Goal: Task Accomplishment & Management: Manage account settings

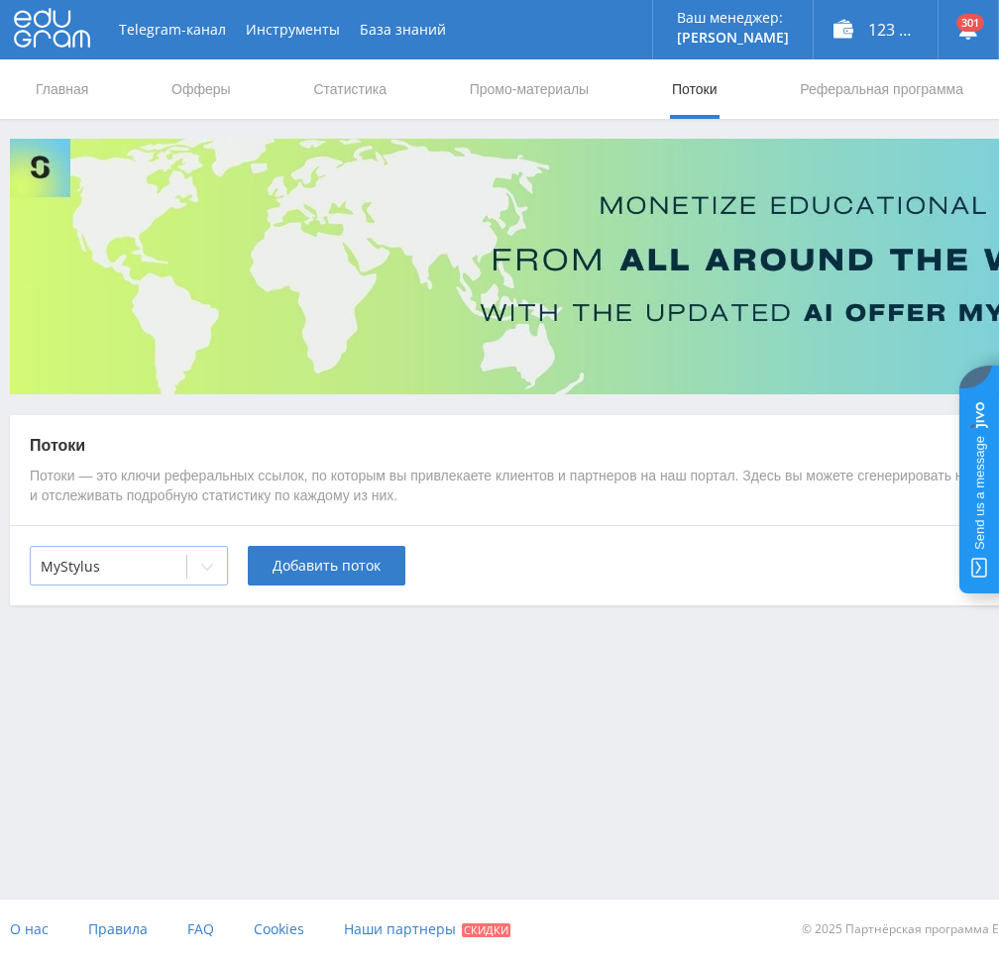
click at [158, 566] on div at bounding box center [109, 567] width 136 height 20
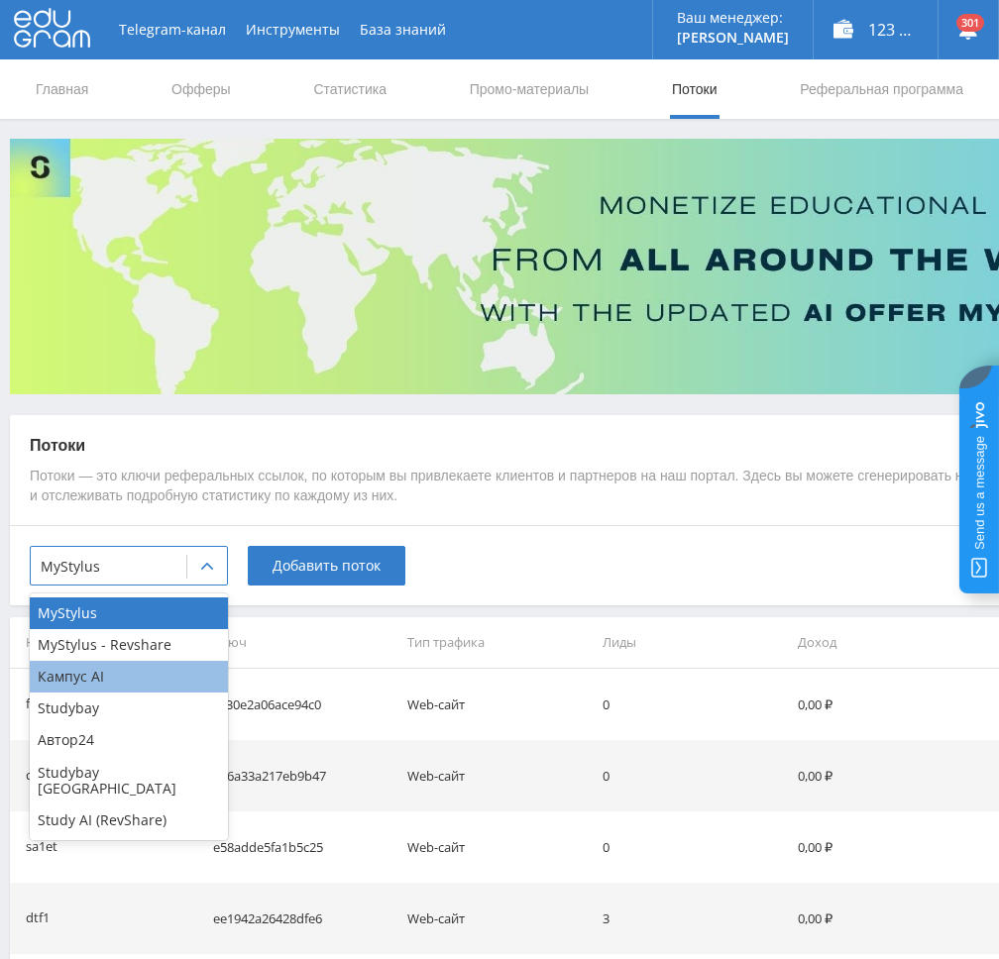
click at [132, 684] on div "Кампус AI" at bounding box center [129, 677] width 198 height 32
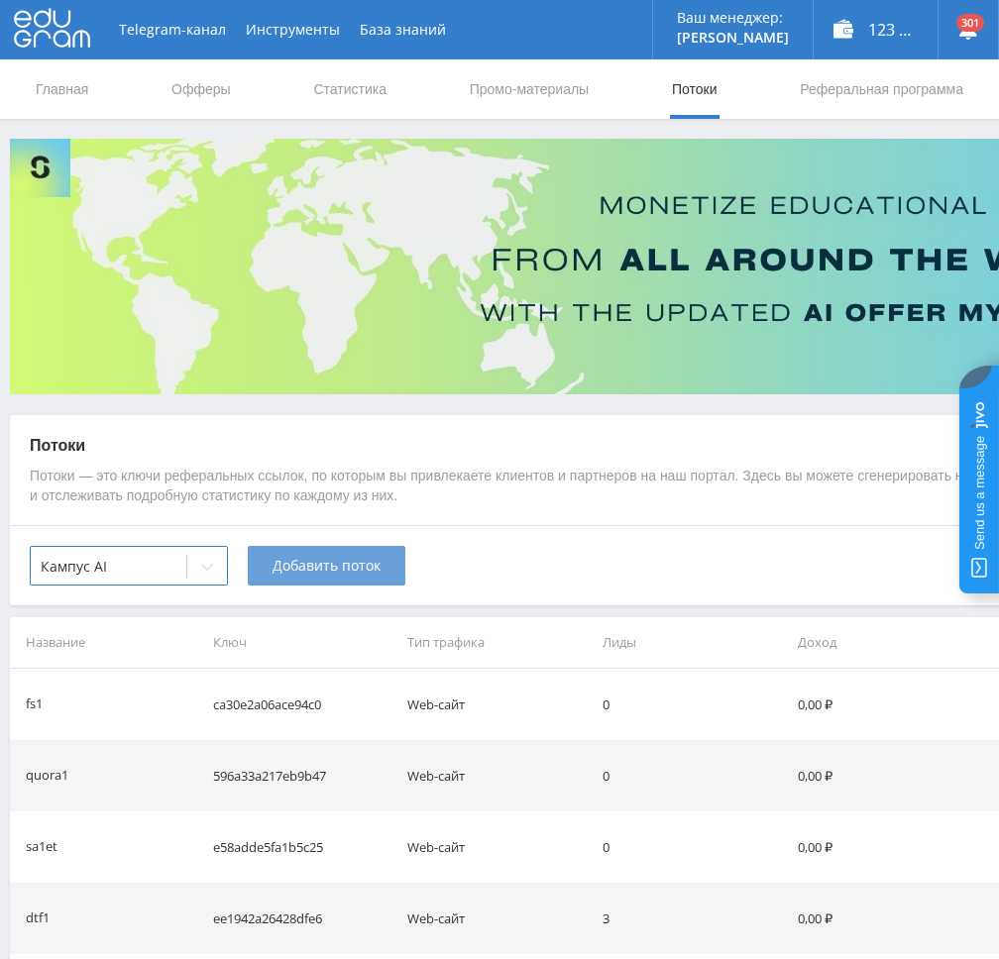
drag, startPoint x: 299, startPoint y: 593, endPoint x: 321, endPoint y: 570, distance: 32.3
click at [304, 587] on div "option Кампус AI, selected. Кампус AI Добавить поток" at bounding box center [594, 565] width 1169 height 80
click at [321, 568] on span "Добавить поток" at bounding box center [326, 566] width 108 height 16
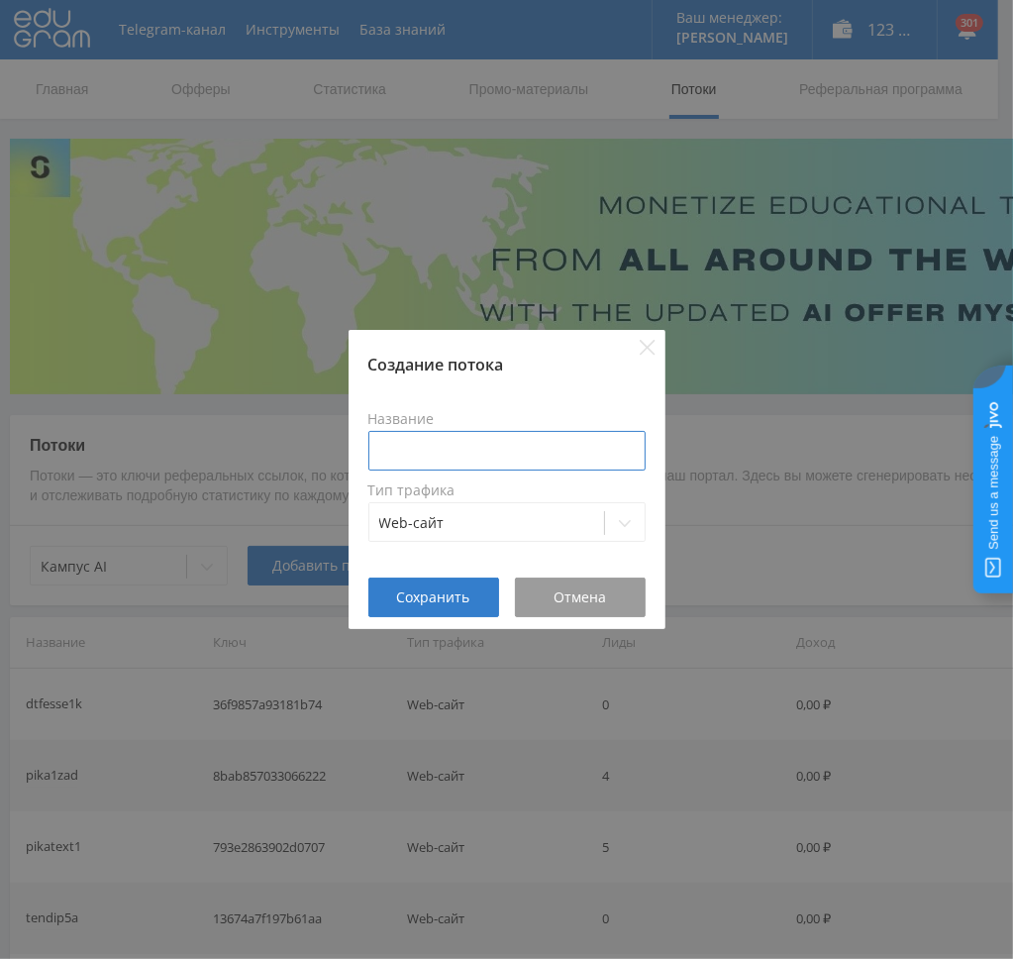
click at [552, 466] on input at bounding box center [506, 451] width 277 height 40
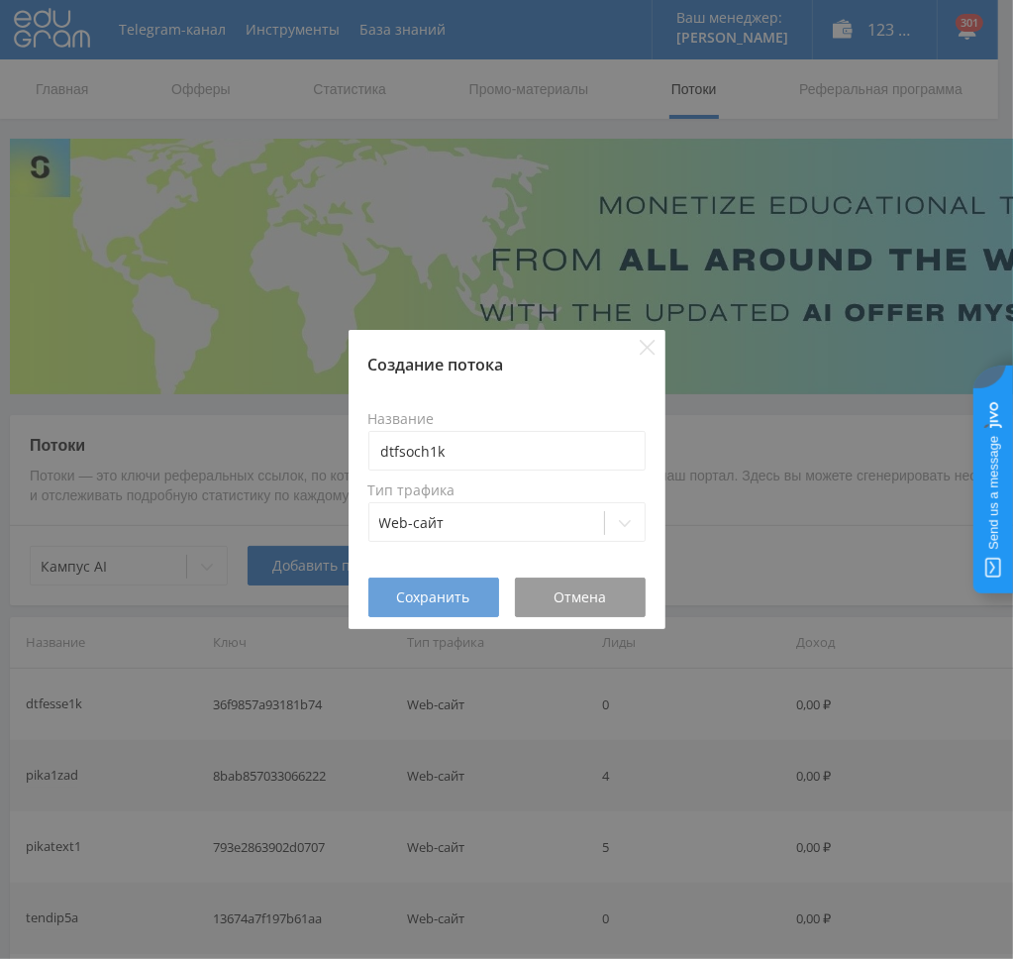
click at [422, 589] on span "Сохранить" at bounding box center [433, 597] width 73 height 16
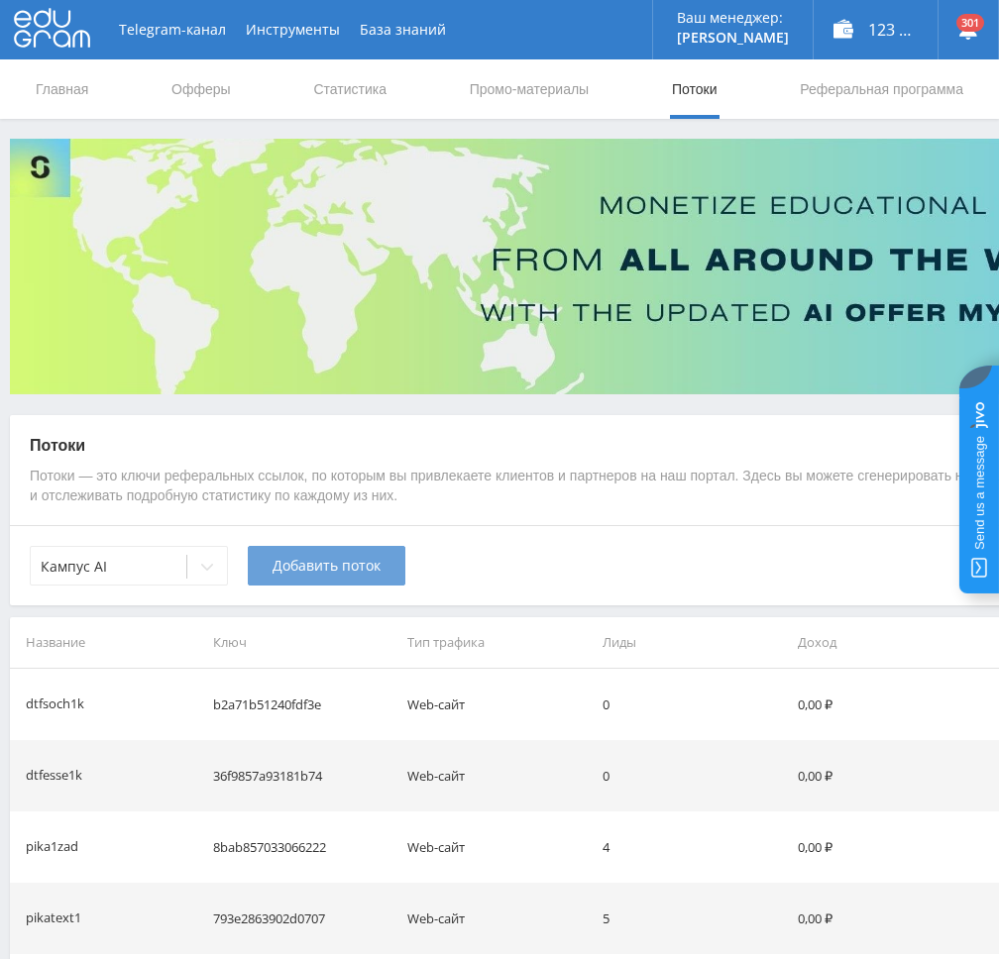
click at [295, 574] on span "Добавить поток" at bounding box center [326, 566] width 108 height 16
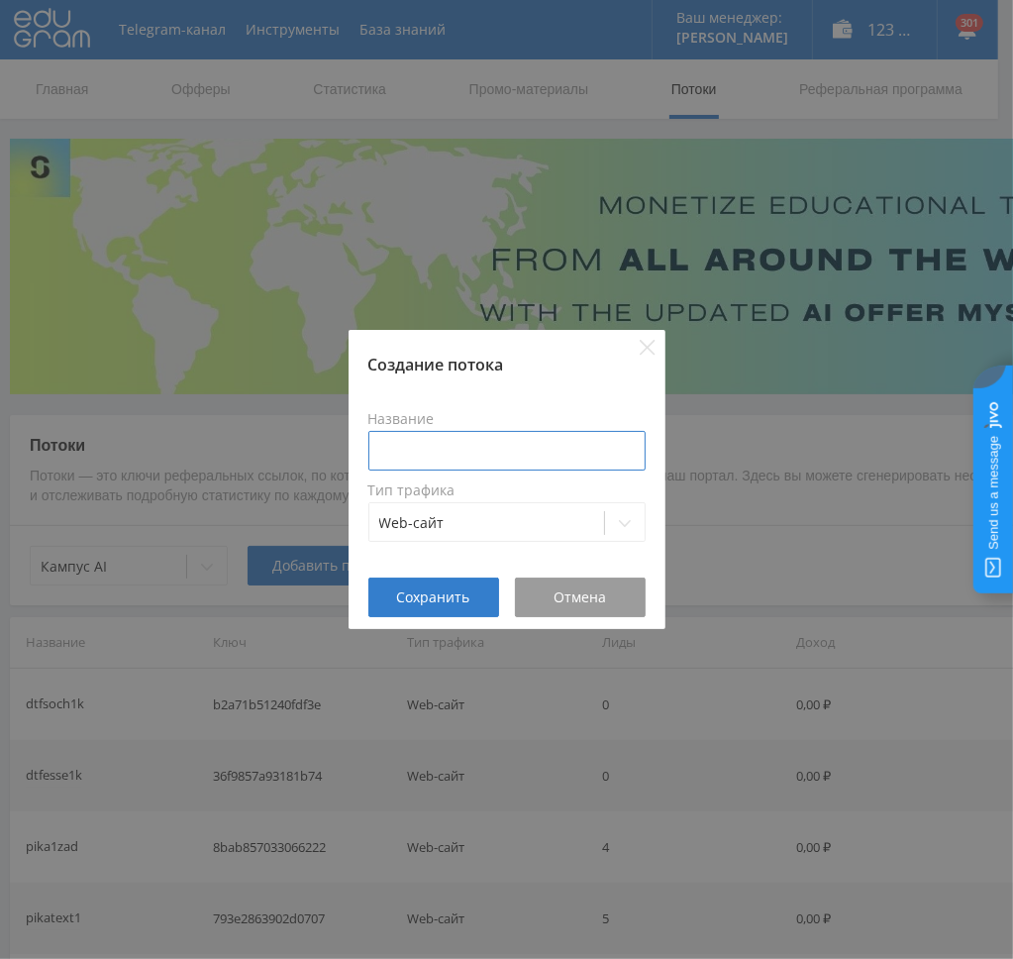
click at [466, 447] on input at bounding box center [506, 451] width 277 height 40
type input "dtfsoch"
click at [598, 603] on span "Отмена" at bounding box center [580, 597] width 53 height 16
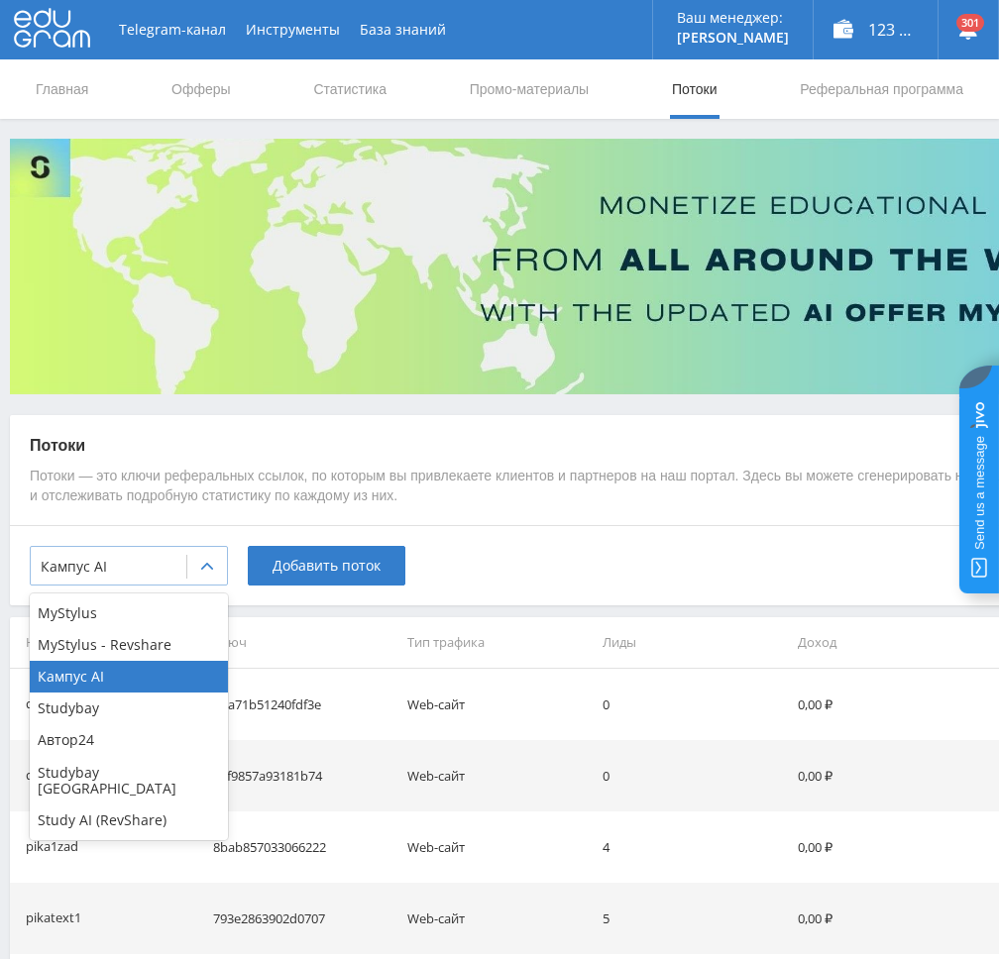
click at [91, 567] on div at bounding box center [109, 567] width 136 height 20
click at [97, 804] on div "Study AI (RevShare)" at bounding box center [129, 820] width 198 height 32
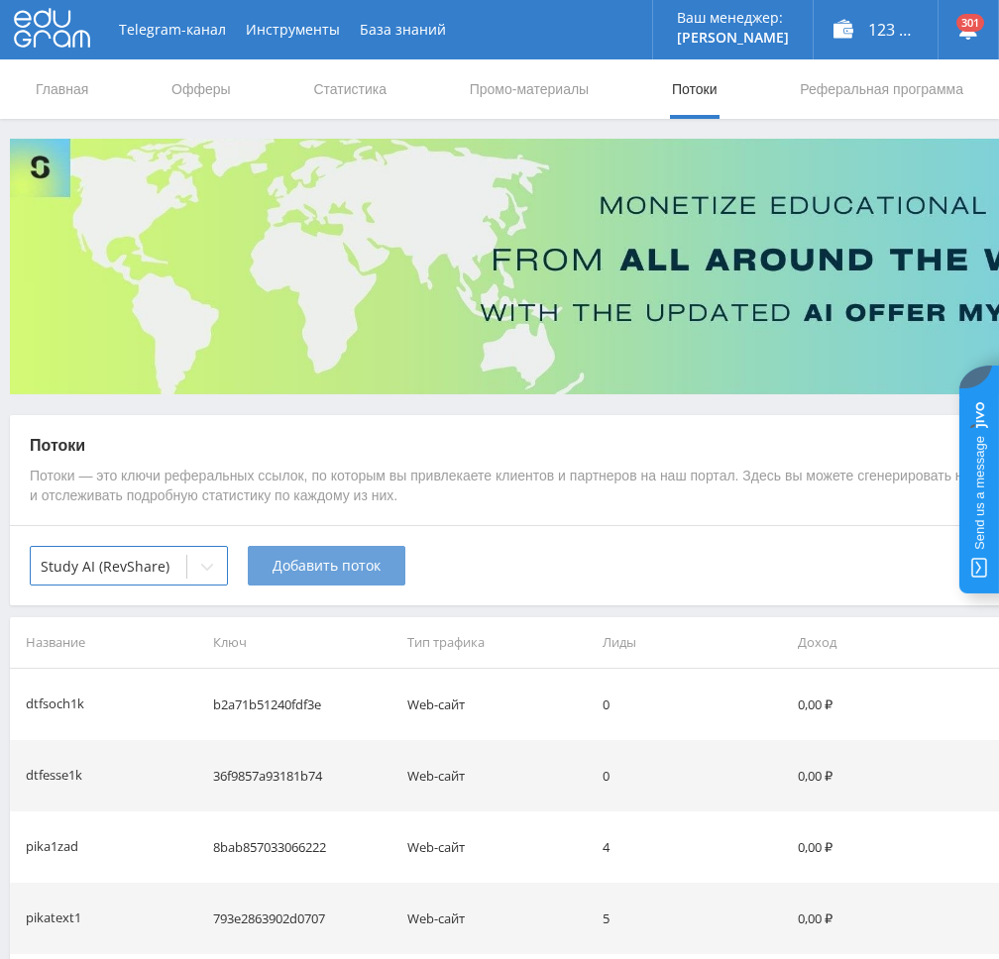
click at [367, 562] on span "Добавить поток" at bounding box center [326, 566] width 108 height 16
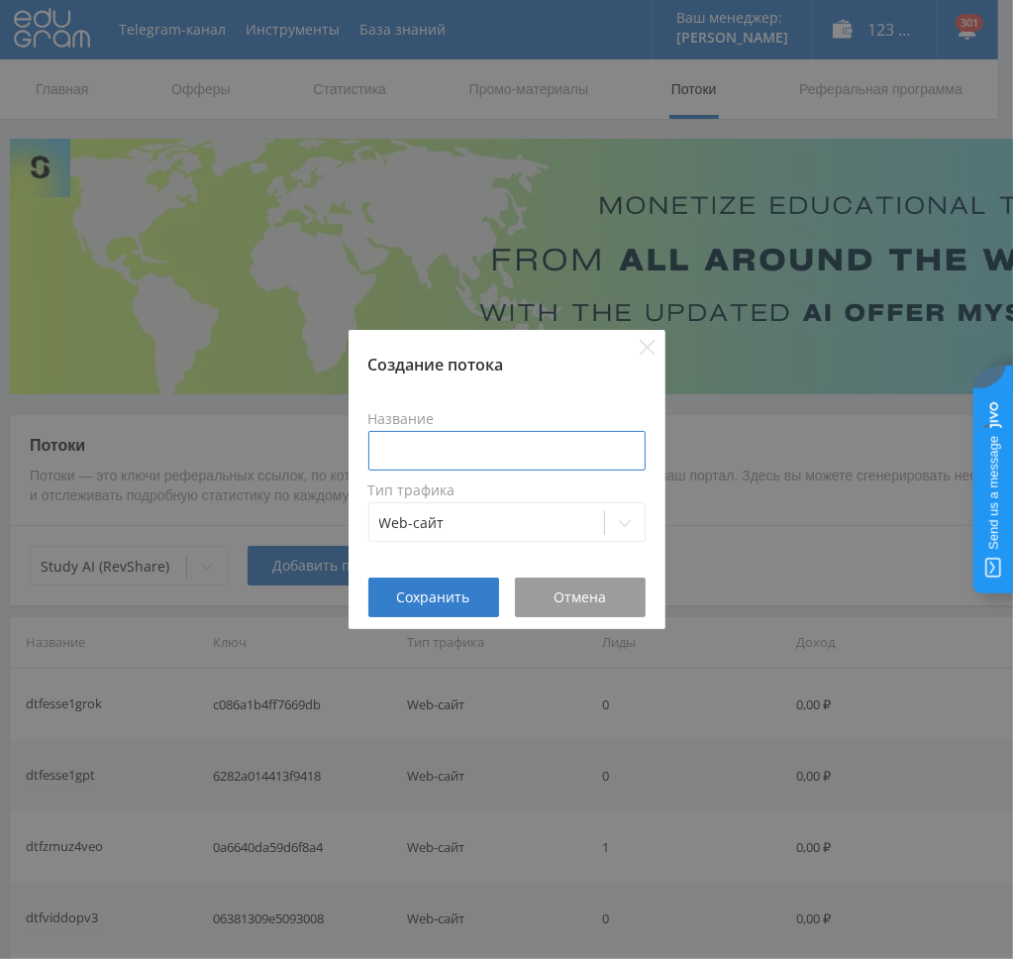
click at [455, 461] on input at bounding box center [506, 451] width 277 height 40
type input "dtfsoch1s"
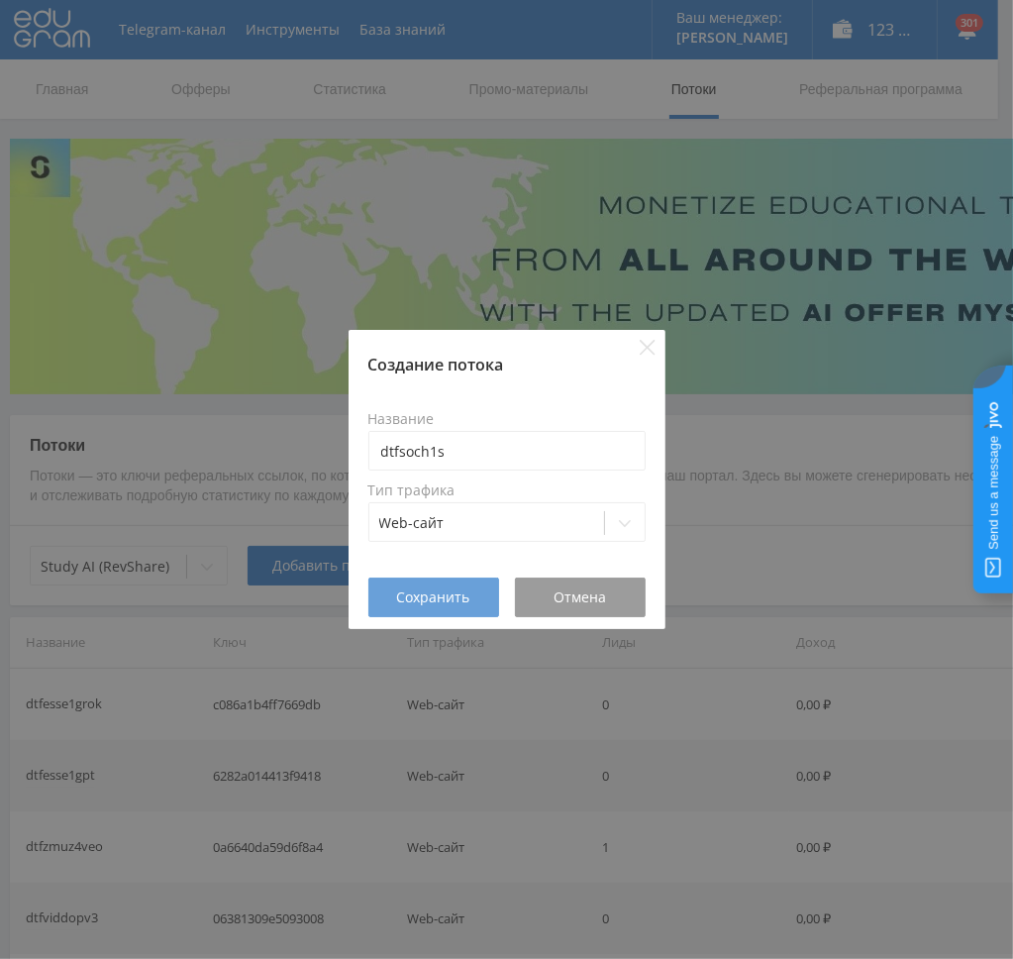
click at [415, 590] on span "Сохранить" at bounding box center [433, 597] width 73 height 16
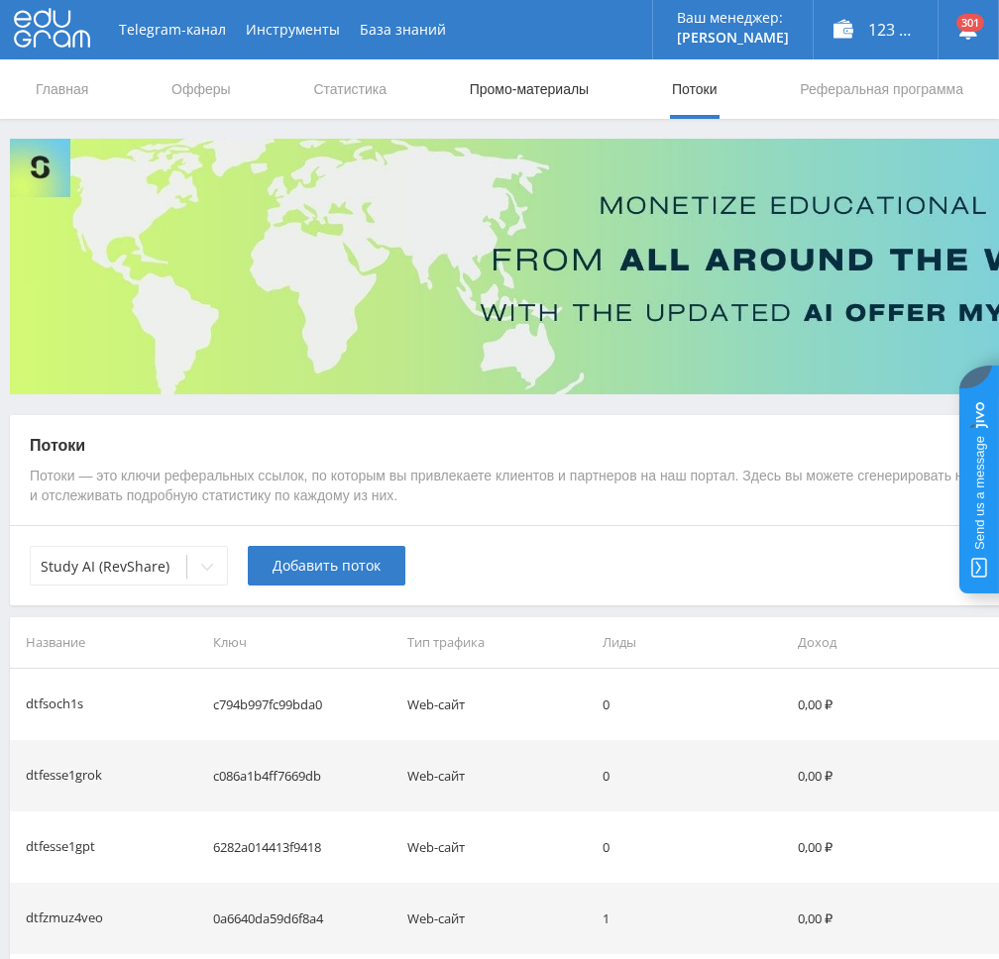
click at [531, 79] on link "Промо-материалы" at bounding box center [529, 88] width 123 height 59
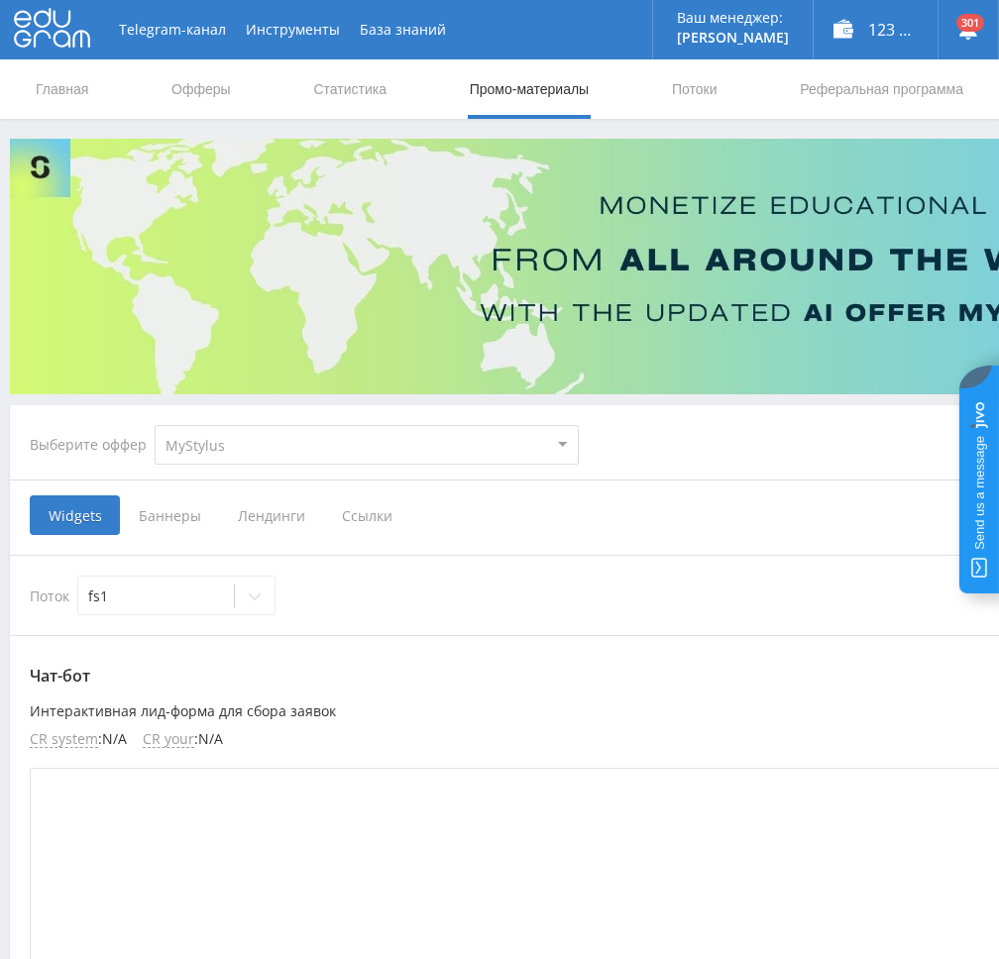
click at [342, 458] on select "MyStylus MyStylus - Revshare Кампус AI Studybay Автор24 Studybay Brazil Study A…" at bounding box center [367, 445] width 424 height 40
select select "376"
click at [155, 425] on select "MyStylus MyStylus - Revshare Кампус AI Studybay Автор24 Studybay Brazil Study A…" at bounding box center [367, 445] width 424 height 40
click at [175, 522] on span "Ссылки" at bounding box center [164, 515] width 88 height 40
click at [0, 0] on input "Ссылки" at bounding box center [0, 0] width 0 height 0
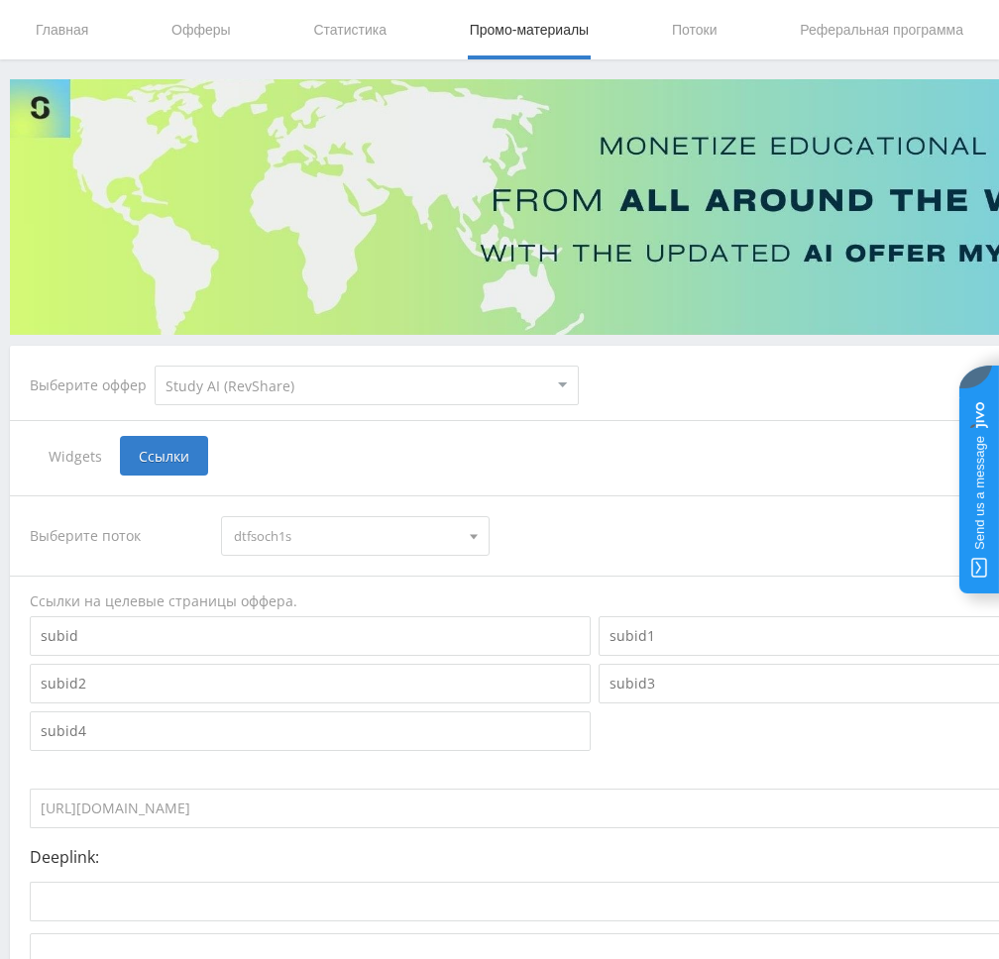
scroll to position [231, 0]
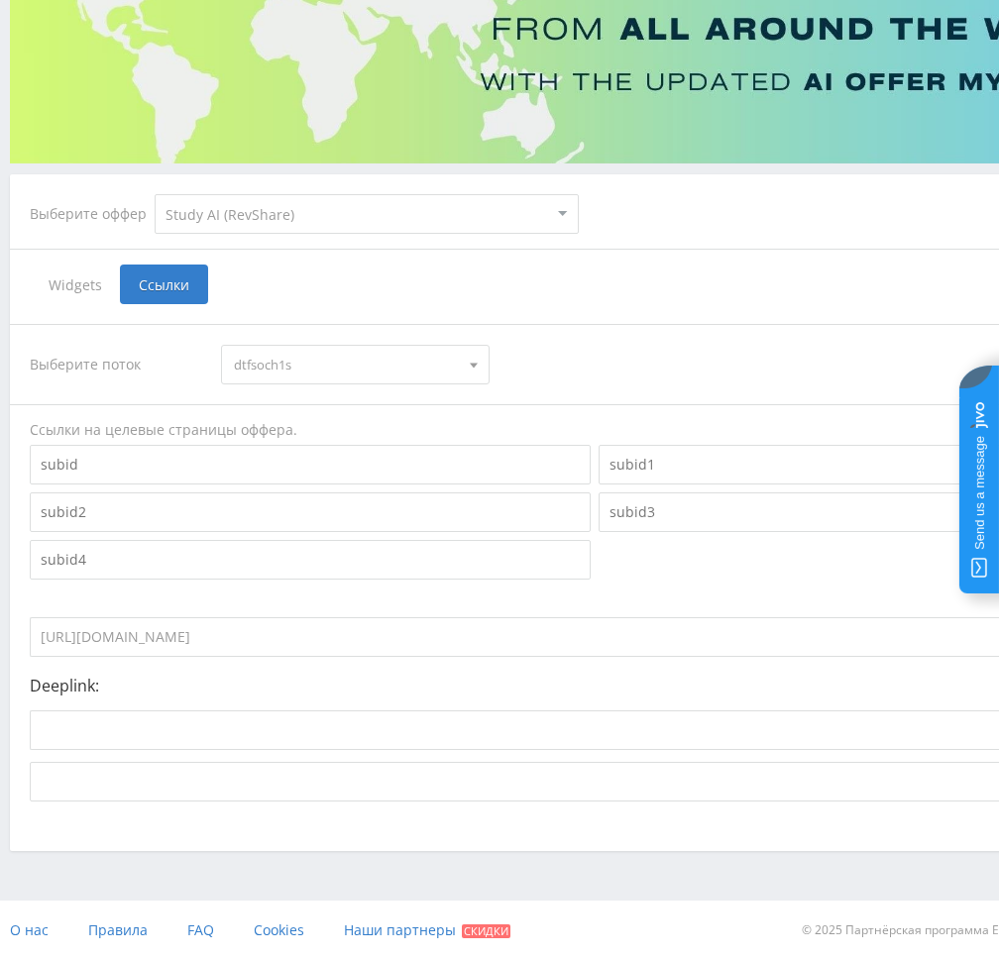
drag, startPoint x: 415, startPoint y: 634, endPoint x: -1, endPoint y: 644, distance: 416.2
click at [0, 644] on html at bounding box center [499, 248] width 999 height 959
click at [308, 367] on span "dtfsoch1s" at bounding box center [346, 365] width 224 height 38
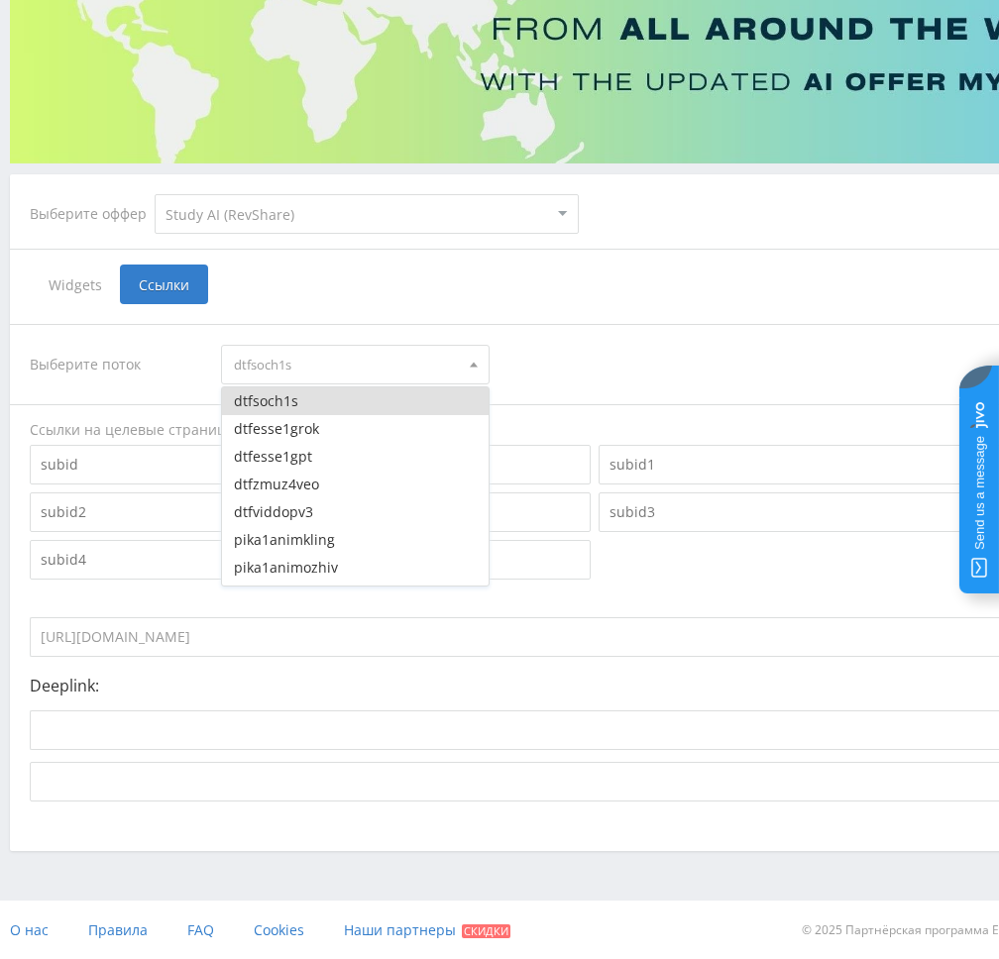
click at [239, 216] on select "MyStylus MyStylus - Revshare Кампус AI Studybay Автор24 Studybay Brazil Study A…" at bounding box center [367, 214] width 424 height 40
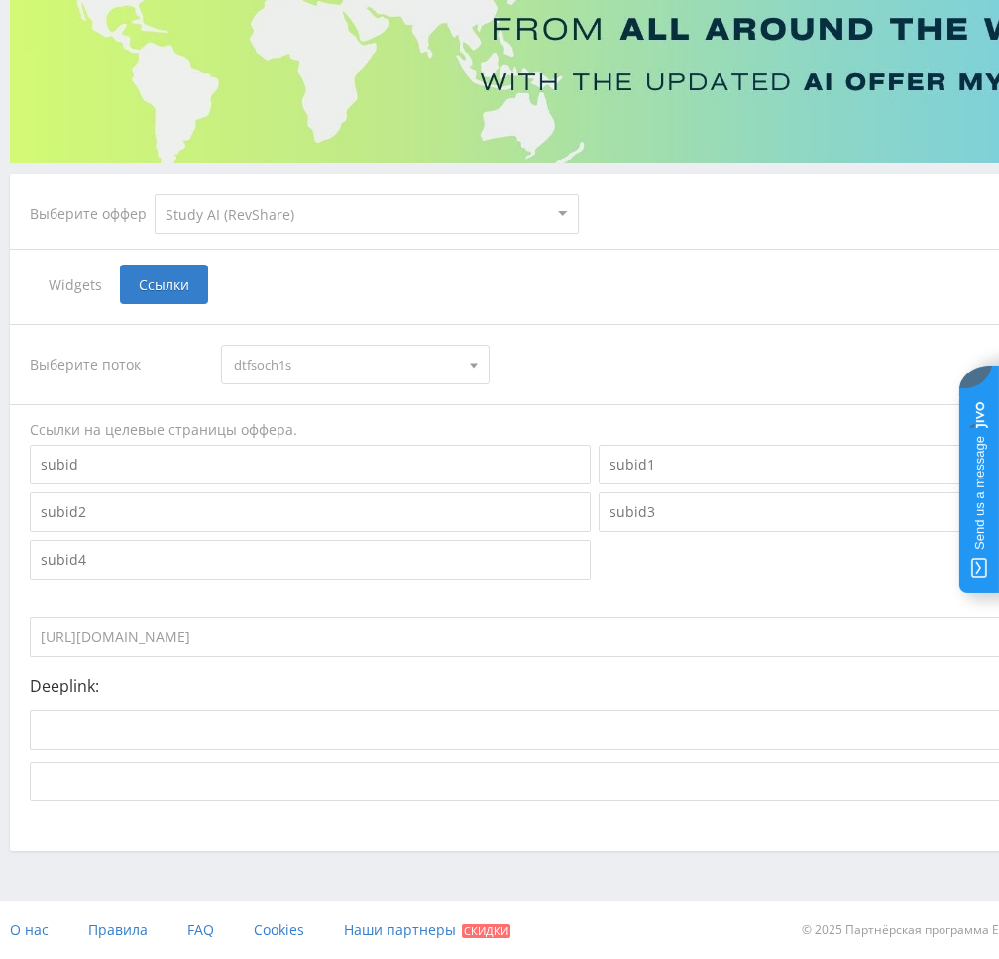
select select "340"
click at [155, 194] on select "MyStylus MyStylus - Revshare Кампус AI Studybay Автор24 Studybay Brazil Study A…" at bounding box center [367, 214] width 424 height 40
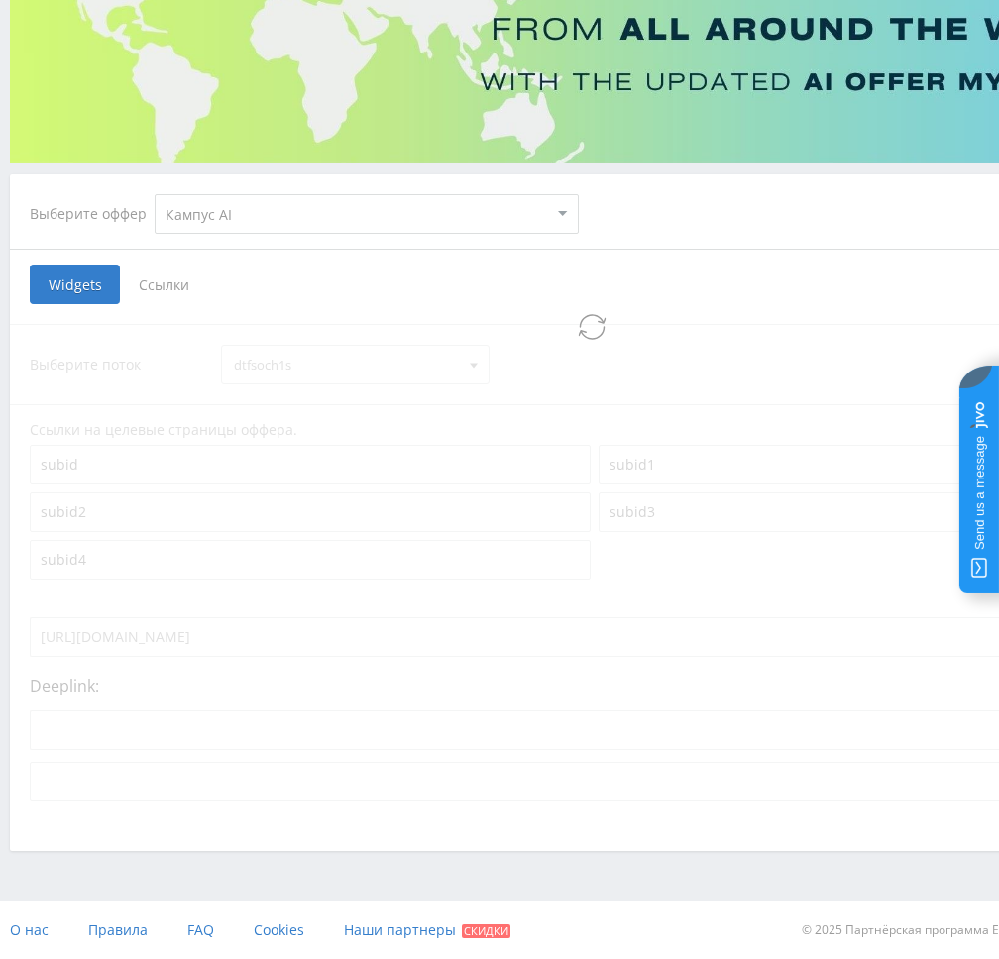
scroll to position [15, 0]
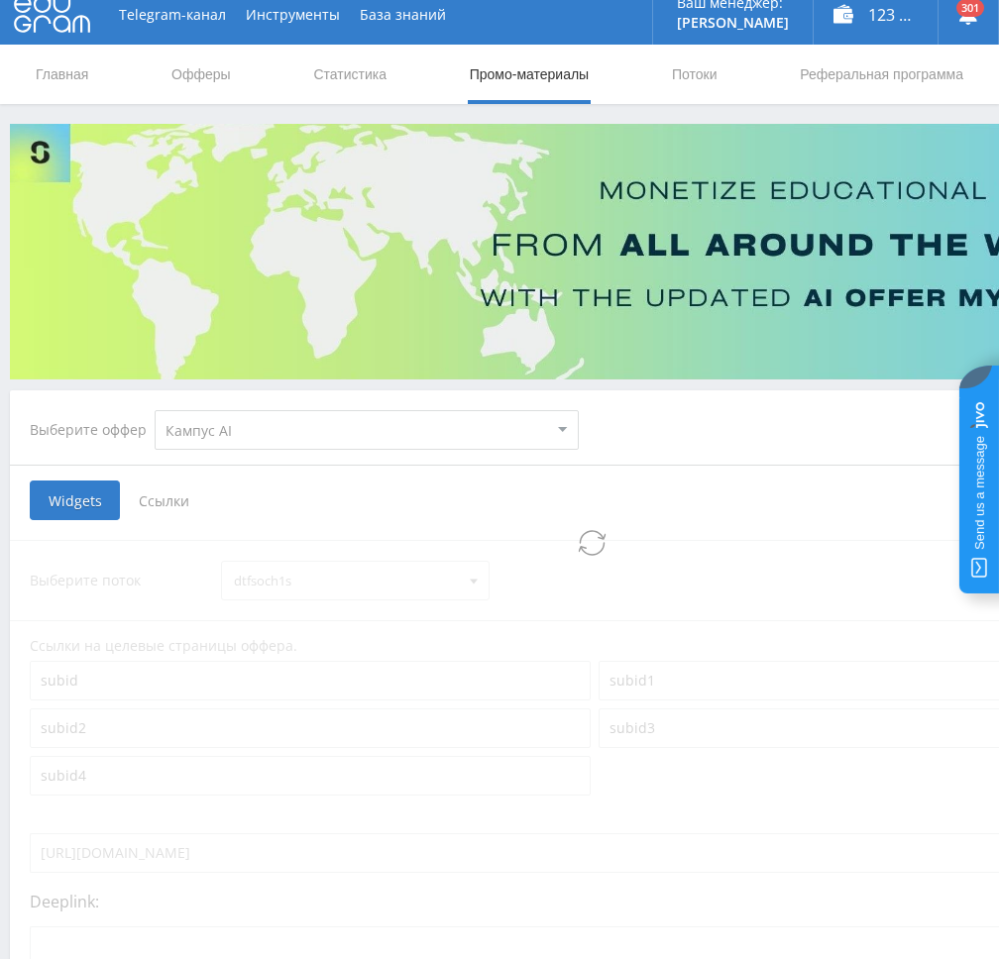
select select "340"
click at [265, 498] on span "Ссылки" at bounding box center [263, 500] width 88 height 40
click at [0, 0] on input "Ссылки" at bounding box center [0, 0] width 0 height 0
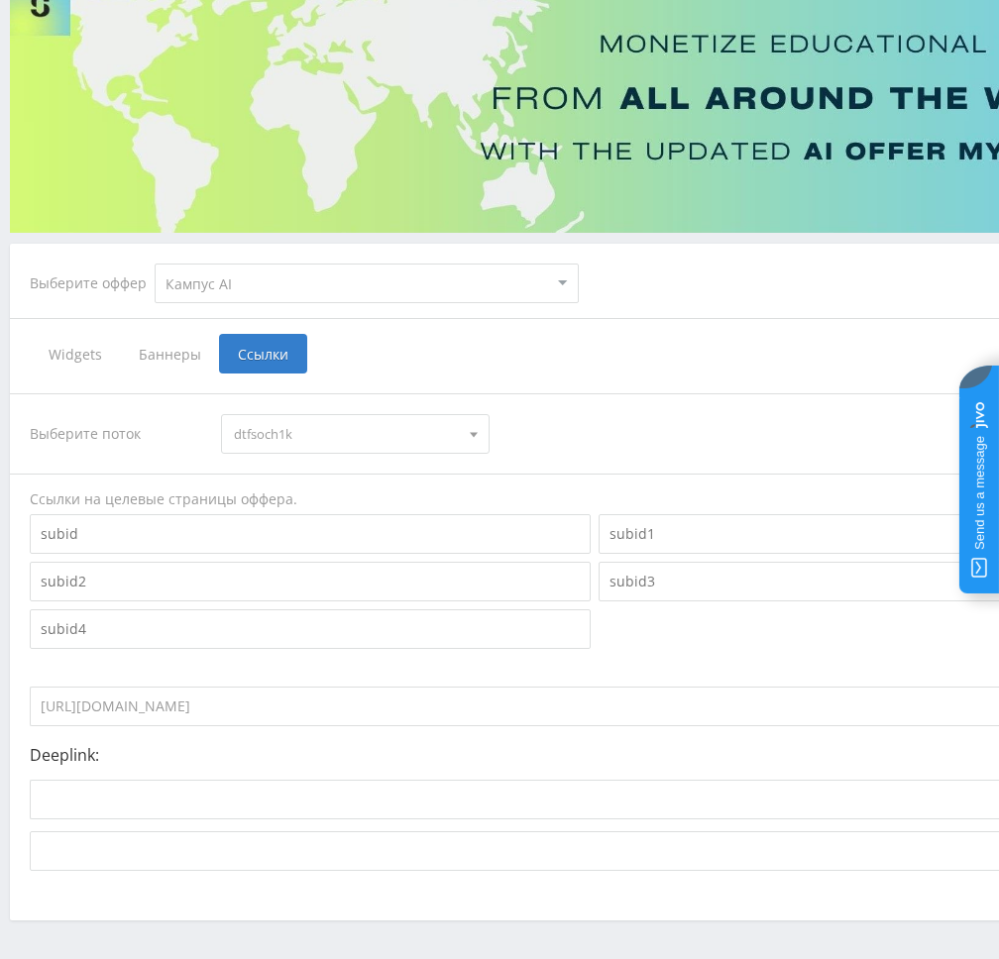
scroll to position [231, 0]
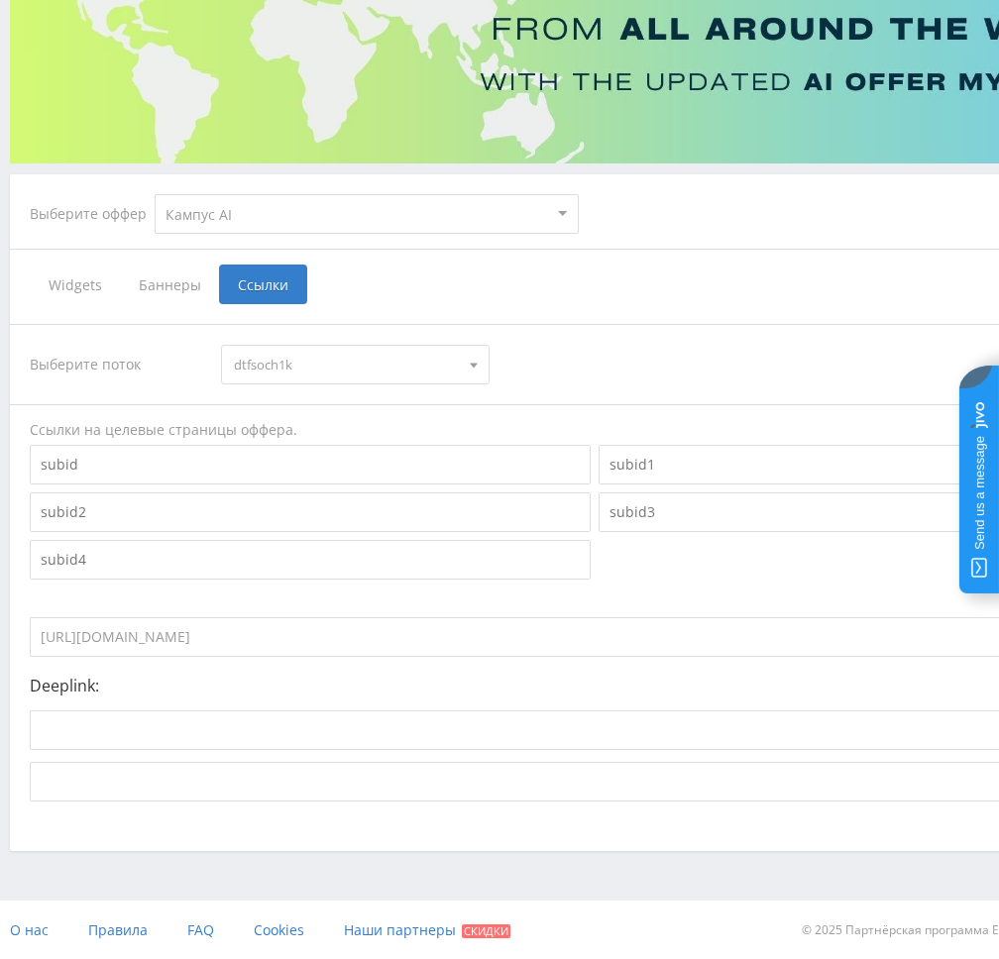
drag, startPoint x: 359, startPoint y: 639, endPoint x: 7, endPoint y: 637, distance: 351.7
click at [0, 645] on html at bounding box center [499, 248] width 999 height 959
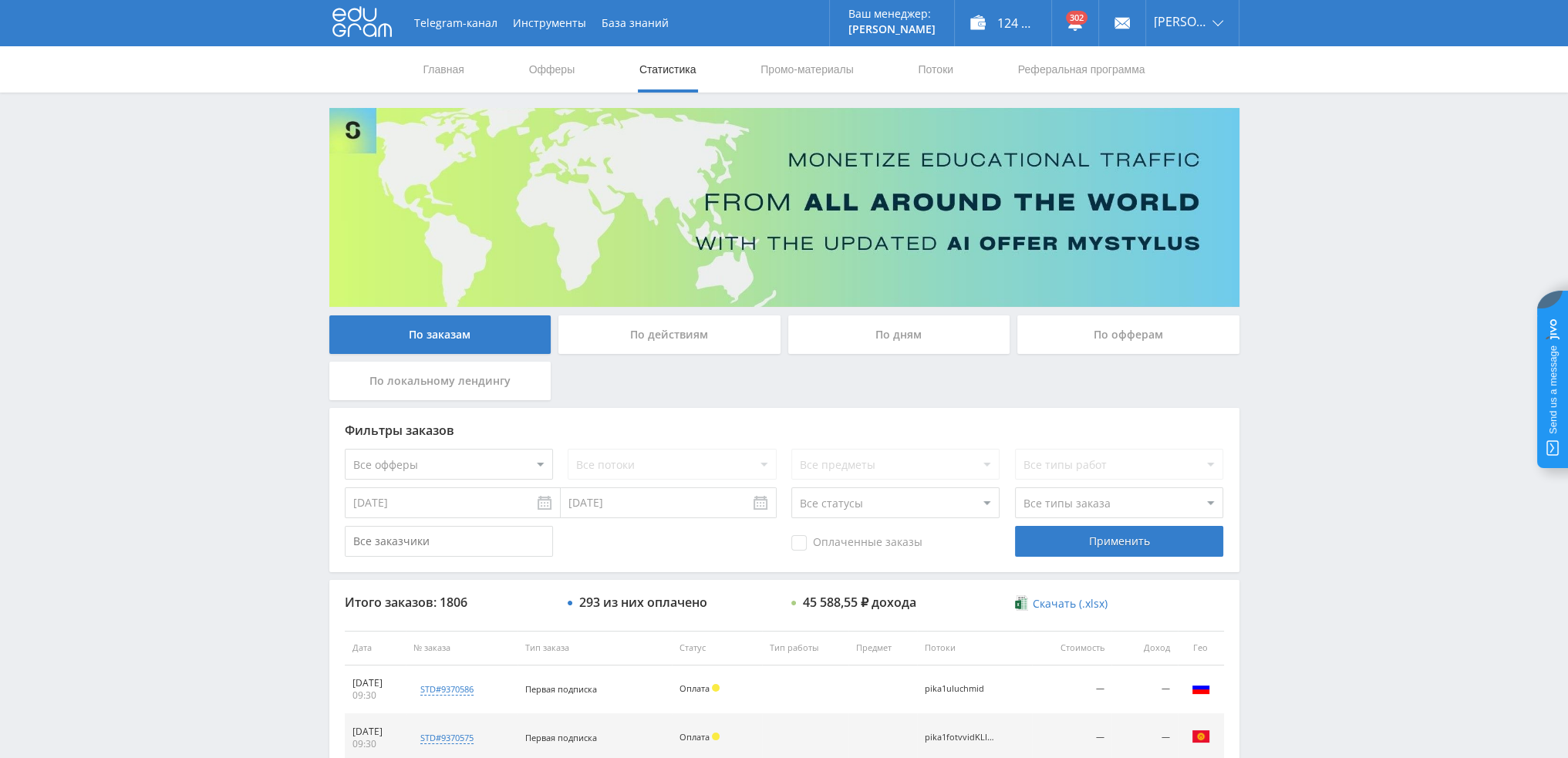
click at [880, 340] on div "По дням" at bounding box center [898, 335] width 222 height 39
click at [0, 0] on input "По дням" at bounding box center [0, 0] width 0 height 0
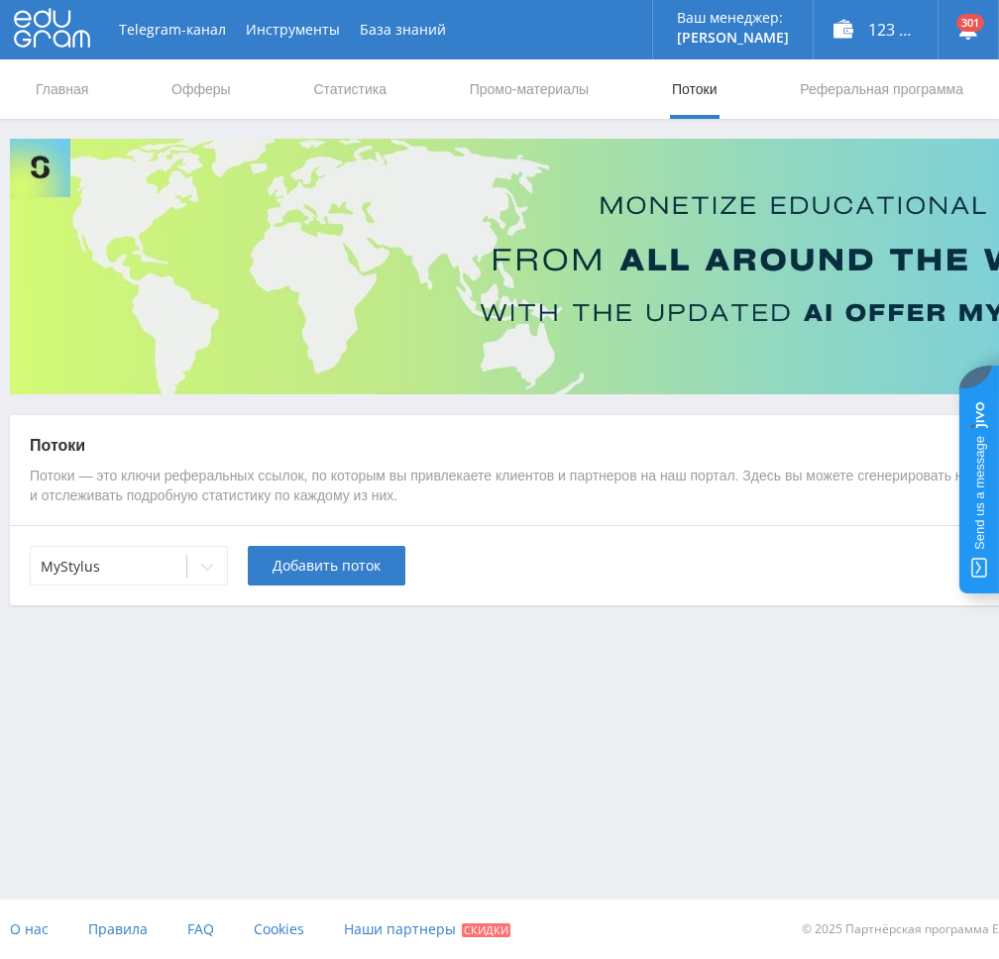
click at [158, 565] on div at bounding box center [109, 567] width 136 height 20
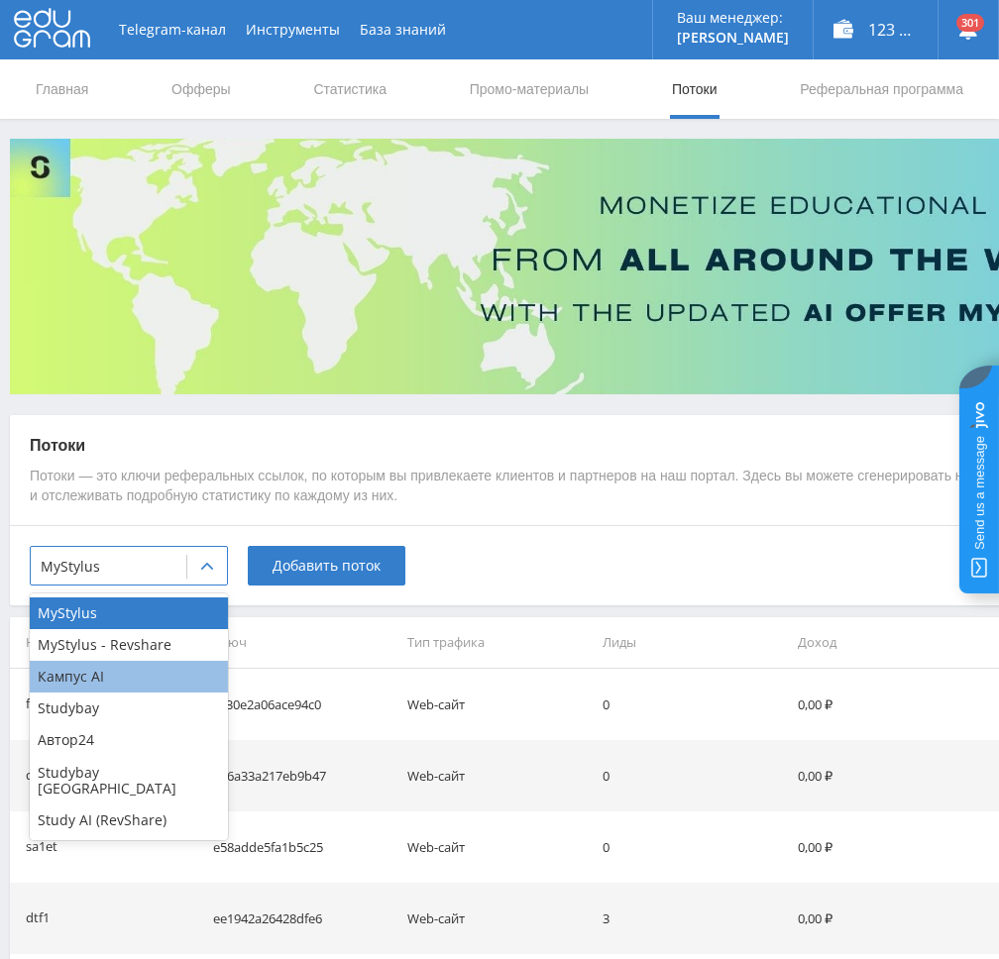
click at [112, 672] on div "Кампус AI" at bounding box center [129, 677] width 198 height 32
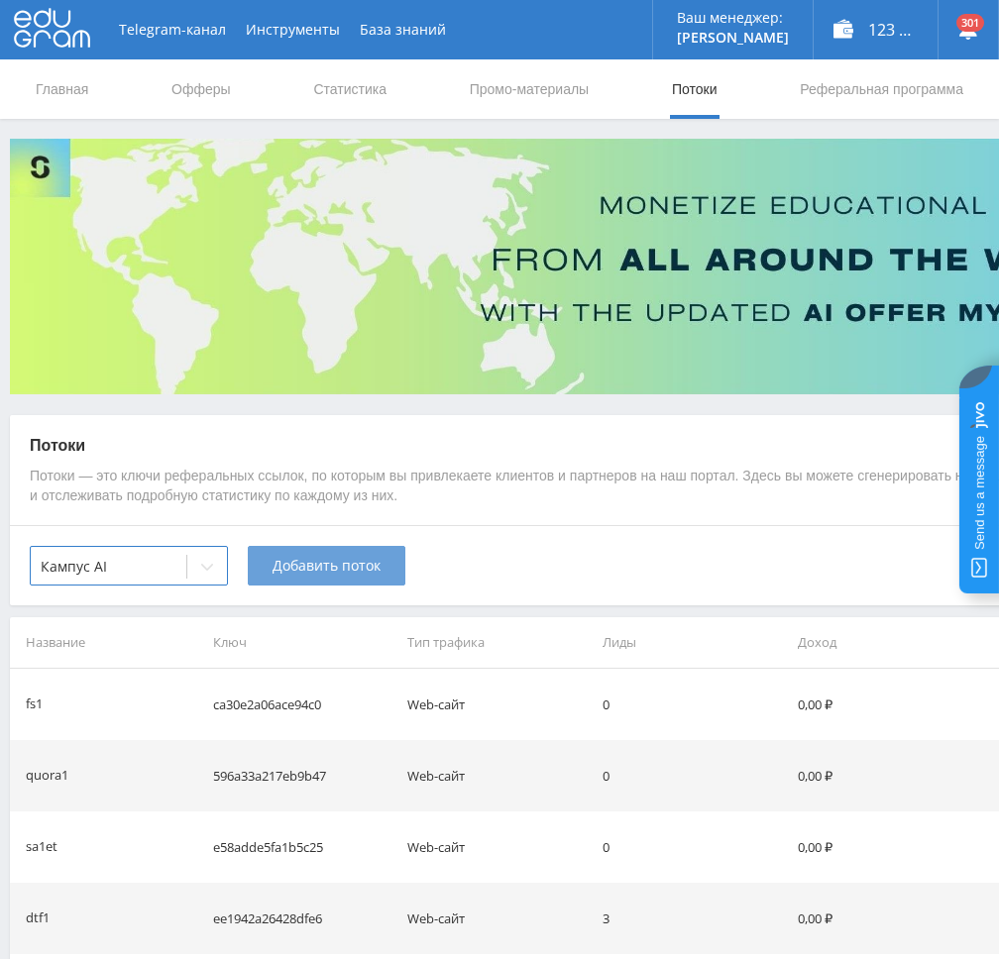
click at [298, 576] on button "Добавить поток" at bounding box center [327, 566] width 158 height 40
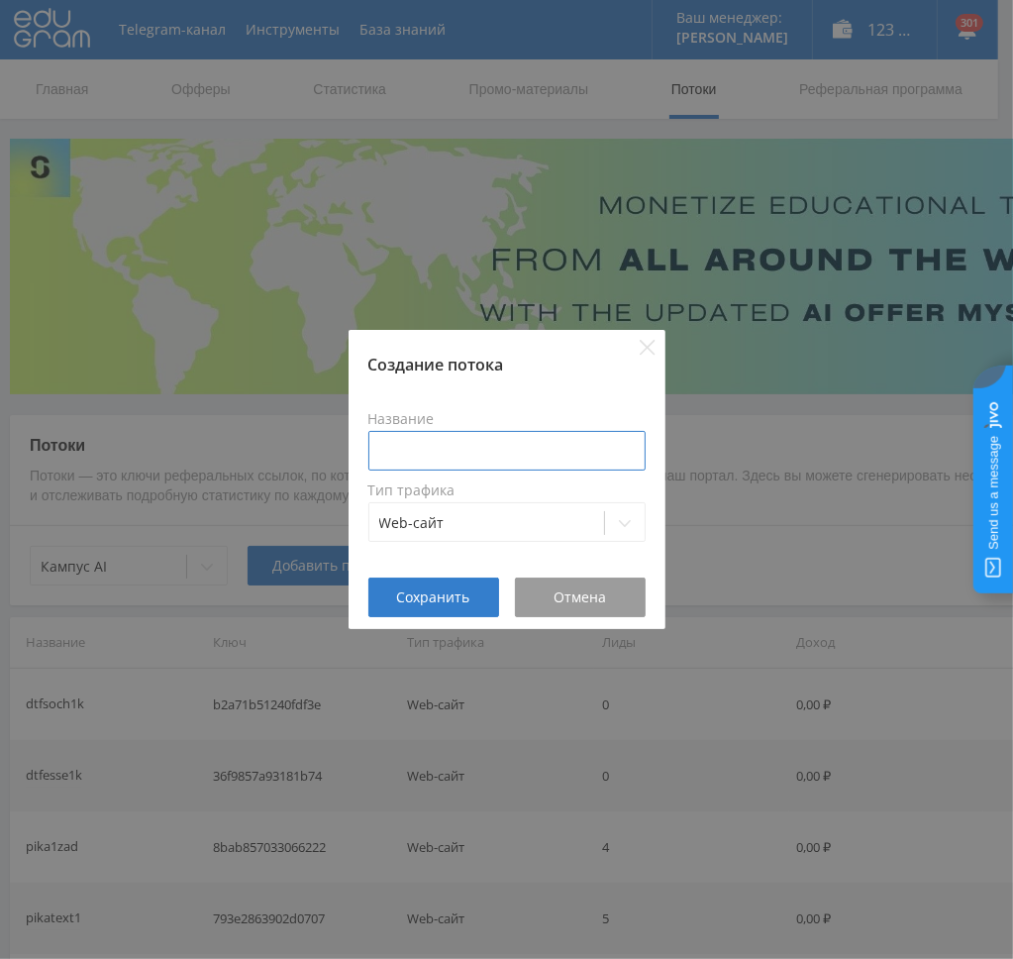
click at [412, 451] on input at bounding box center [506, 451] width 277 height 40
type input "dtfdoc1"
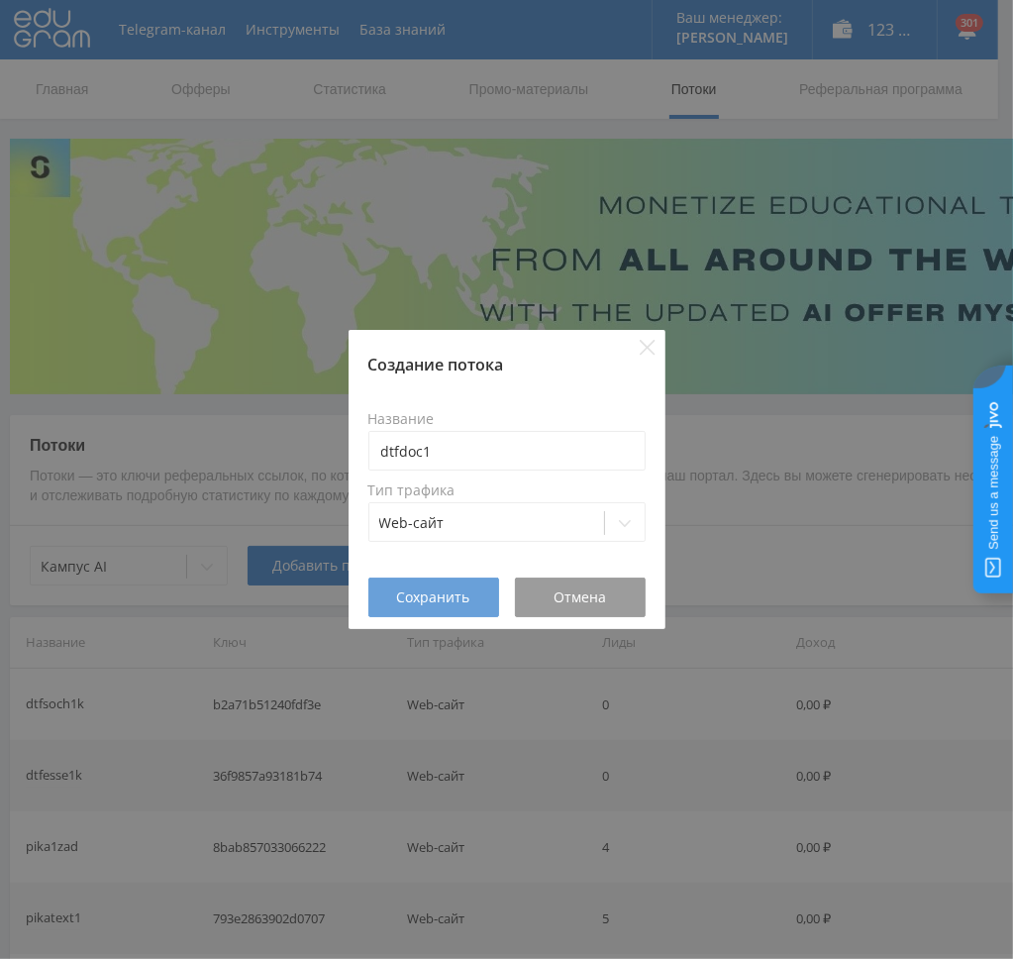
click at [437, 595] on span "Сохранить" at bounding box center [433, 597] width 73 height 16
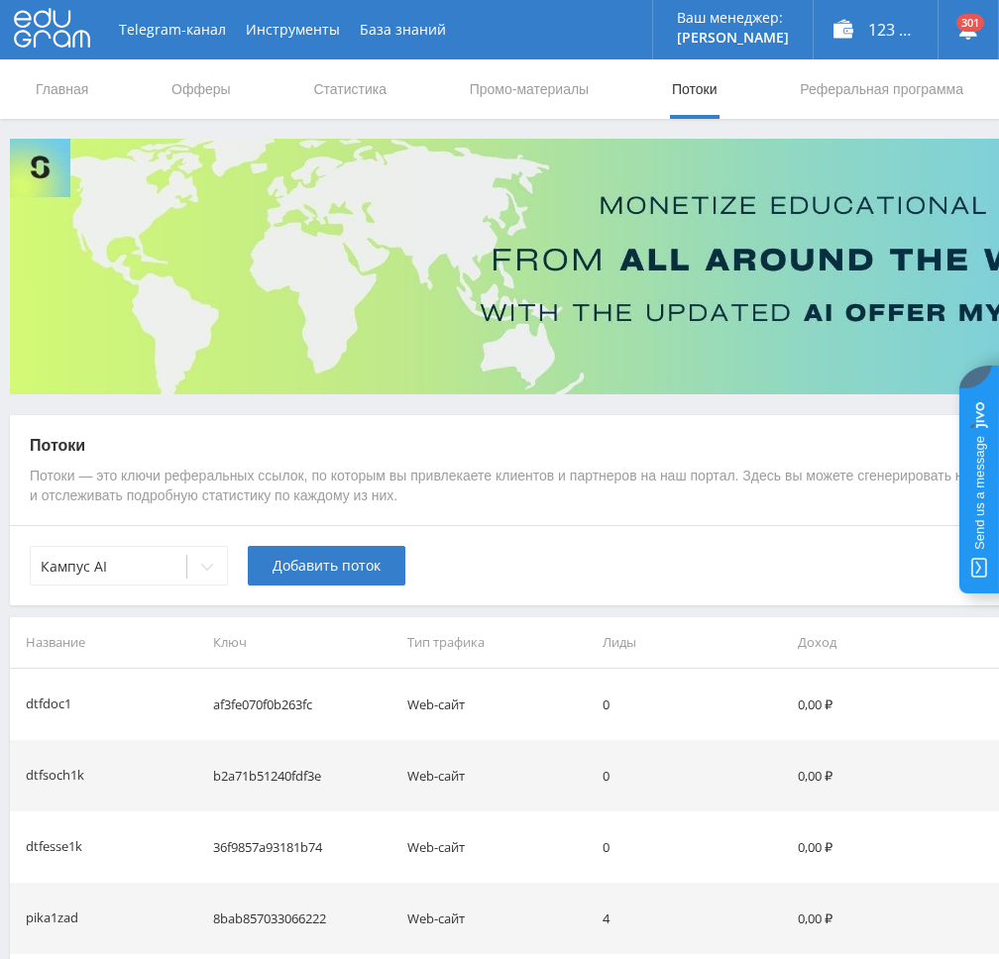
click at [199, 571] on div at bounding box center [207, 567] width 40 height 40
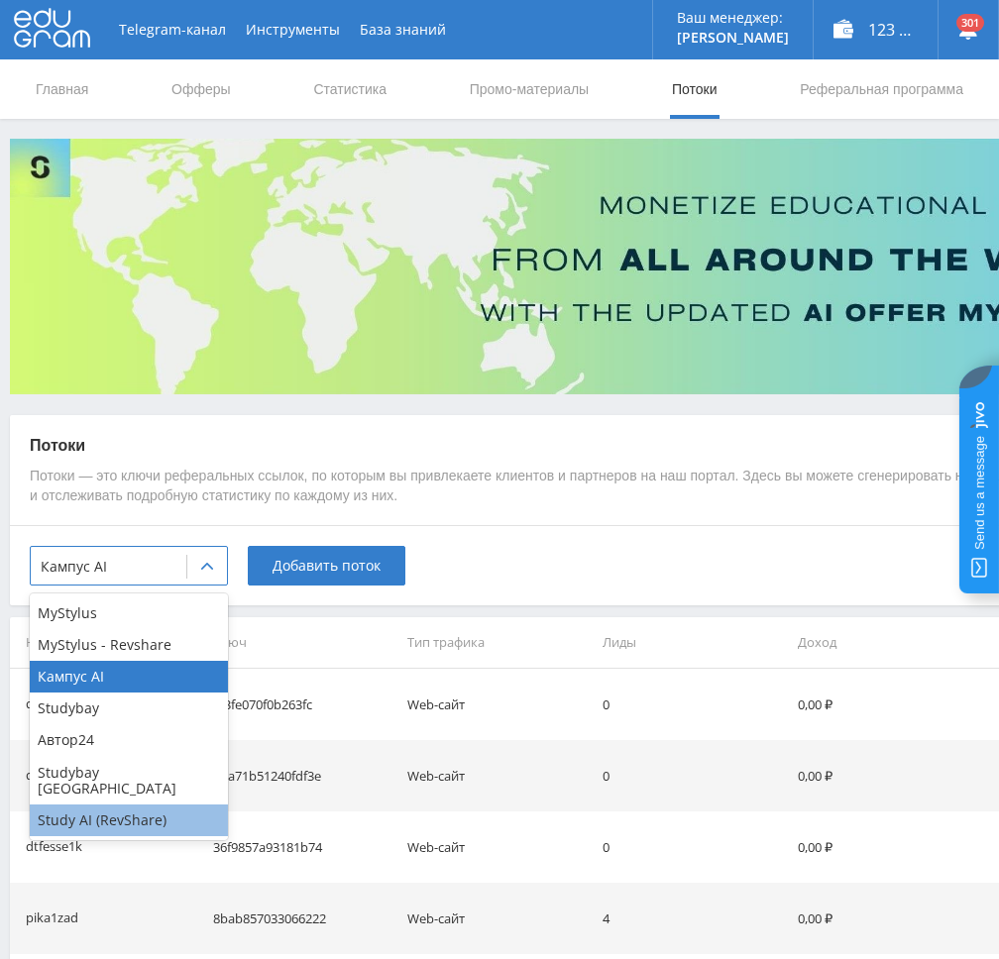
click at [139, 811] on div "Study AI (RevShare)" at bounding box center [129, 820] width 198 height 32
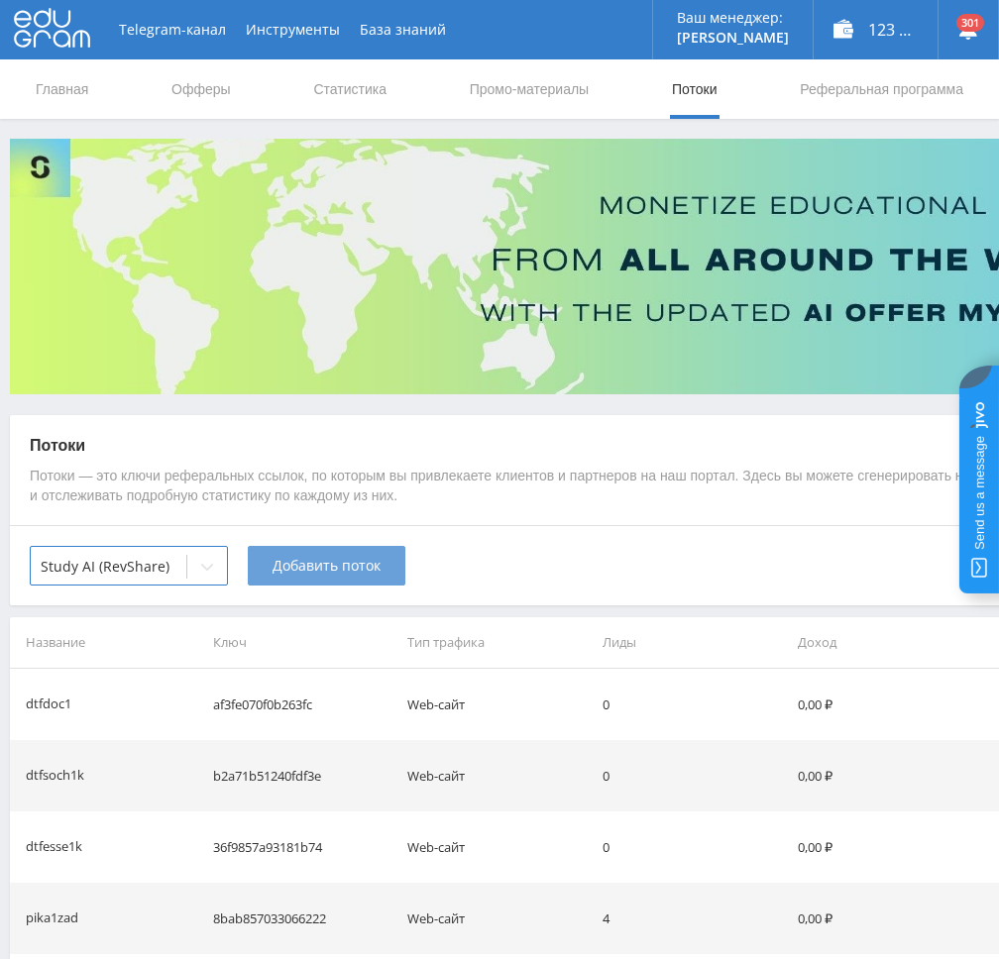
click at [345, 568] on span "Добавить поток" at bounding box center [326, 566] width 108 height 16
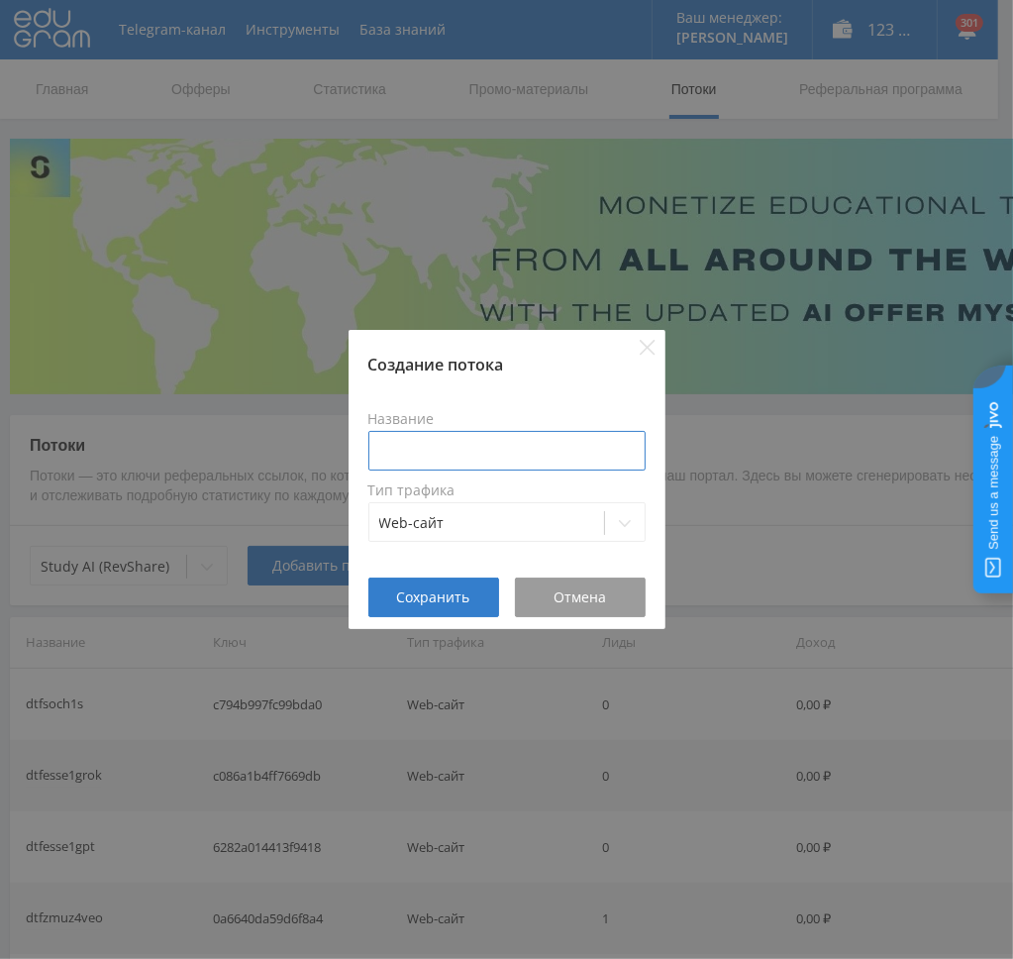
click at [447, 459] on input at bounding box center [506, 451] width 277 height 40
type input "dtfdoc1s"
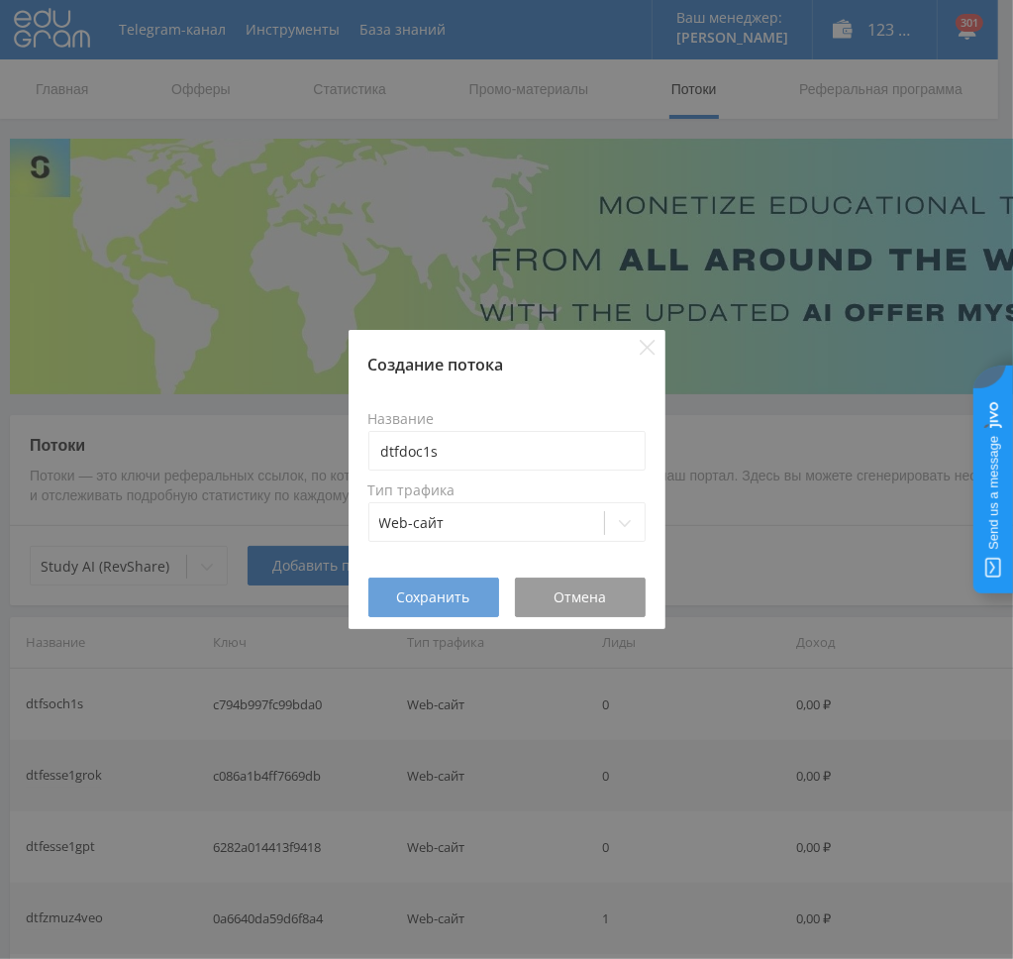
click at [431, 589] on span "Сохранить" at bounding box center [433, 597] width 73 height 16
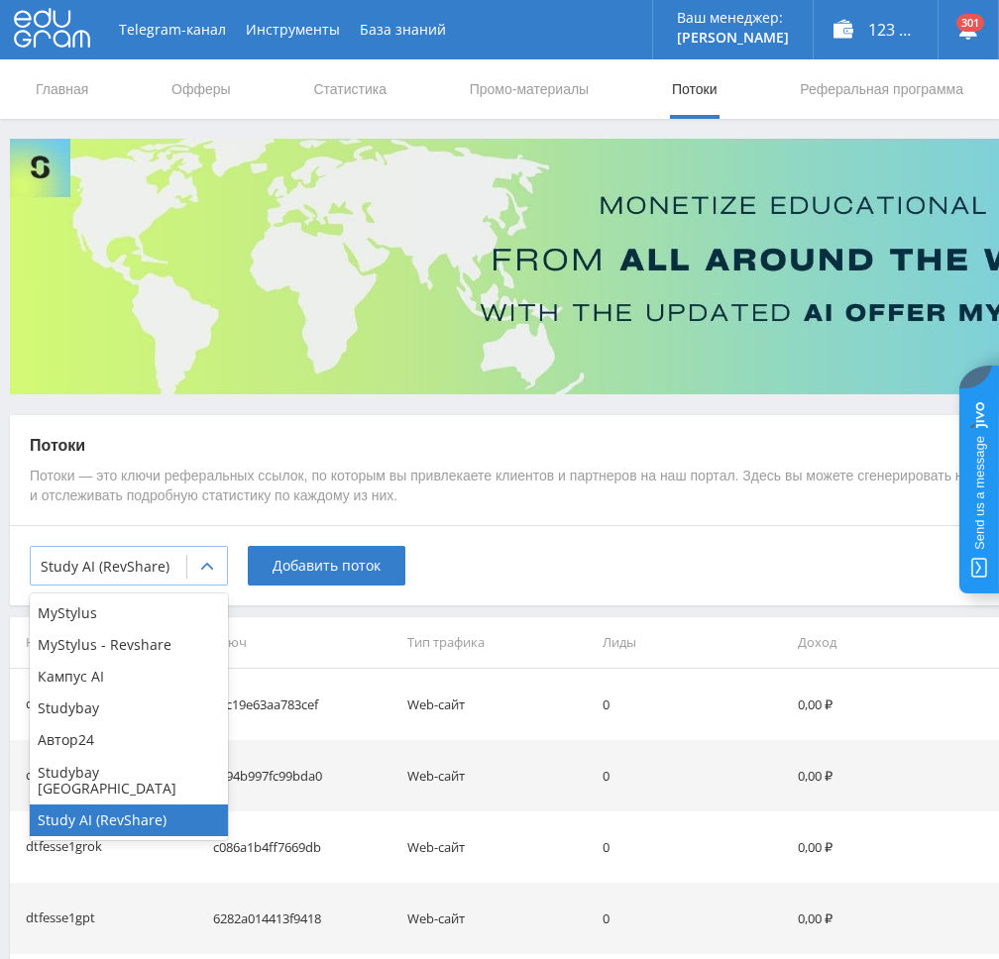
click at [208, 578] on div at bounding box center [207, 567] width 40 height 40
click at [100, 747] on div "Автор24" at bounding box center [129, 740] width 198 height 32
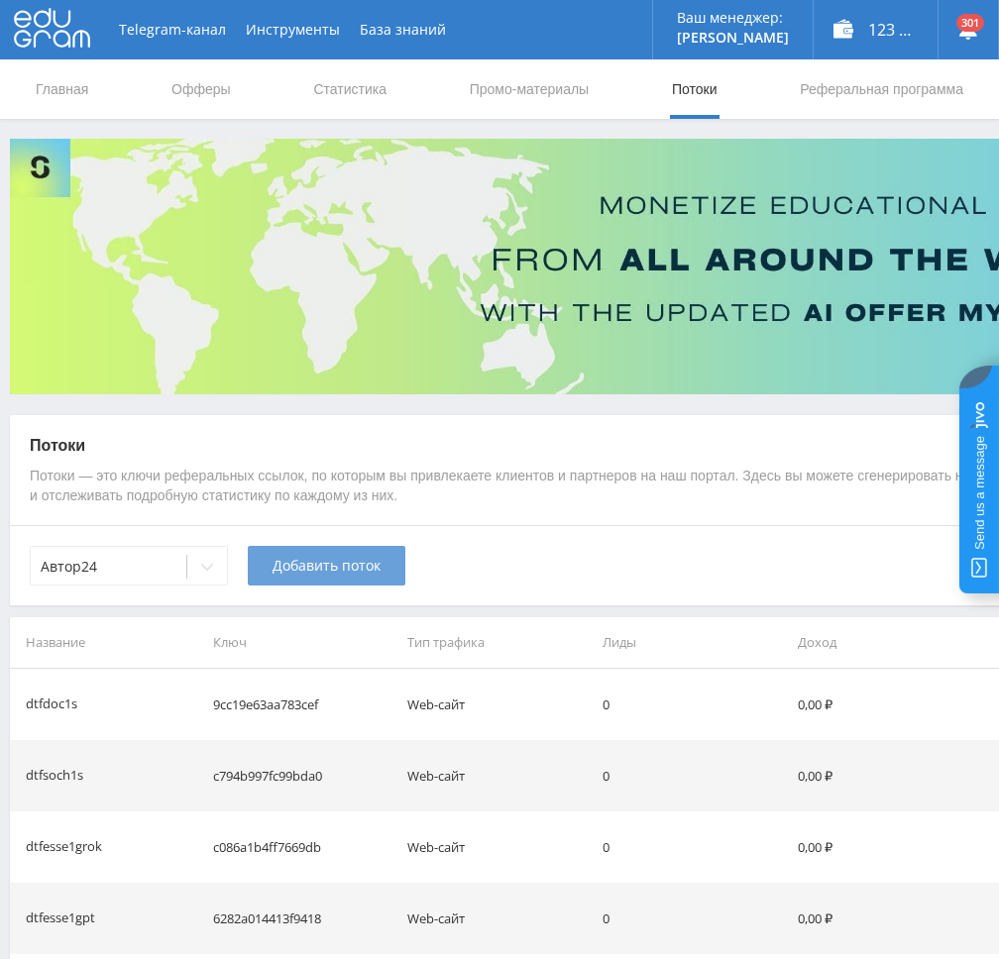
click at [347, 574] on span "Добавить поток" at bounding box center [326, 566] width 108 height 16
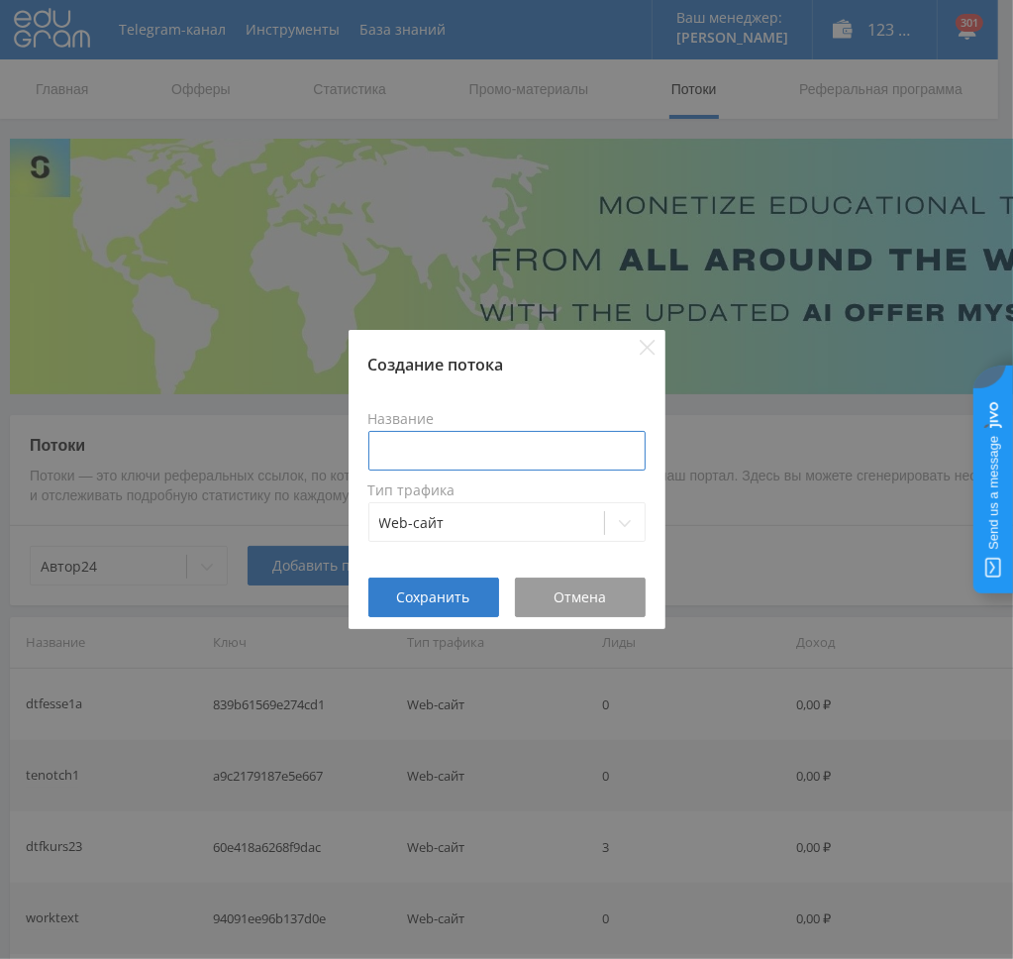
click at [468, 461] on input at bounding box center [506, 451] width 277 height 40
type input "dtfdoc1"
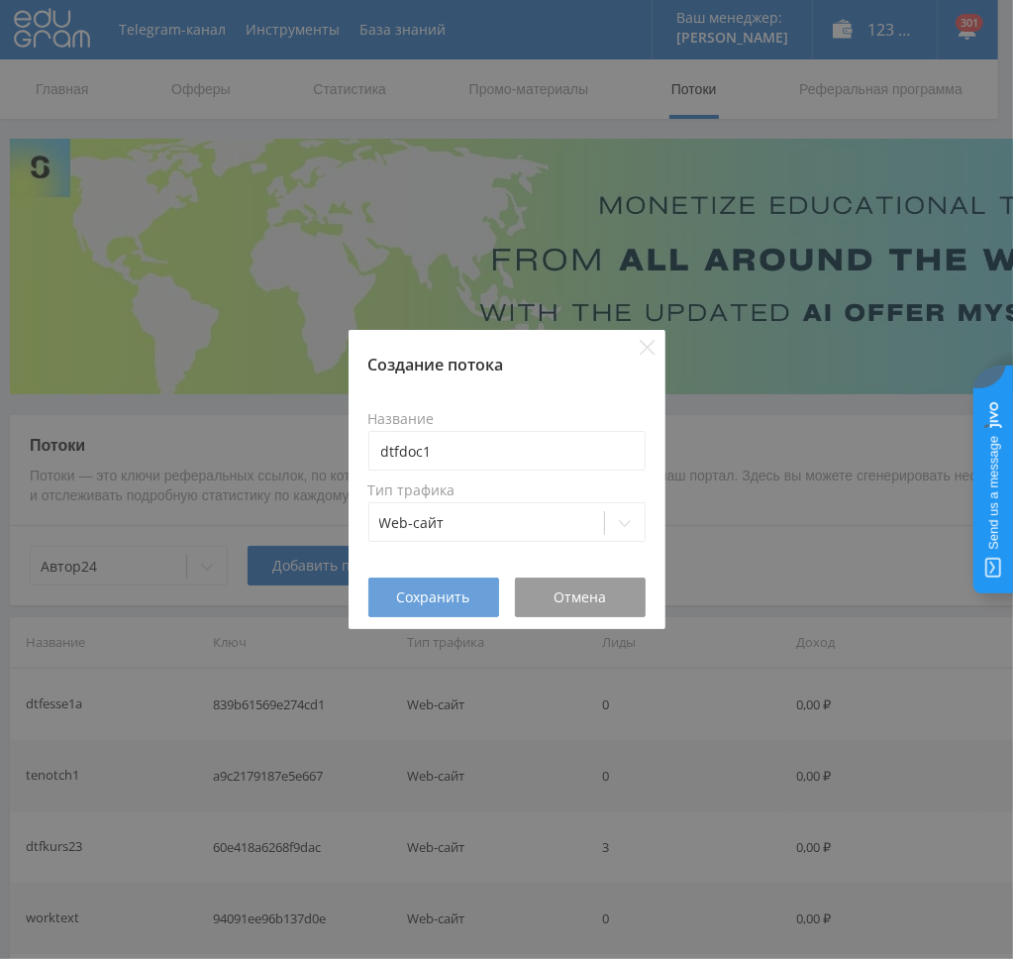
click at [448, 595] on span "Сохранить" at bounding box center [433, 597] width 73 height 16
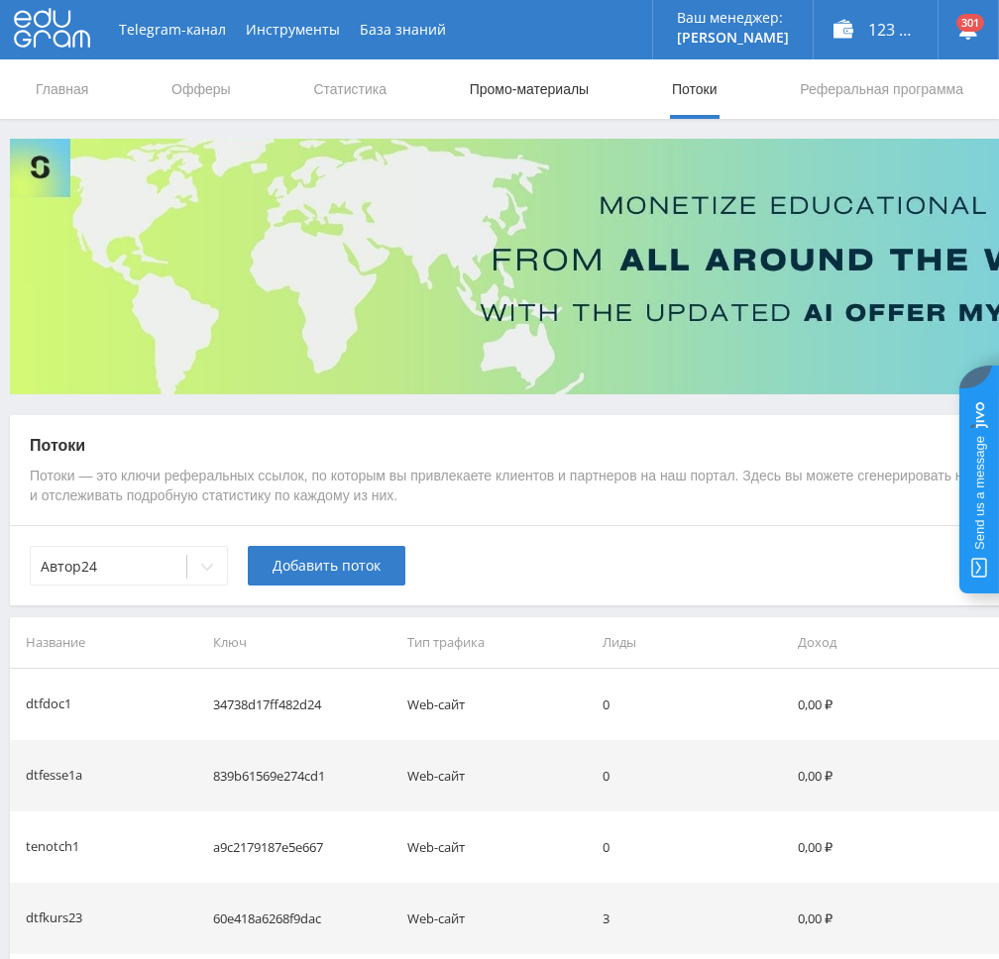
click at [542, 84] on link "Промо-материалы" at bounding box center [529, 88] width 123 height 59
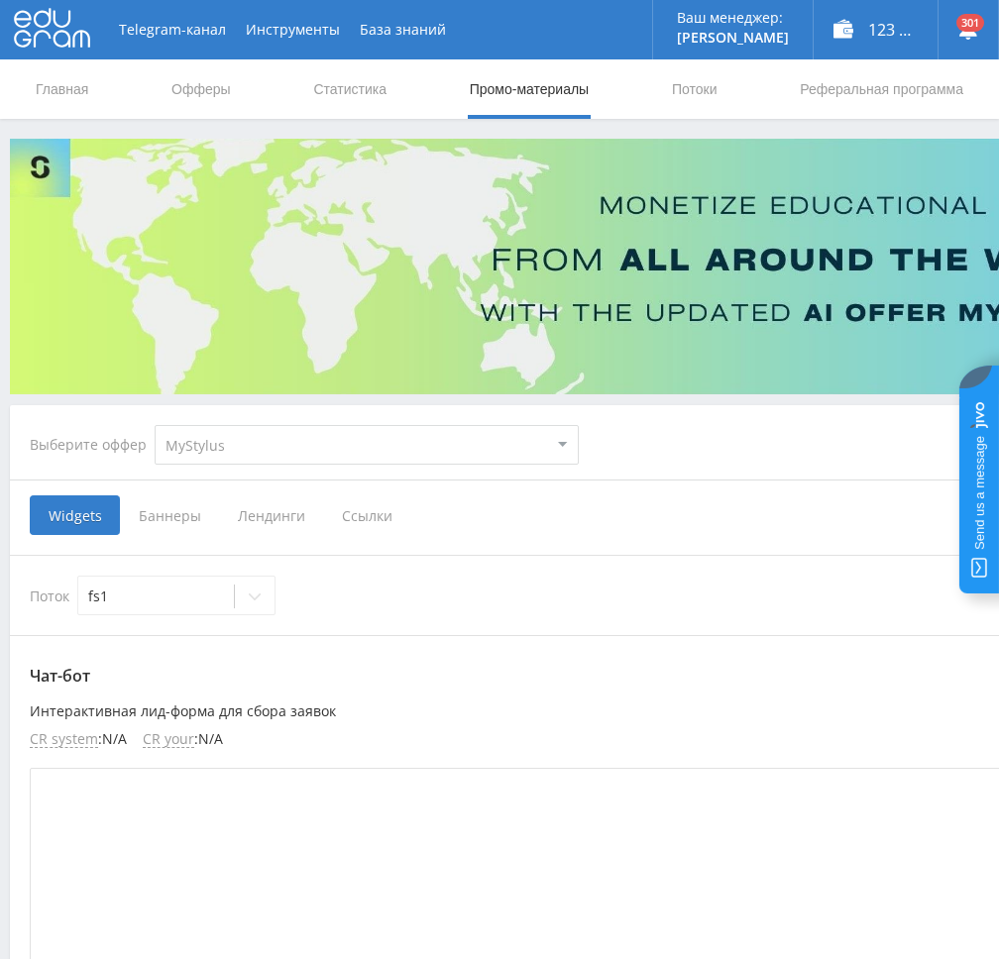
drag, startPoint x: 249, startPoint y: 451, endPoint x: 246, endPoint y: 462, distance: 11.3
click at [249, 451] on select "MyStylus MyStylus - Revshare Кампус AI Studybay Автор24 Studybay Brazil Study A…" at bounding box center [367, 445] width 424 height 40
select select "340"
click at [155, 425] on select "MyStylus MyStylus - Revshare Кампус AI Studybay Автор24 Studybay Brazil Study A…" at bounding box center [367, 445] width 424 height 40
click at [260, 514] on span "Ссылки" at bounding box center [263, 515] width 88 height 40
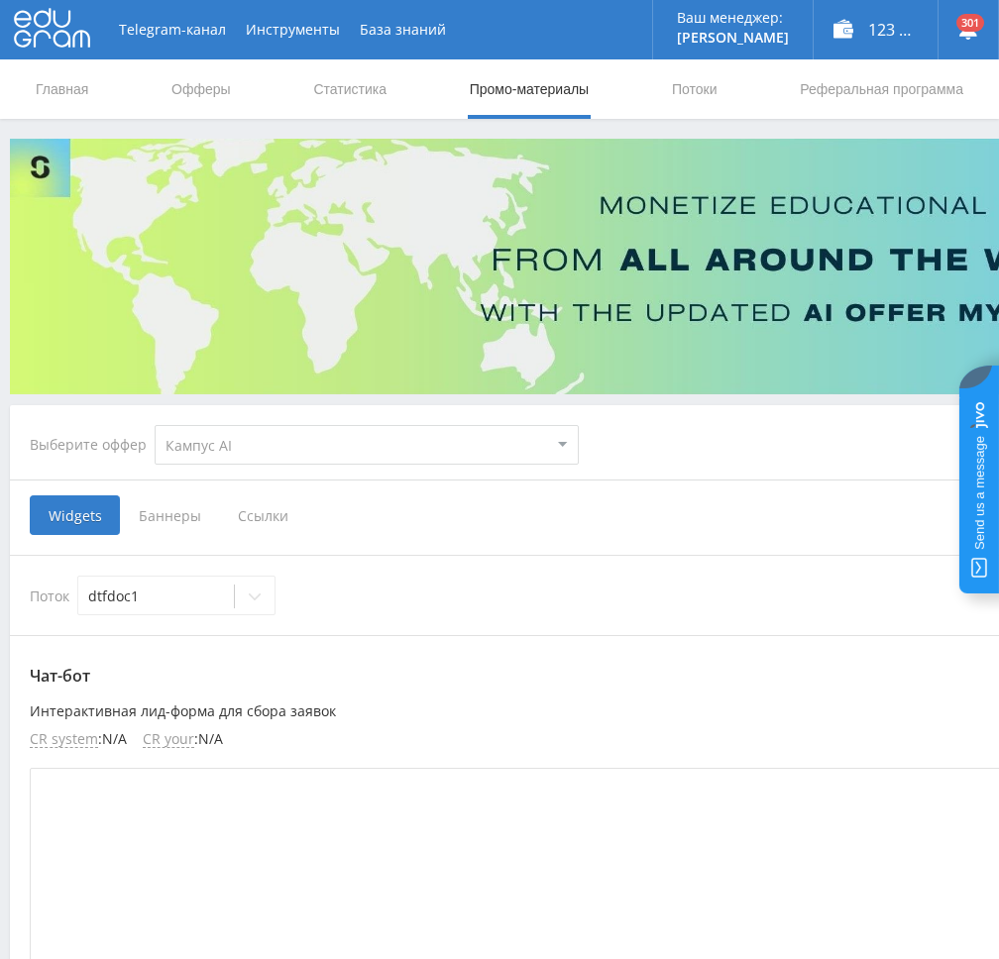
click at [0, 0] on input "Ссылки" at bounding box center [0, 0] width 0 height 0
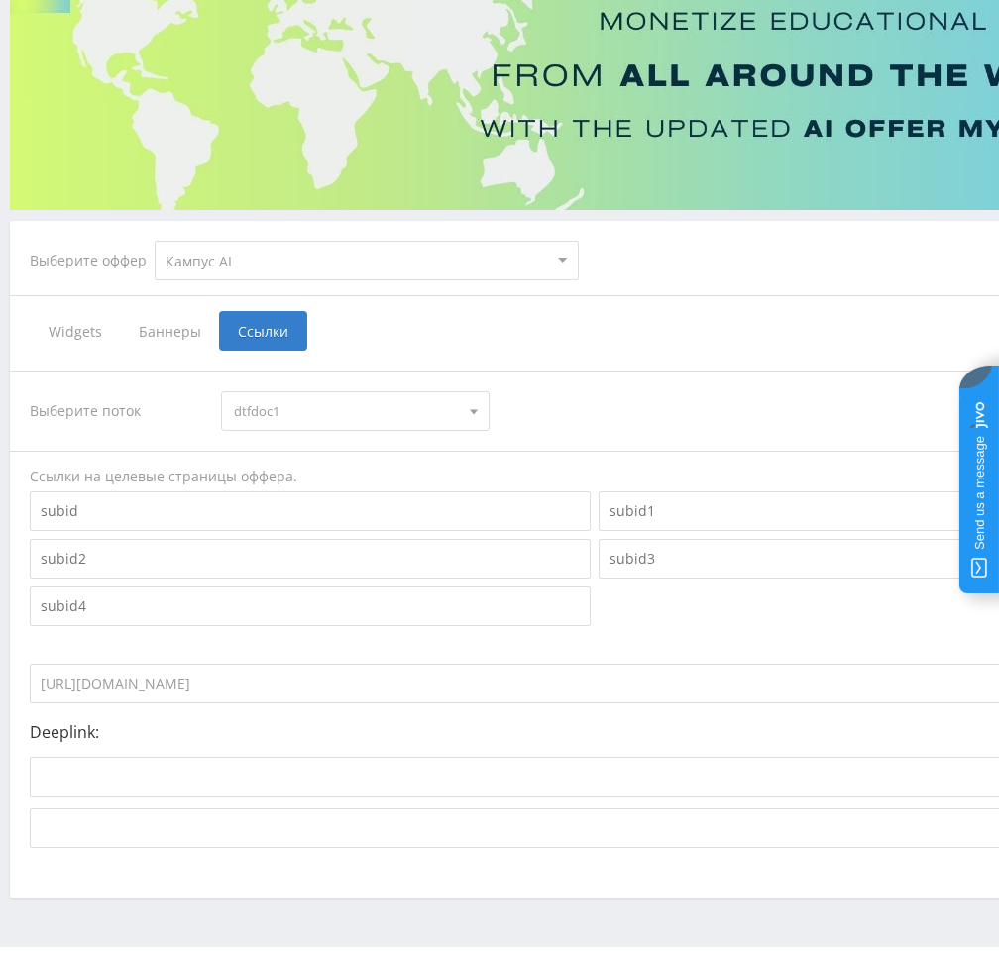
scroll to position [231, 0]
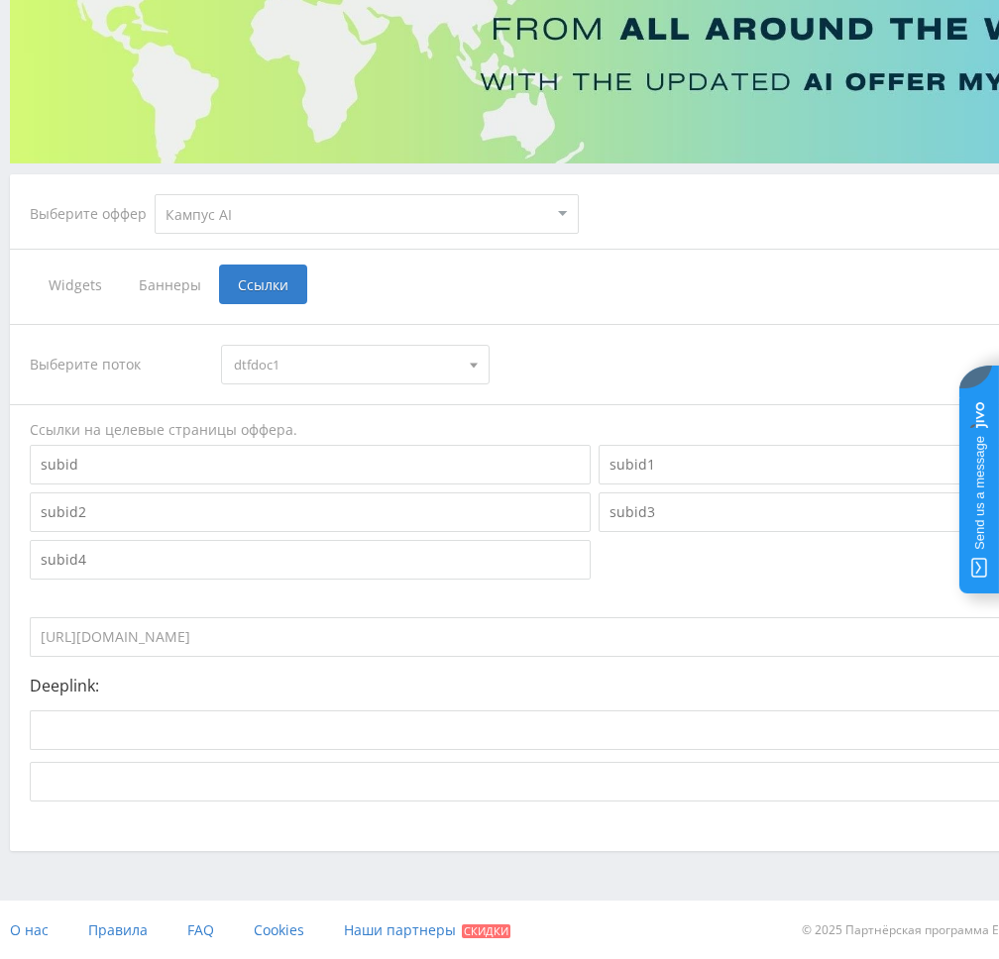
drag, startPoint x: 380, startPoint y: 638, endPoint x: -1, endPoint y: 631, distance: 381.4
click at [0, 631] on html at bounding box center [499, 248] width 999 height 959
click at [310, 366] on span "dtfdoc1" at bounding box center [346, 365] width 224 height 38
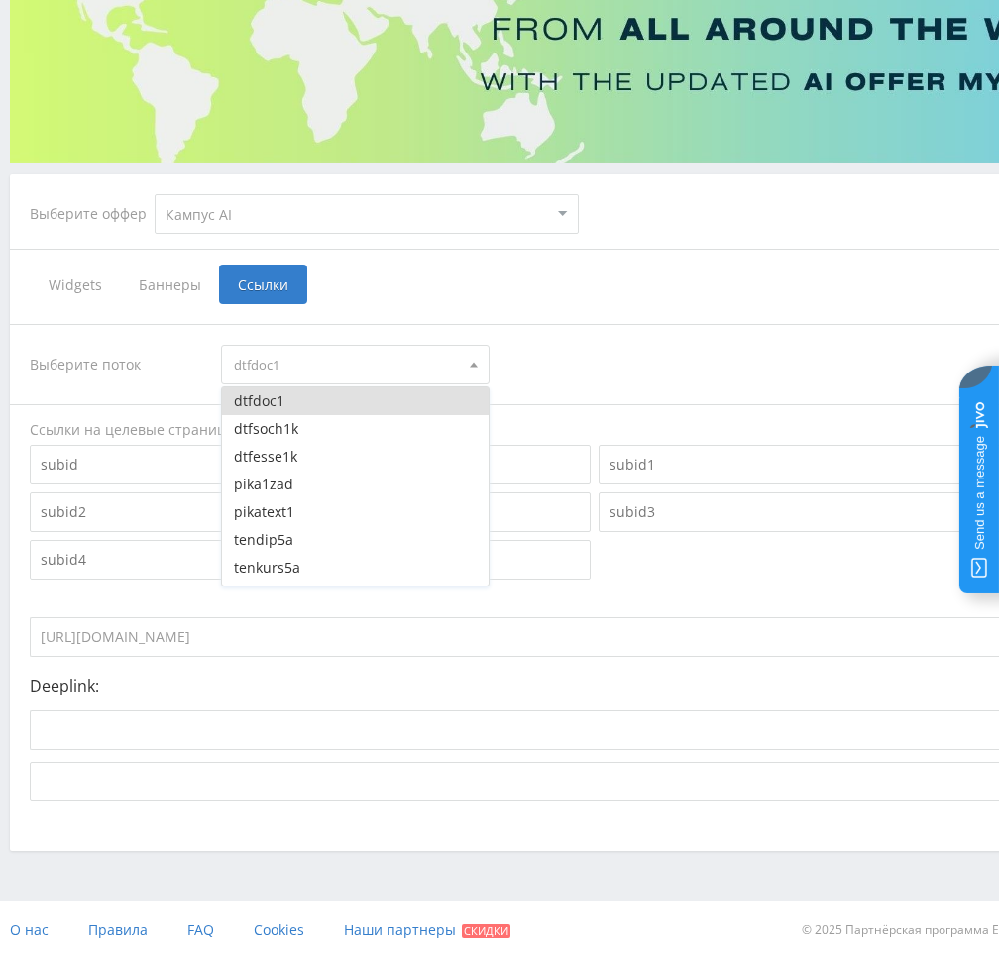
click at [229, 180] on div "Выберите оффер MyStylus MyStylus - Revshare Кампус AI Studybay Автор24 Studybay…" at bounding box center [304, 213] width 580 height 71
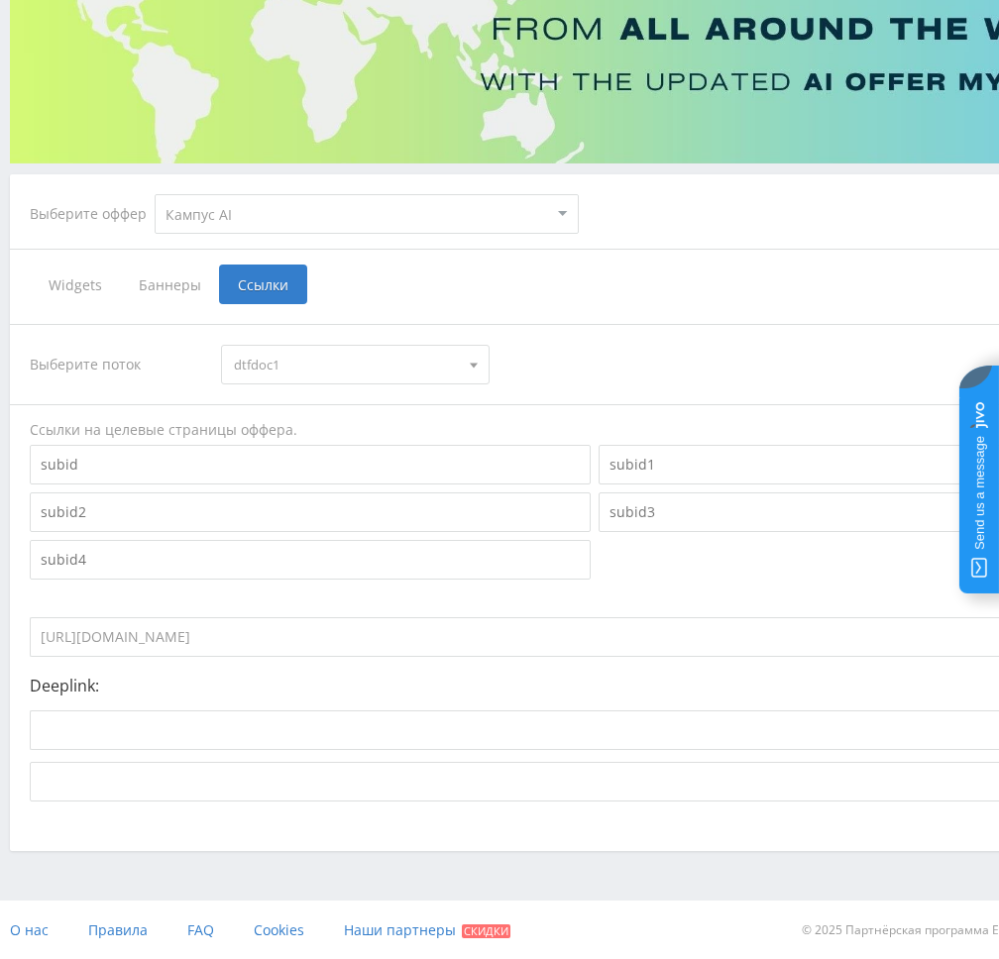
click at [223, 207] on select "MyStylus MyStylus - Revshare Кампус AI Studybay Автор24 Studybay Brazil Study A…" at bounding box center [367, 214] width 424 height 40
select select "376"
click at [155, 194] on select "MyStylus MyStylus - Revshare Кампус AI Studybay Автор24 Studybay Brazil Study A…" at bounding box center [367, 214] width 424 height 40
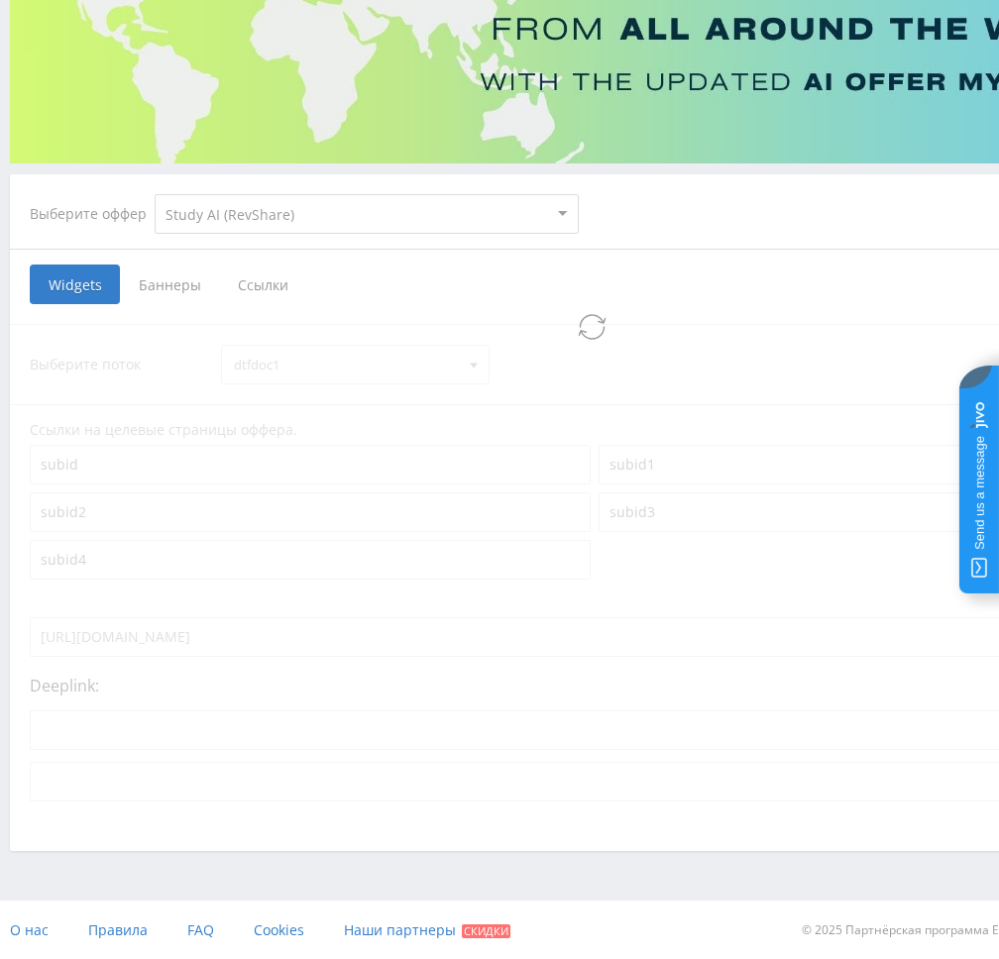
select select "376"
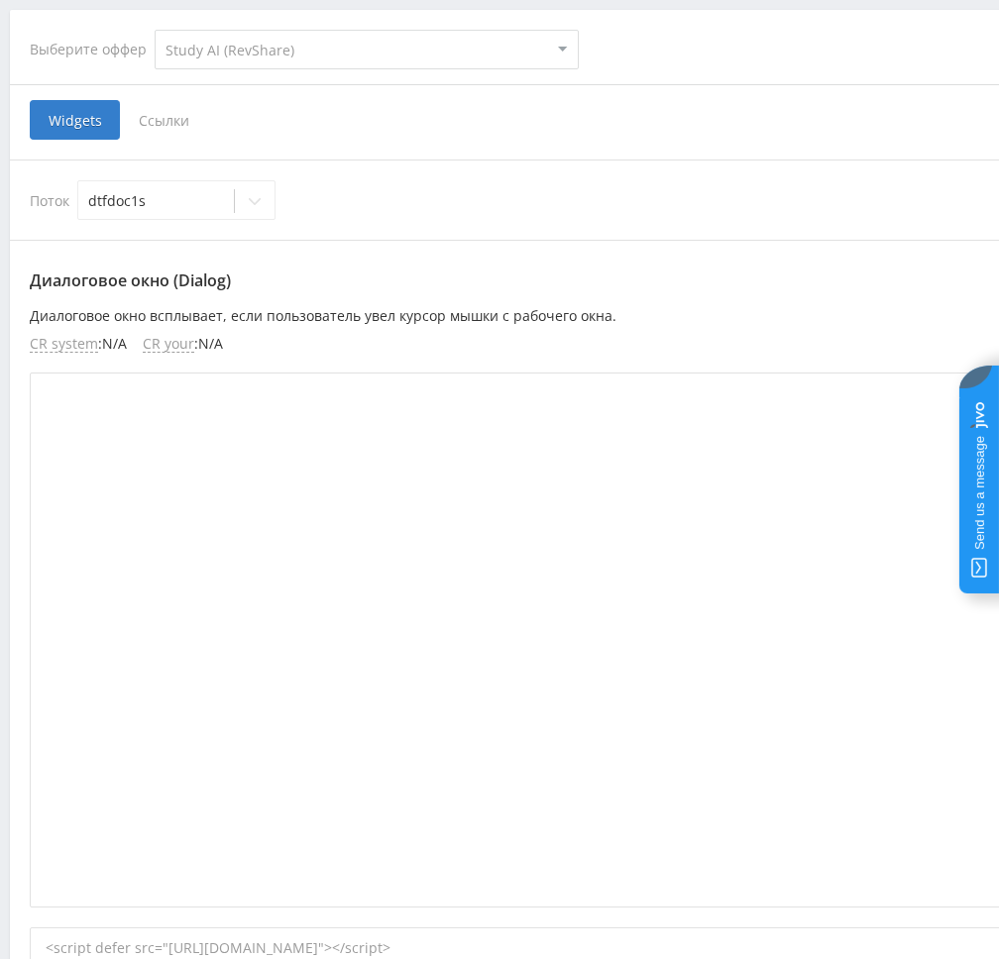
scroll to position [411, 0]
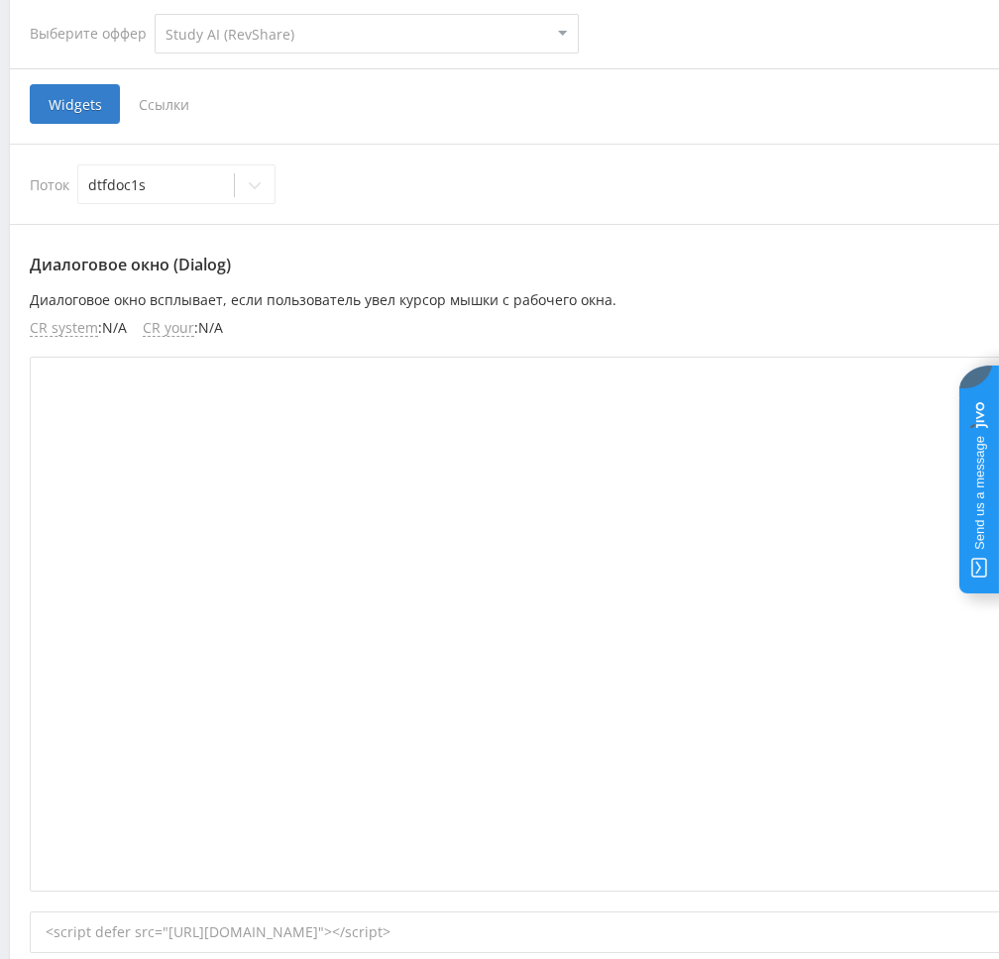
click at [157, 80] on div "Выберите оффер MyStylus MyStylus - Revshare Кампус AI Studybay Автор24 Studybay…" at bounding box center [594, 942] width 1169 height 1896
click at [157, 93] on span "Ссылки" at bounding box center [164, 104] width 88 height 40
click at [0, 0] on input "Ссылки" at bounding box center [0, 0] width 0 height 0
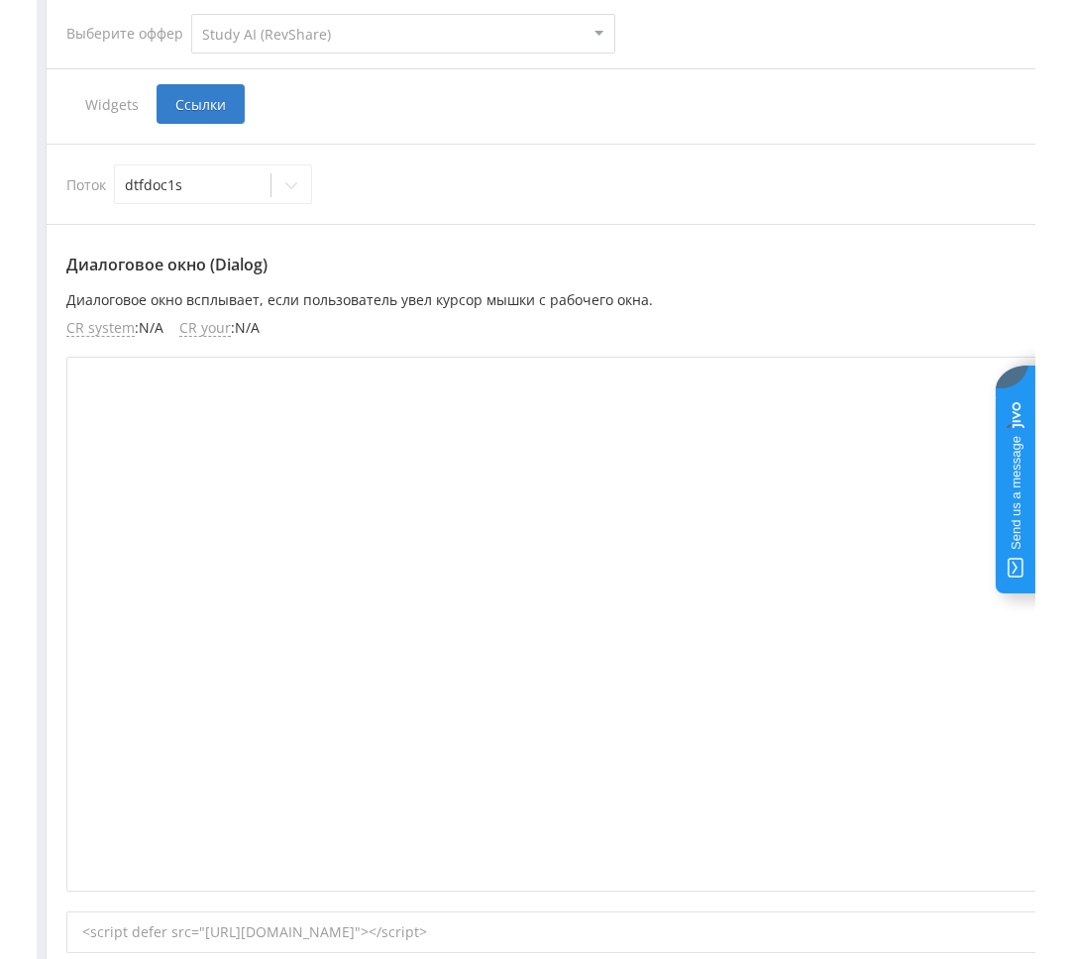
scroll to position [231, 0]
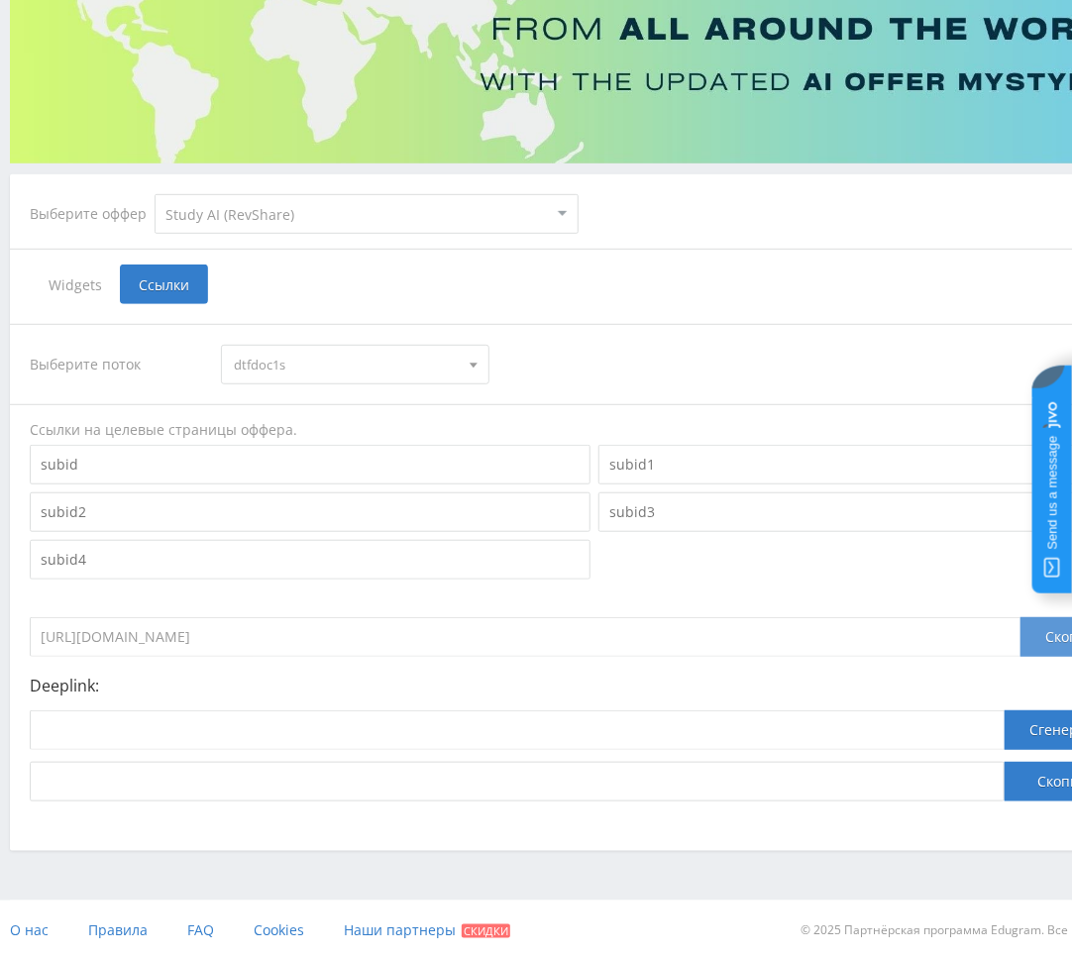
click at [998, 645] on div "Скопировать" at bounding box center [1089, 637] width 139 height 40
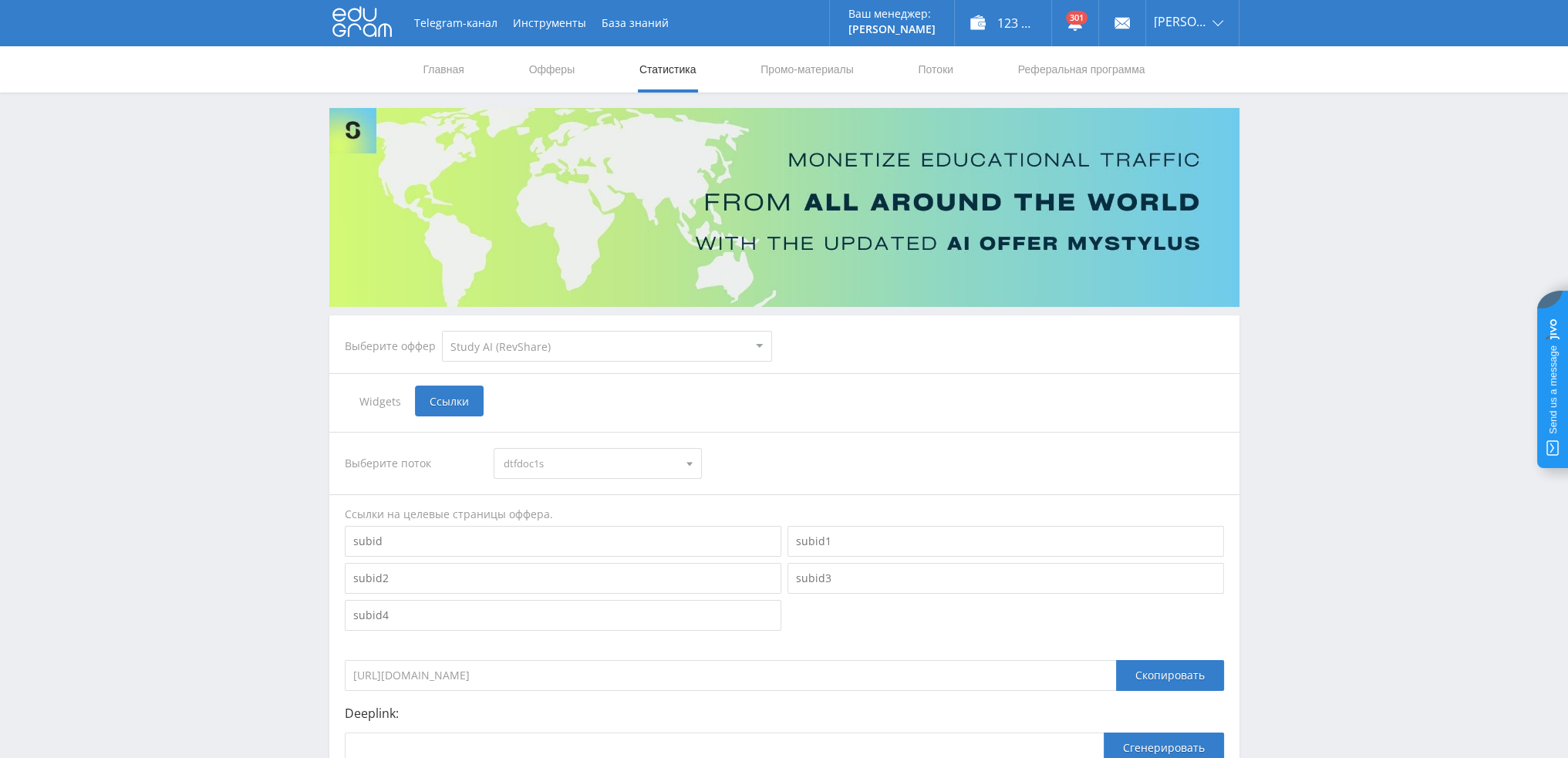
scroll to position [0, 0]
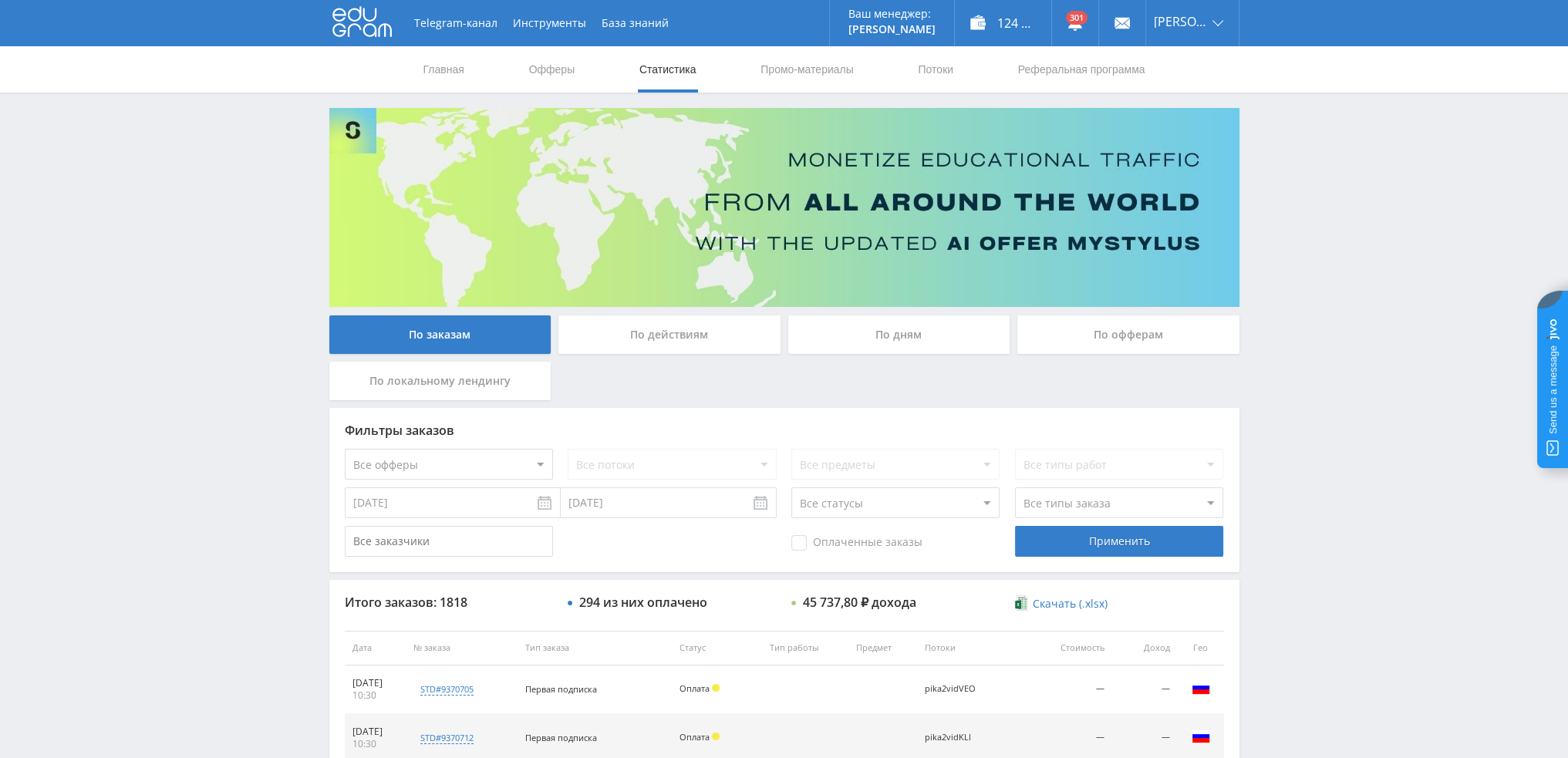
click at [921, 353] on div "По дням" at bounding box center [898, 335] width 222 height 39
click at [0, 0] on input "По дням" at bounding box center [0, 0] width 0 height 0
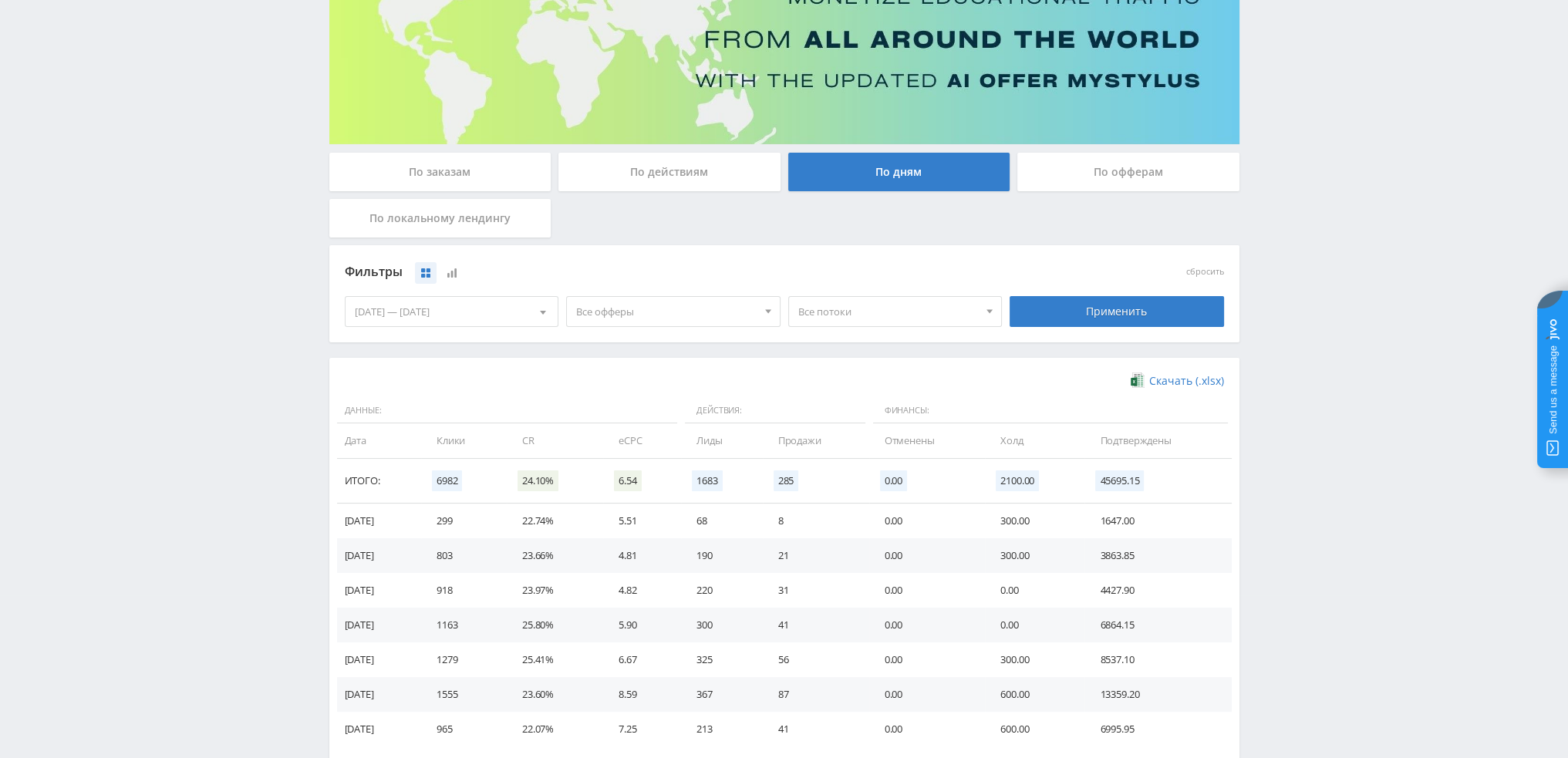
scroll to position [231, 0]
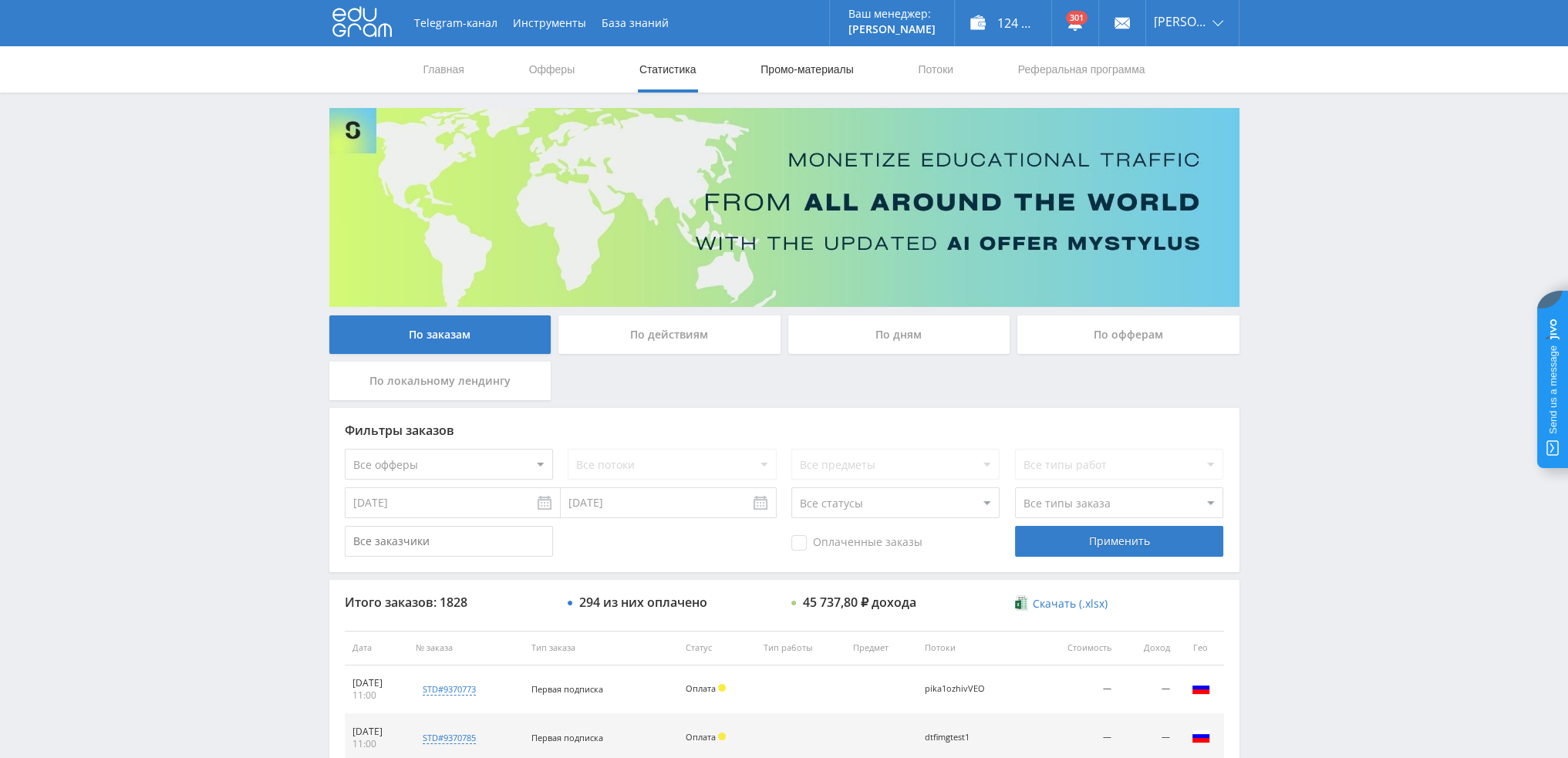
click at [783, 73] on link "Промо-материалы" at bounding box center [807, 68] width 96 height 46
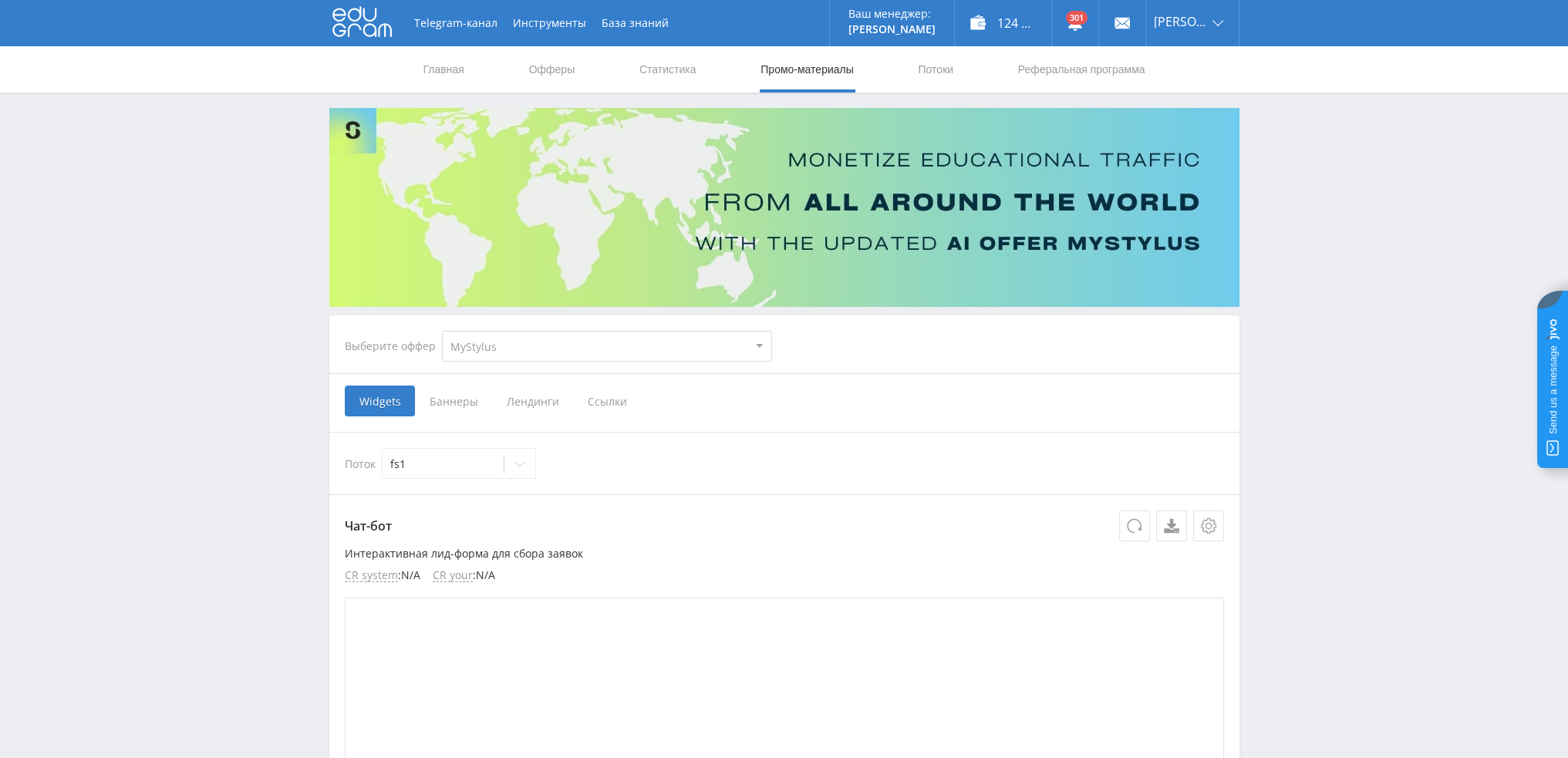
click at [506, 346] on select "MyStylus MyStylus - Revshare Кампус AI Studybay Автор24 Studybay [GEOGRAPHIC_DA…" at bounding box center [607, 346] width 330 height 31
select select "1"
click at [442, 331] on select "MyStylus MyStylus - Revshare Кампус AI Studybay Автор24 Studybay [GEOGRAPHIC_DA…" at bounding box center [607, 346] width 330 height 31
click at [942, 64] on link "Потоки" at bounding box center [936, 68] width 39 height 46
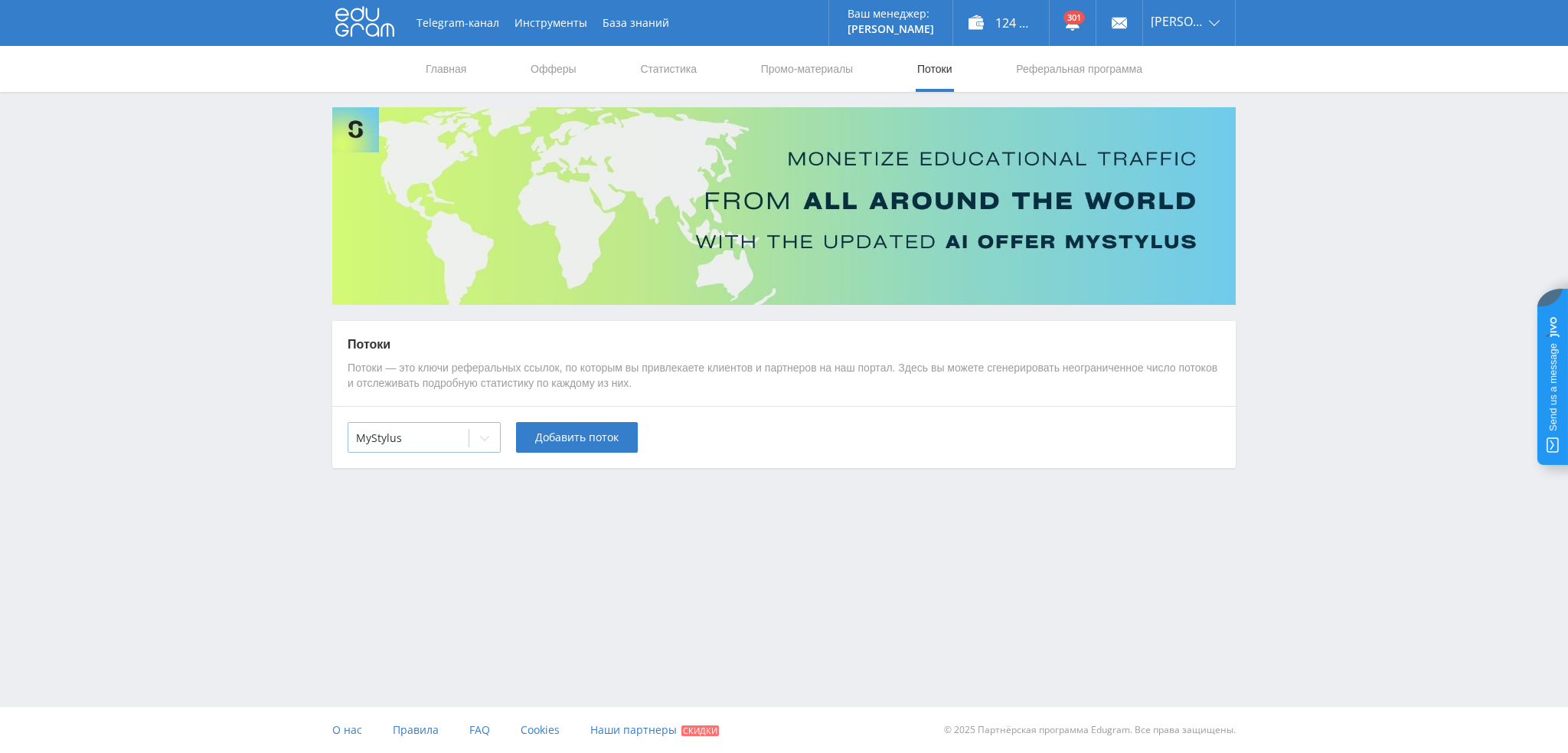
click at [404, 434] on div at bounding box center [409, 438] width 105 height 15
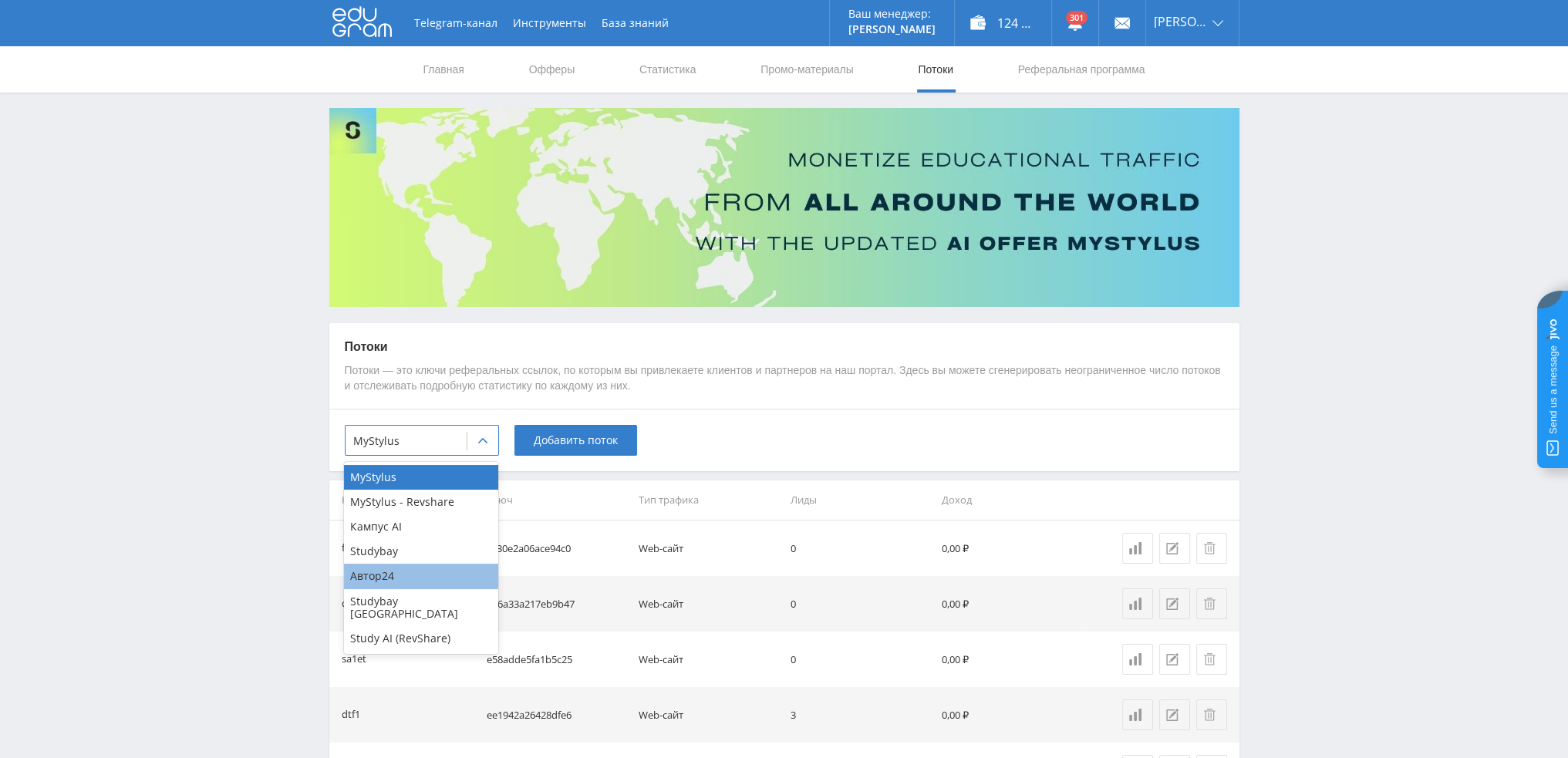
click at [393, 569] on div "Автор24" at bounding box center [421, 576] width 154 height 25
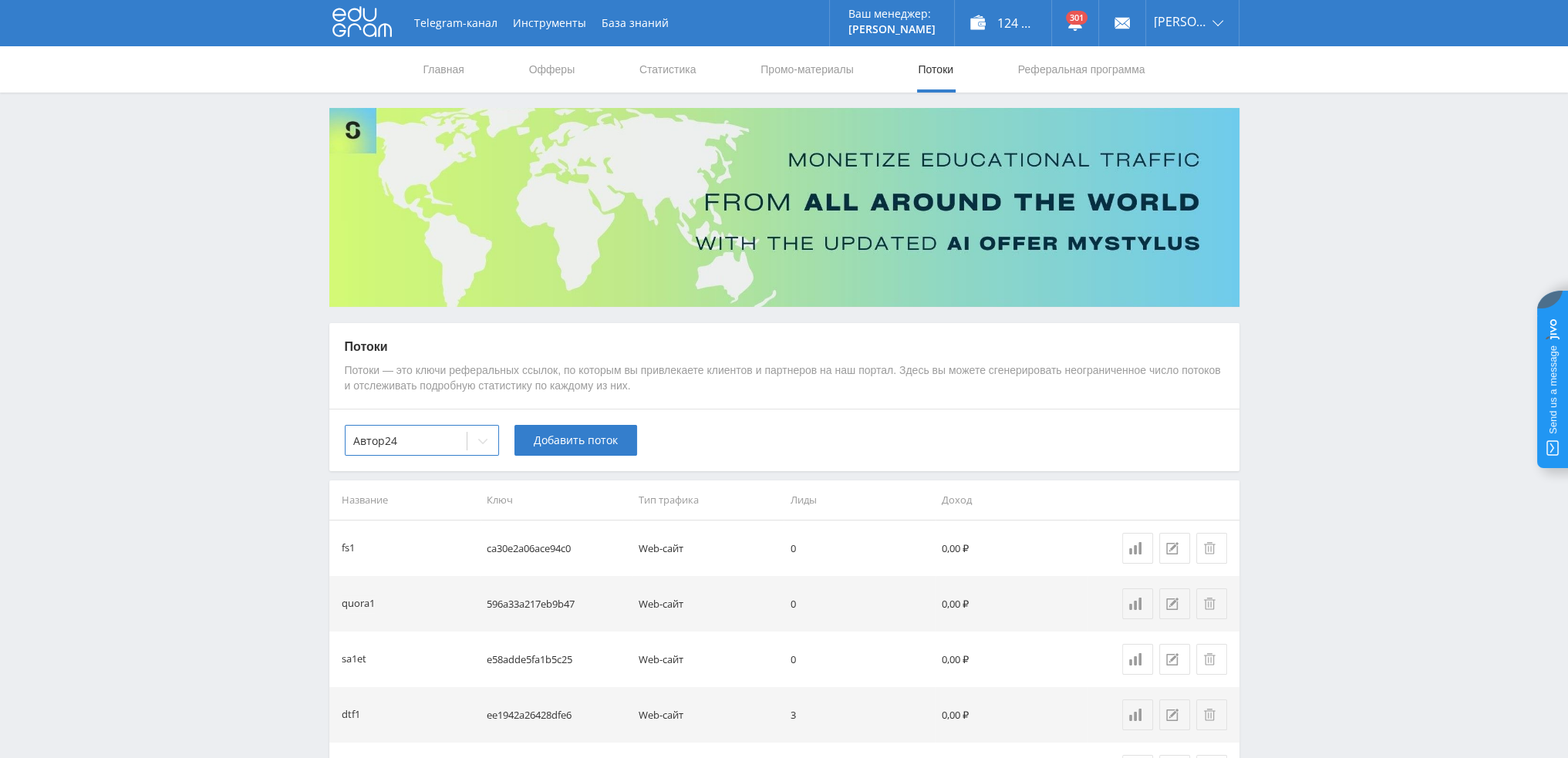
click at [560, 420] on div "option Автор24, selected. Автор24 Добавить поток" at bounding box center [784, 440] width 910 height 62
click at [564, 440] on span "Добавить поток" at bounding box center [575, 440] width 84 height 12
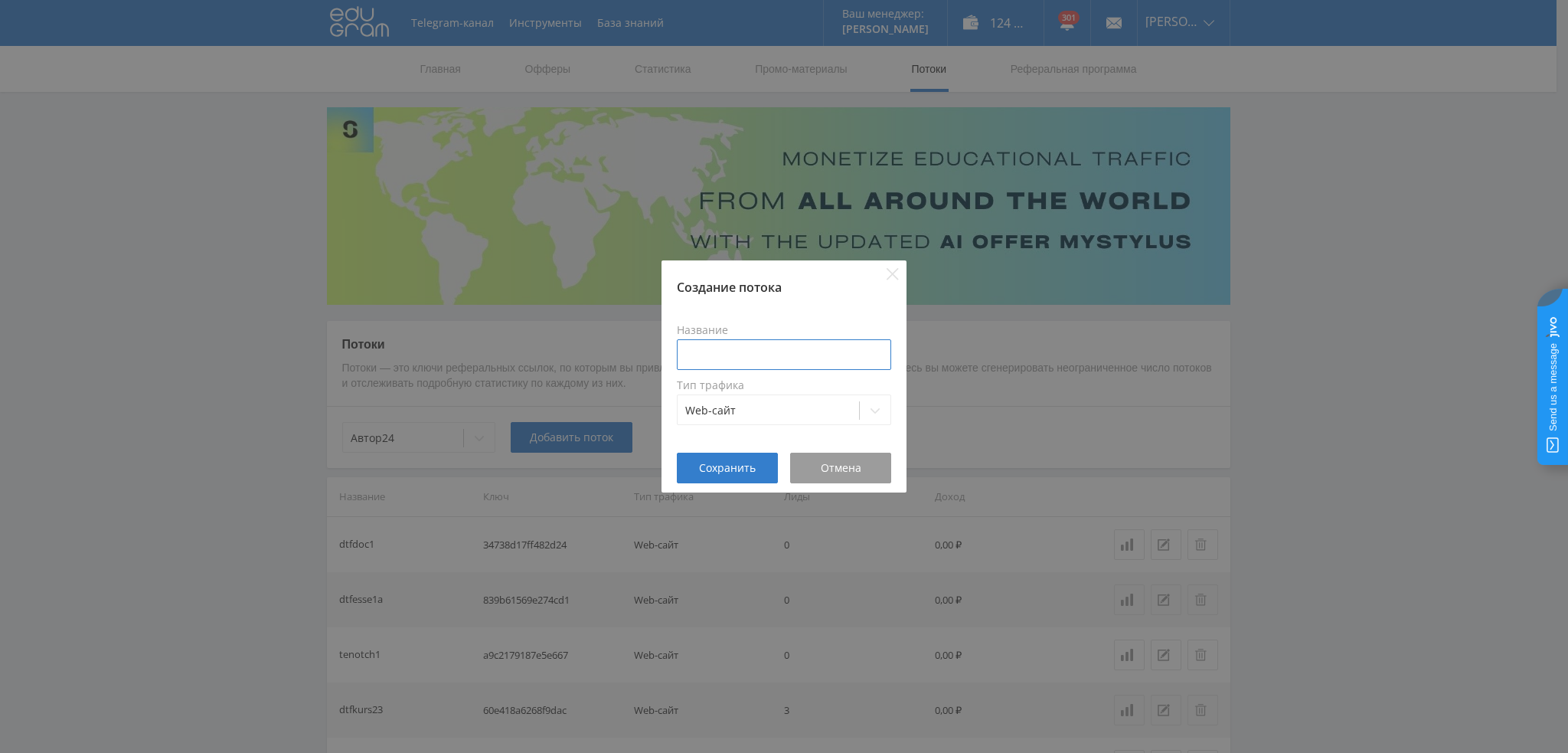
click at [736, 355] on input at bounding box center [784, 355] width 214 height 31
type input "d"
type input "dtfsoch1"
click at [720, 475] on button "Сохранить" at bounding box center [727, 468] width 101 height 31
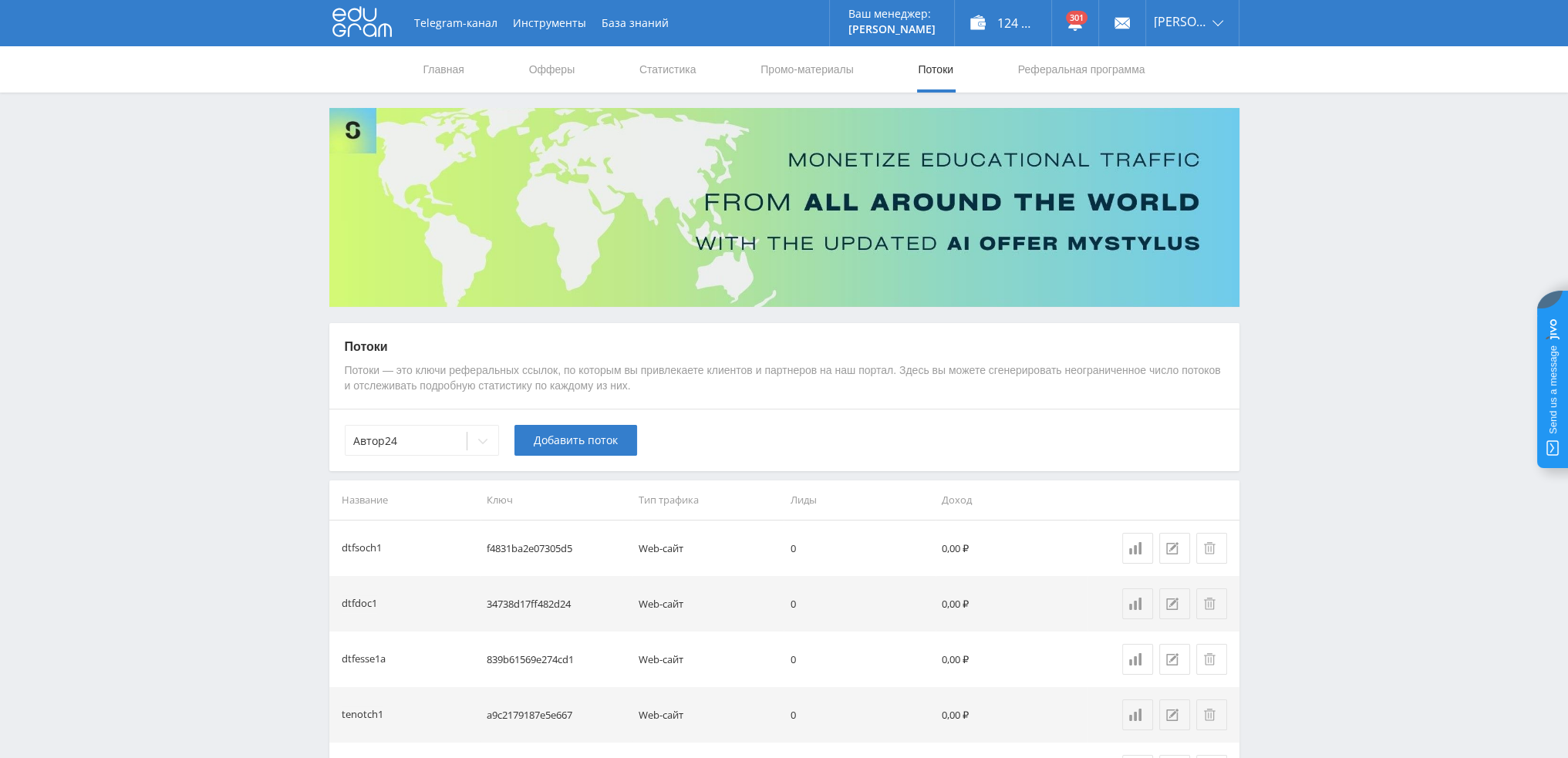
click at [561, 446] on span "Добавить поток" at bounding box center [575, 440] width 84 height 12
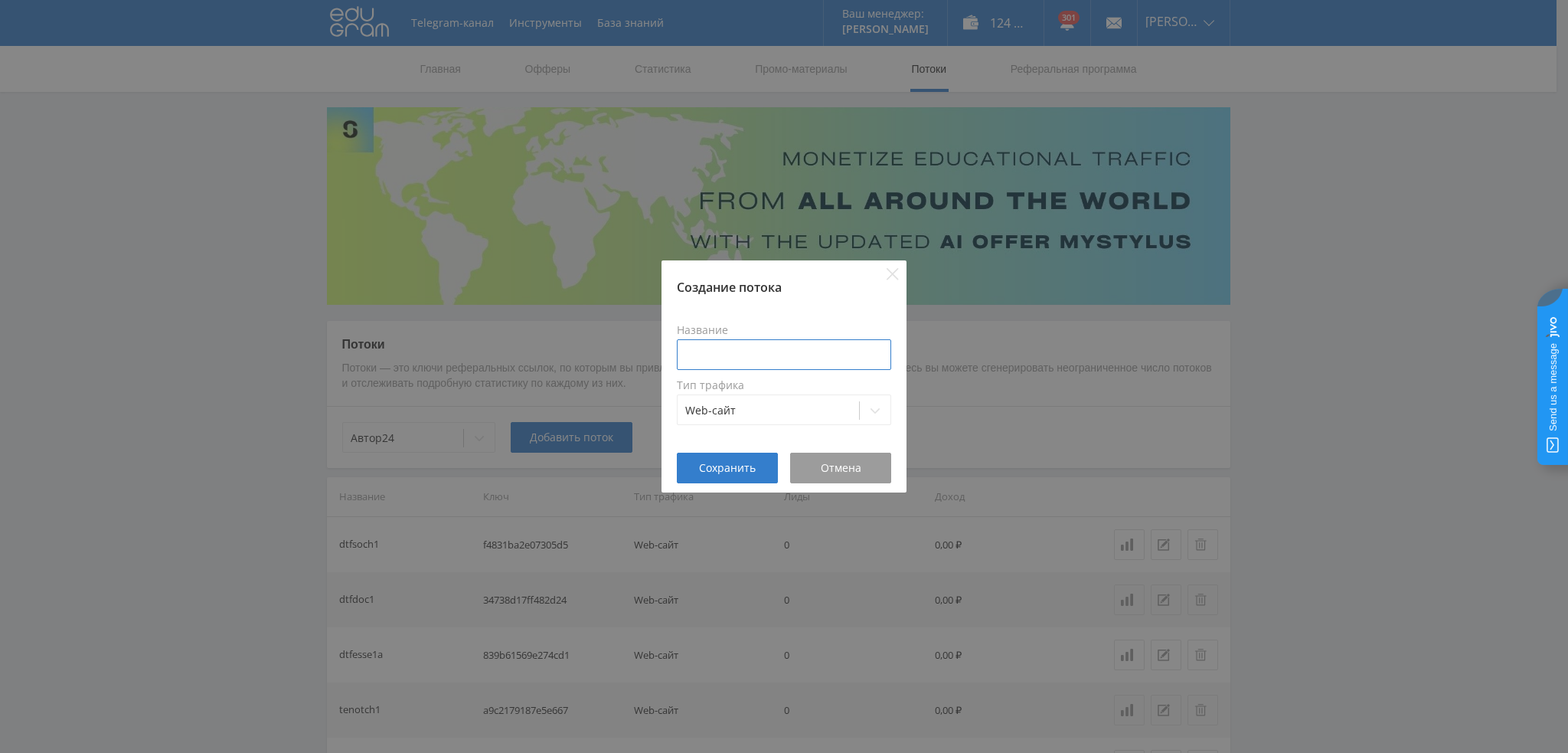
click at [768, 356] on input at bounding box center [784, 355] width 214 height 31
type input "dtfdoc1"
click at [706, 468] on span "Сохранить" at bounding box center [726, 468] width 56 height 12
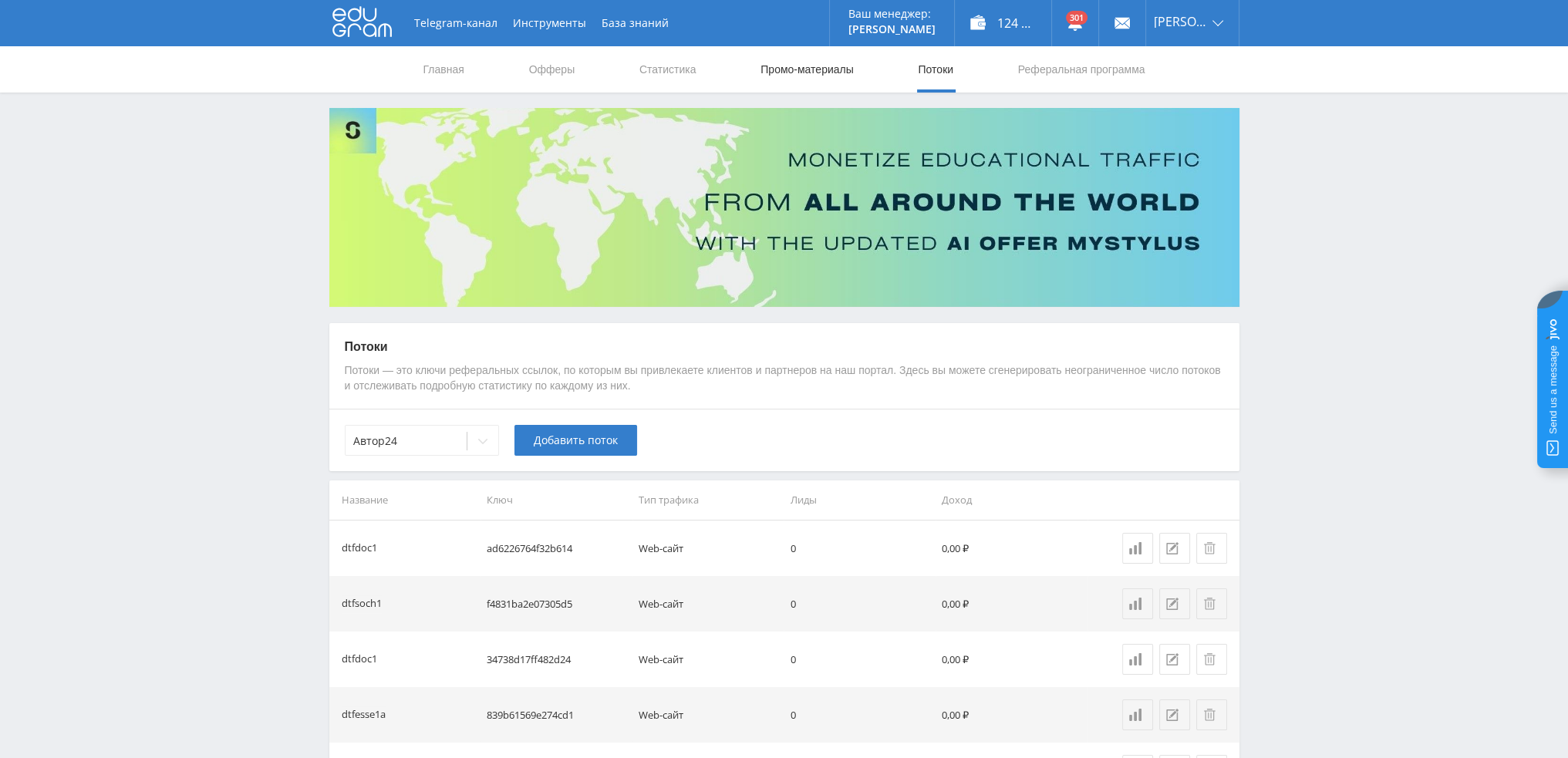
click at [817, 67] on link "Промо-материалы" at bounding box center [807, 68] width 96 height 46
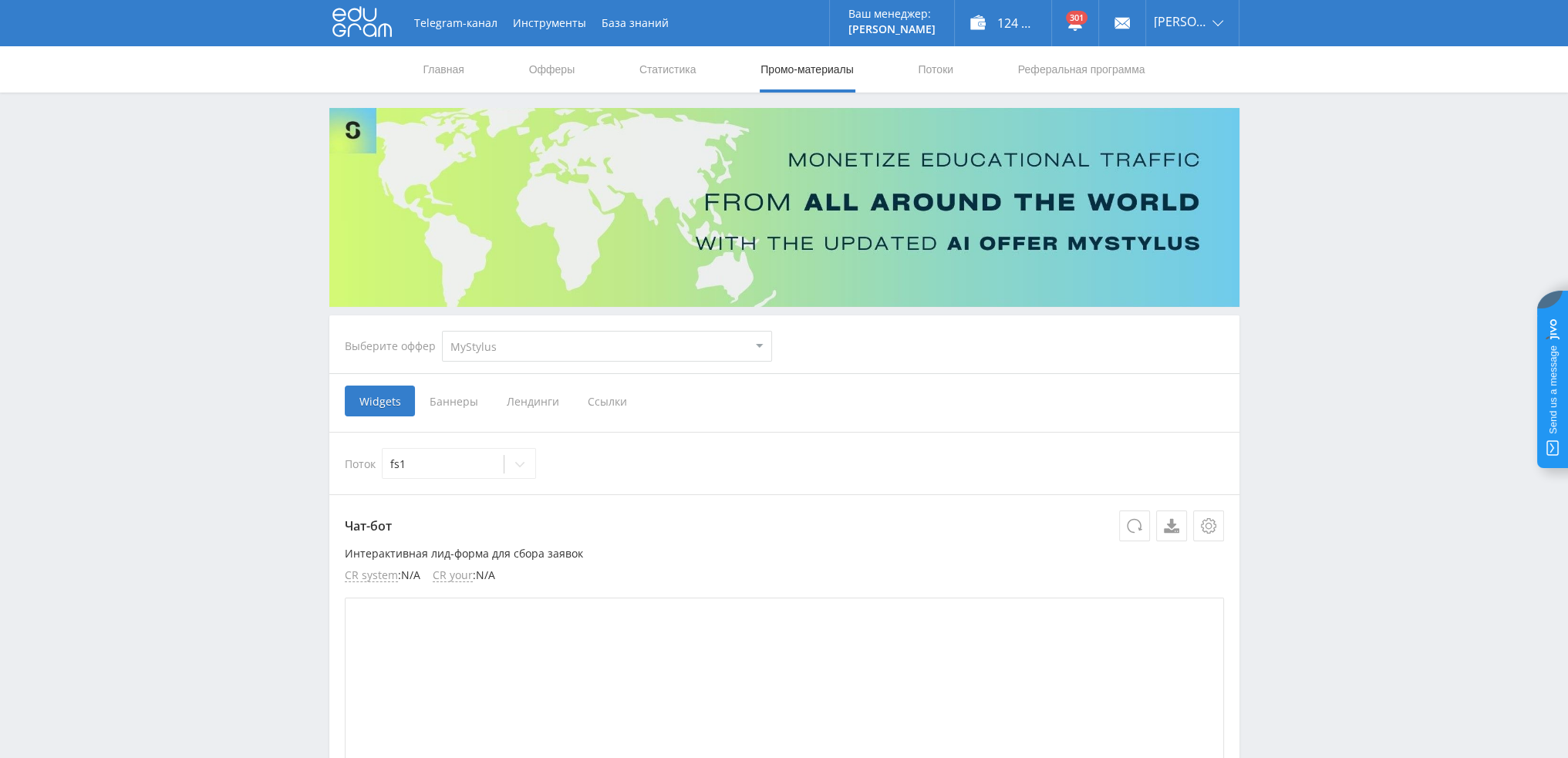
drag, startPoint x: 515, startPoint y: 338, endPoint x: 518, endPoint y: 346, distance: 8.5
click at [518, 346] on select "MyStylus MyStylus - Revshare Кампус AI Studybay Автор24 Studybay Brazil Study A…" at bounding box center [607, 346] width 330 height 31
select select "376"
click at [442, 331] on select "MyStylus MyStylus - Revshare Кампус AI Studybay Автор24 Studybay Brazil Study A…" at bounding box center [607, 346] width 330 height 31
click at [443, 400] on span "Ссылки" at bounding box center [449, 401] width 69 height 31
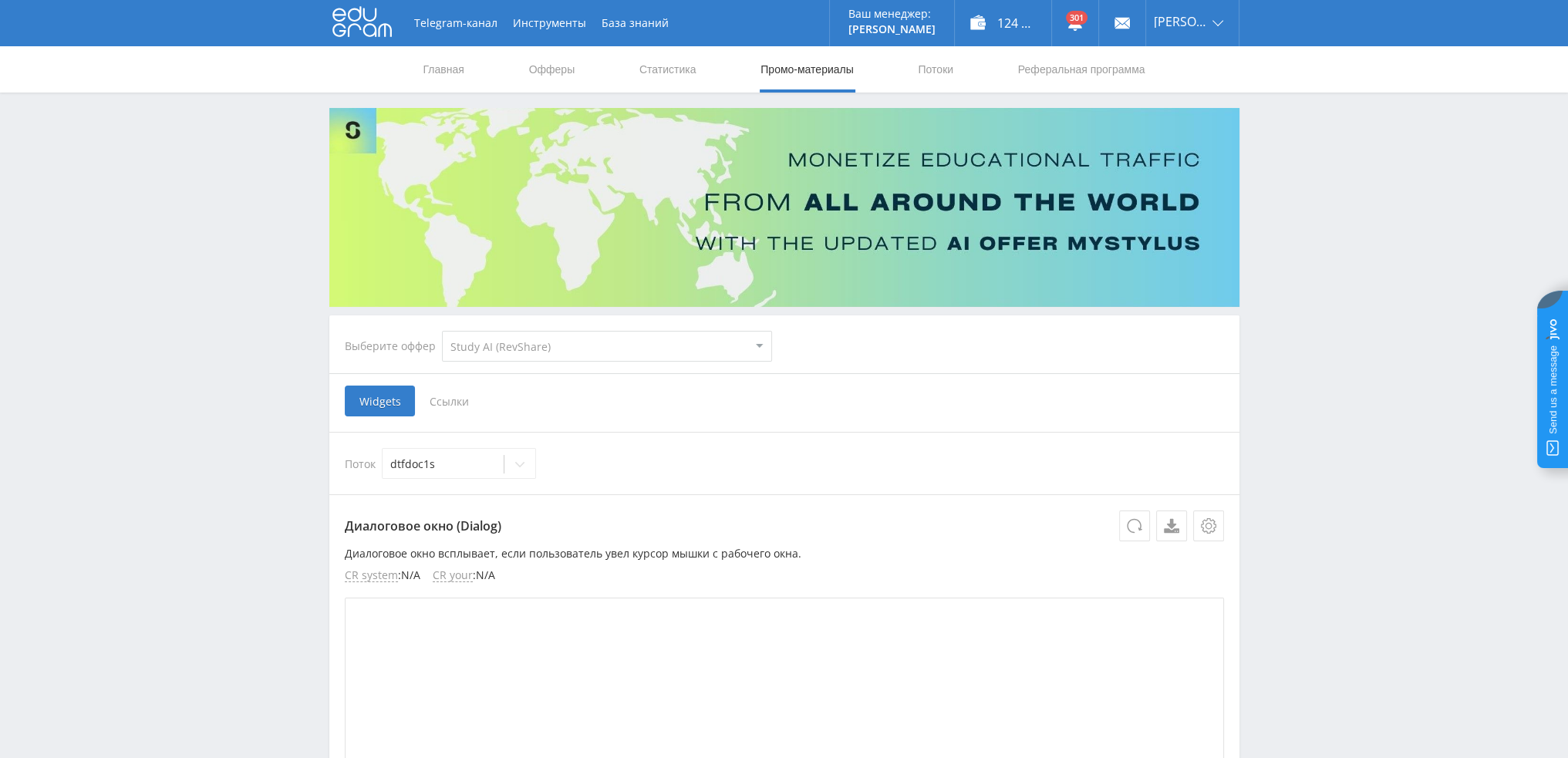
click at [0, 0] on input "Ссылки" at bounding box center [0, 0] width 0 height 0
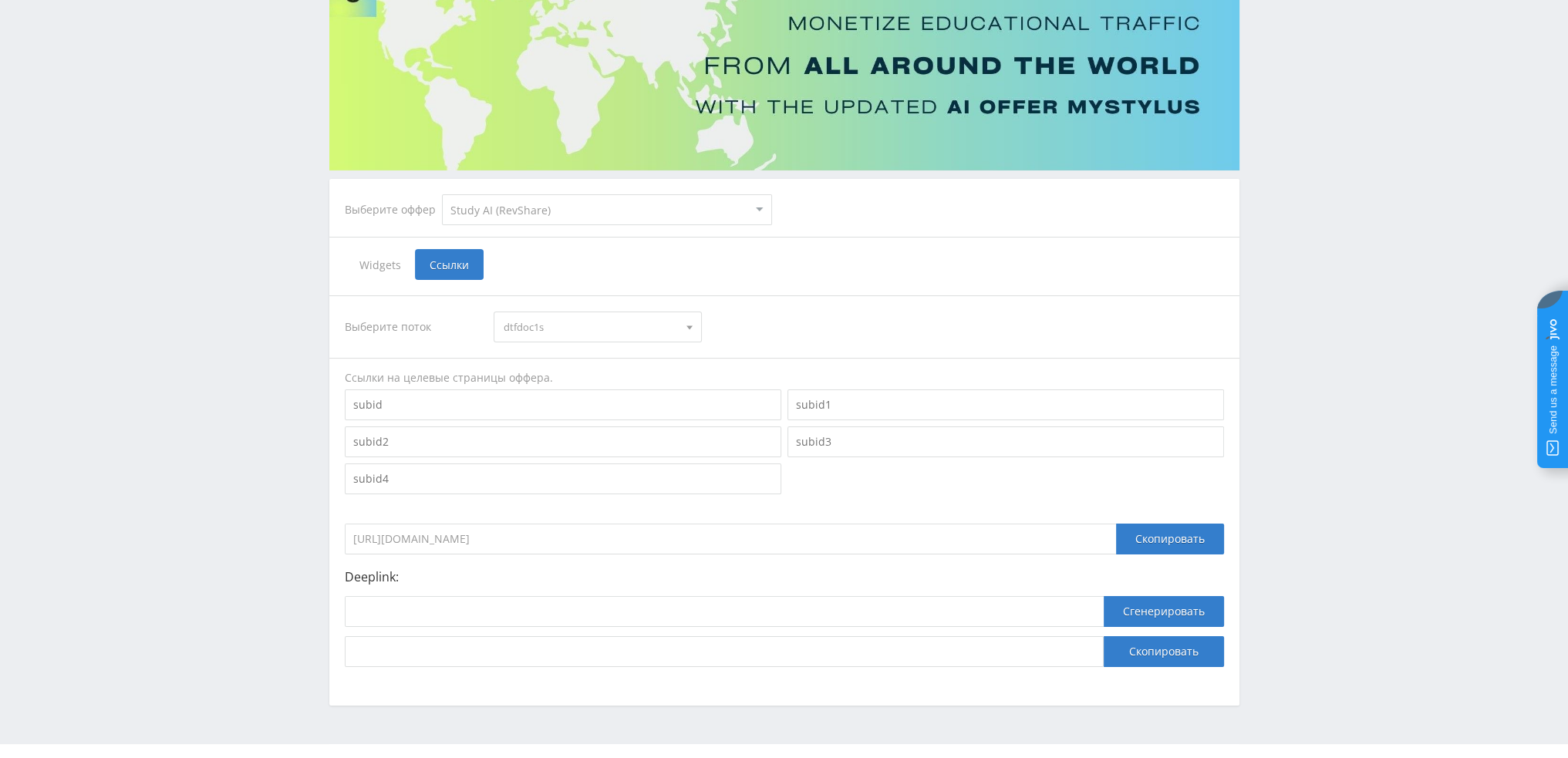
scroll to position [168, 0]
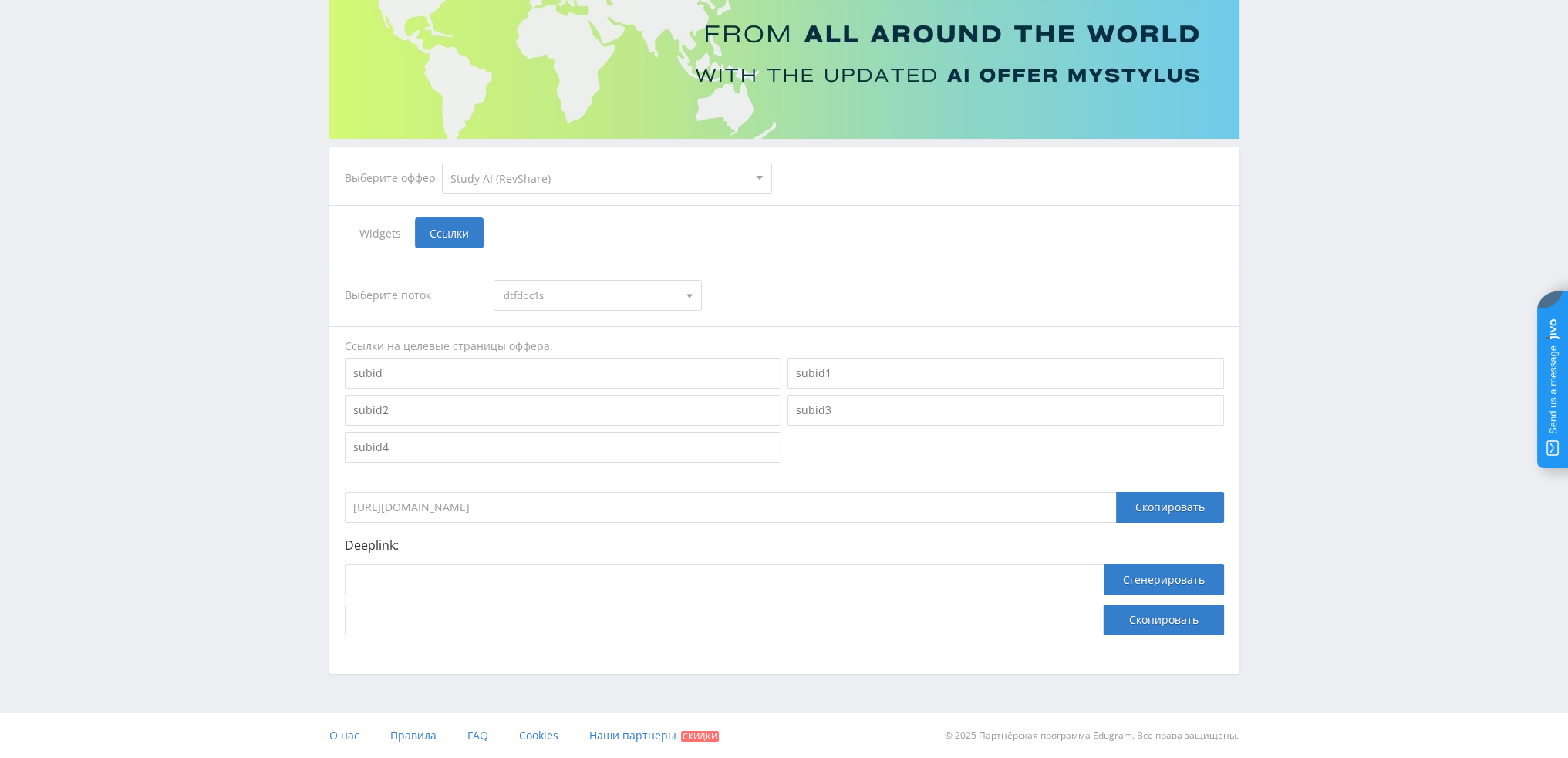
drag, startPoint x: 553, startPoint y: 511, endPoint x: 256, endPoint y: 521, distance: 297.2
click at [256, 521] on div "Telegram-канал Инструменты База знаний Ваш менеджер: Valeria Valeria Online @va…" at bounding box center [784, 295] width 1568 height 927
click at [579, 190] on select "MyStylus MyStylus - Revshare Кампус AI Studybay Автор24 Studybay Brazil Study A…" at bounding box center [607, 178] width 330 height 31
select select "1"
click at [442, 163] on select "MyStylus MyStylus - Revshare Кампус AI Studybay Автор24 Studybay Brazil Study A…" at bounding box center [607, 178] width 330 height 31
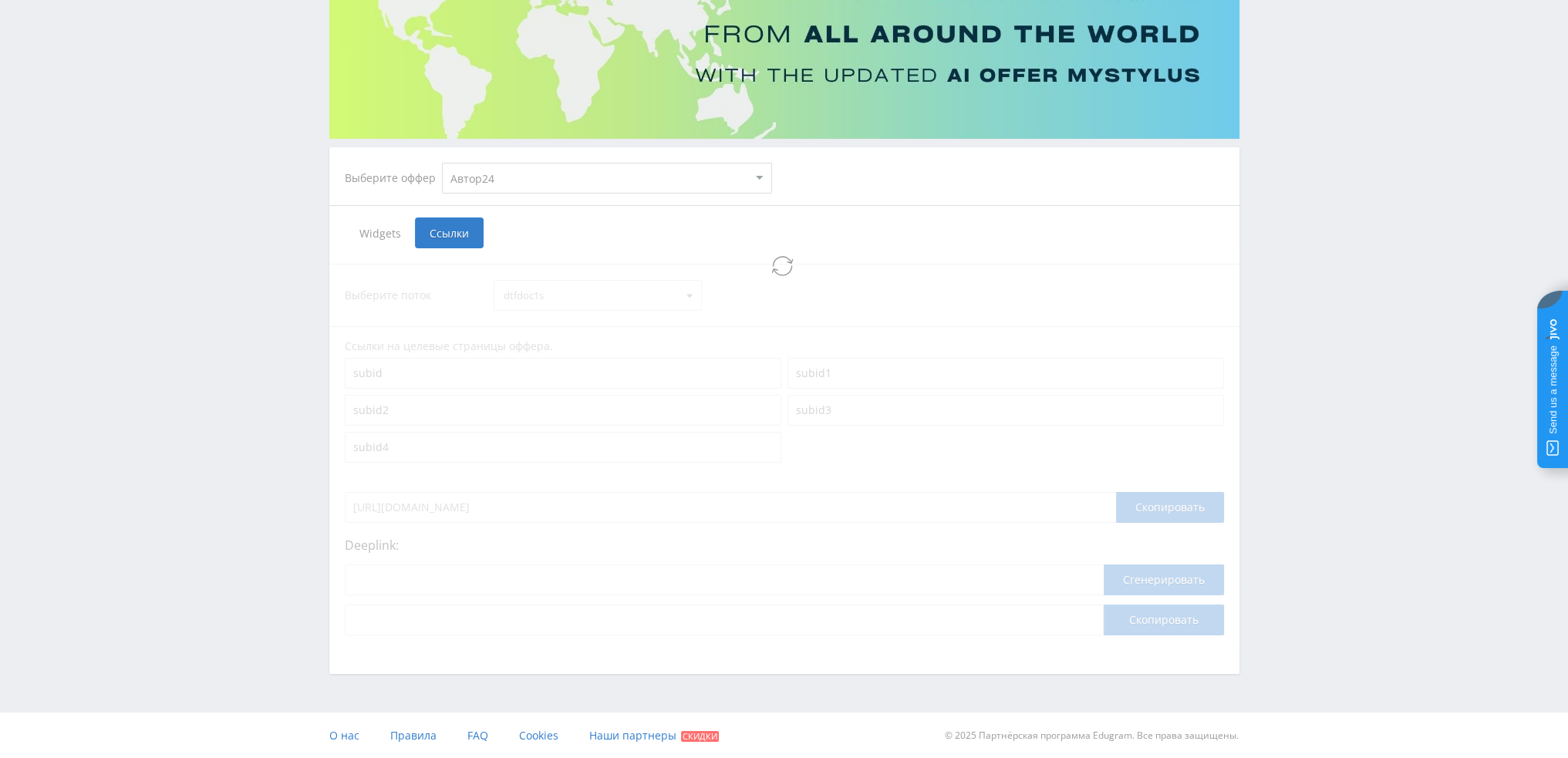
select select "1"
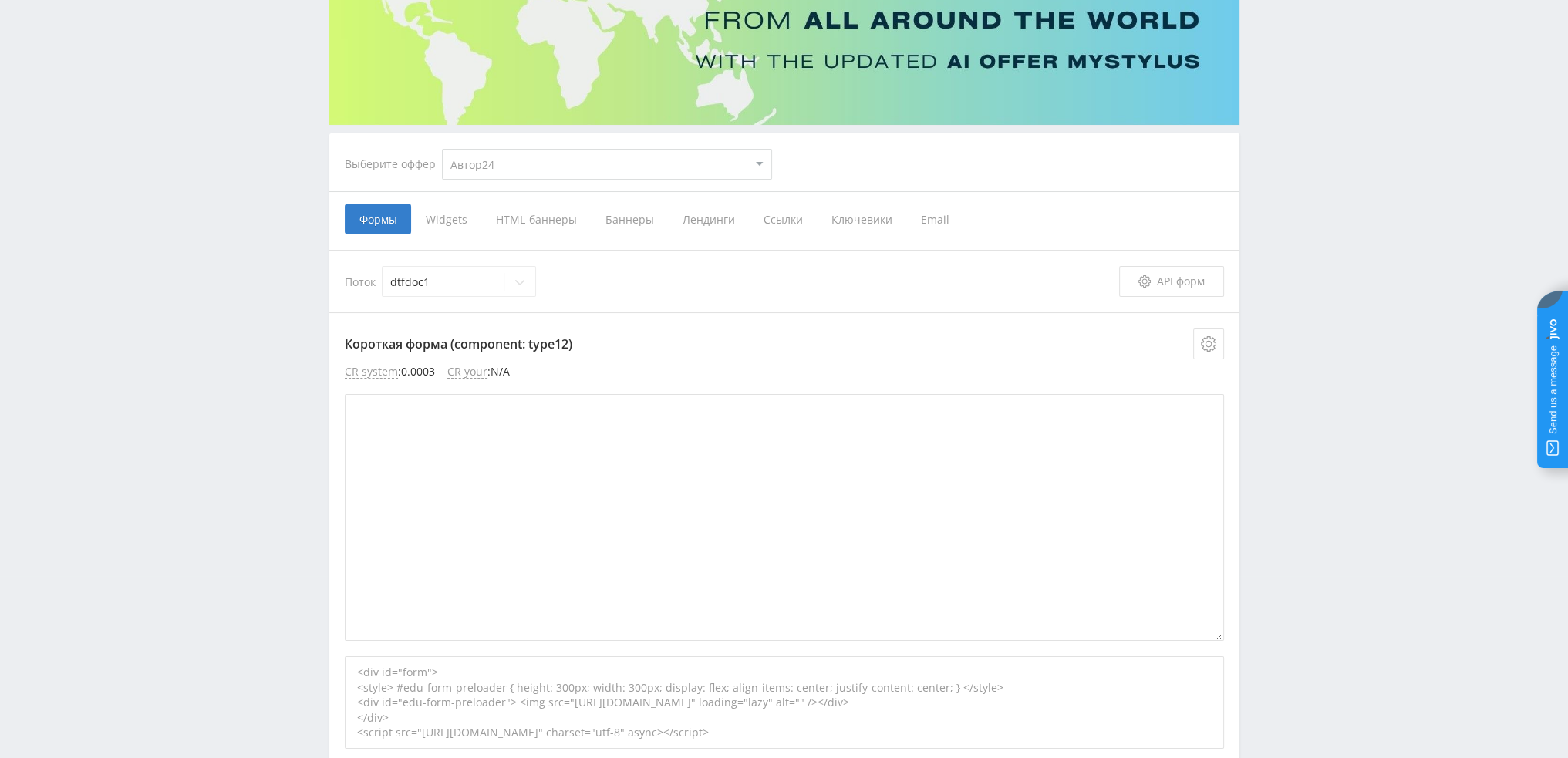
scroll to position [154, 0]
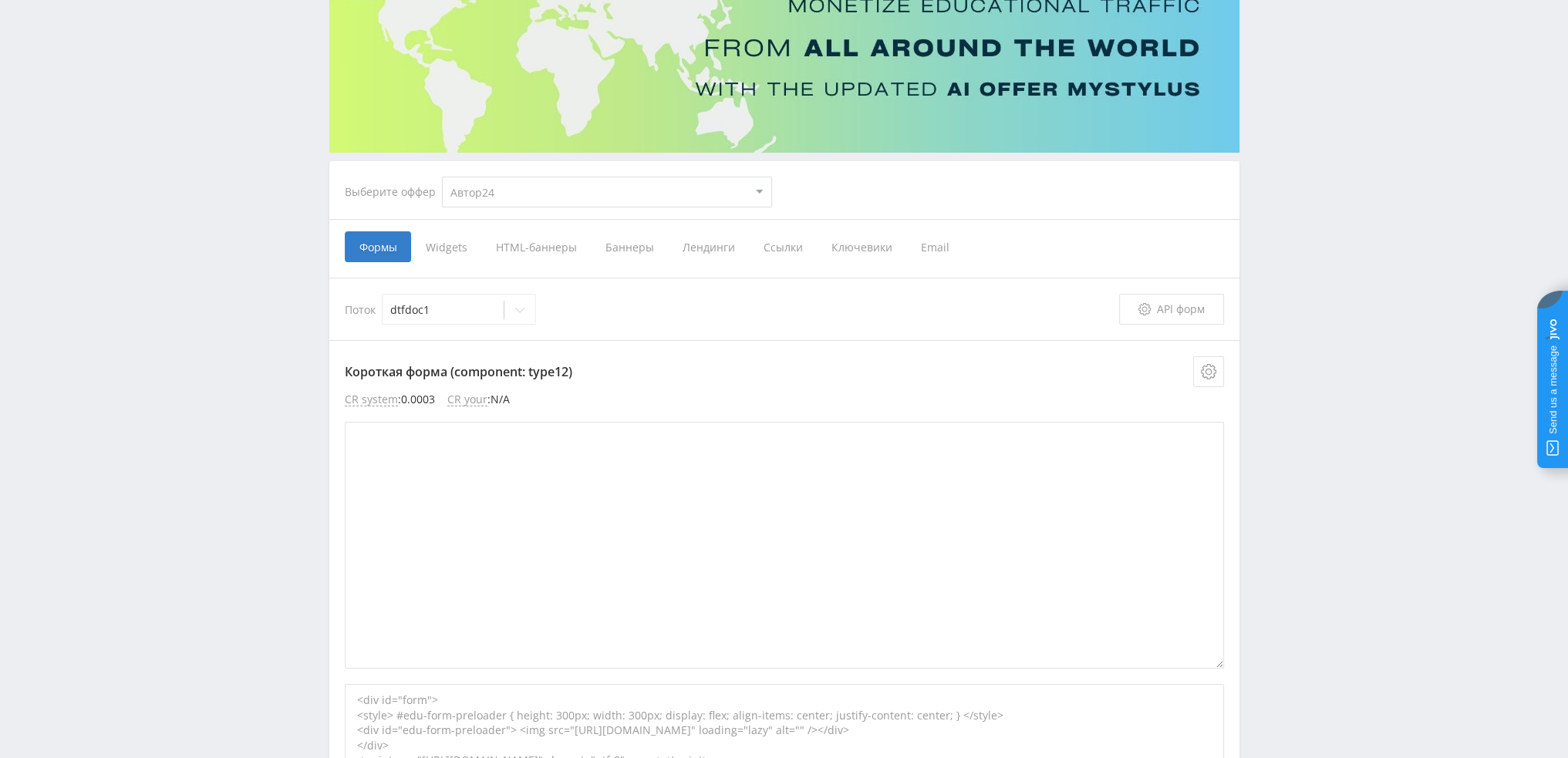
click at [798, 249] on span "Ссылки" at bounding box center [782, 247] width 68 height 31
click at [0, 0] on input "Ссылки" at bounding box center [0, 0] width 0 height 0
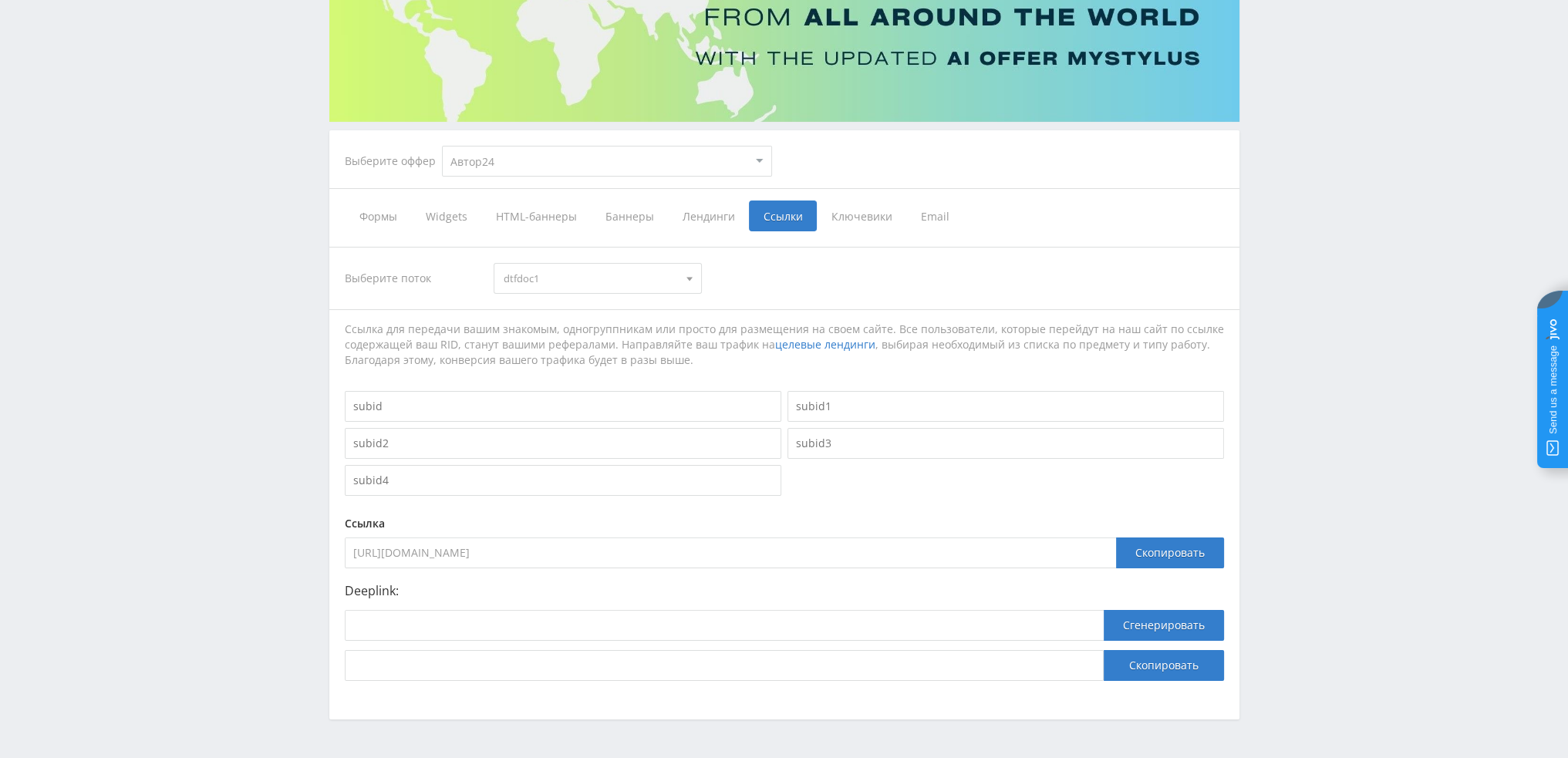
scroll to position [230, 0]
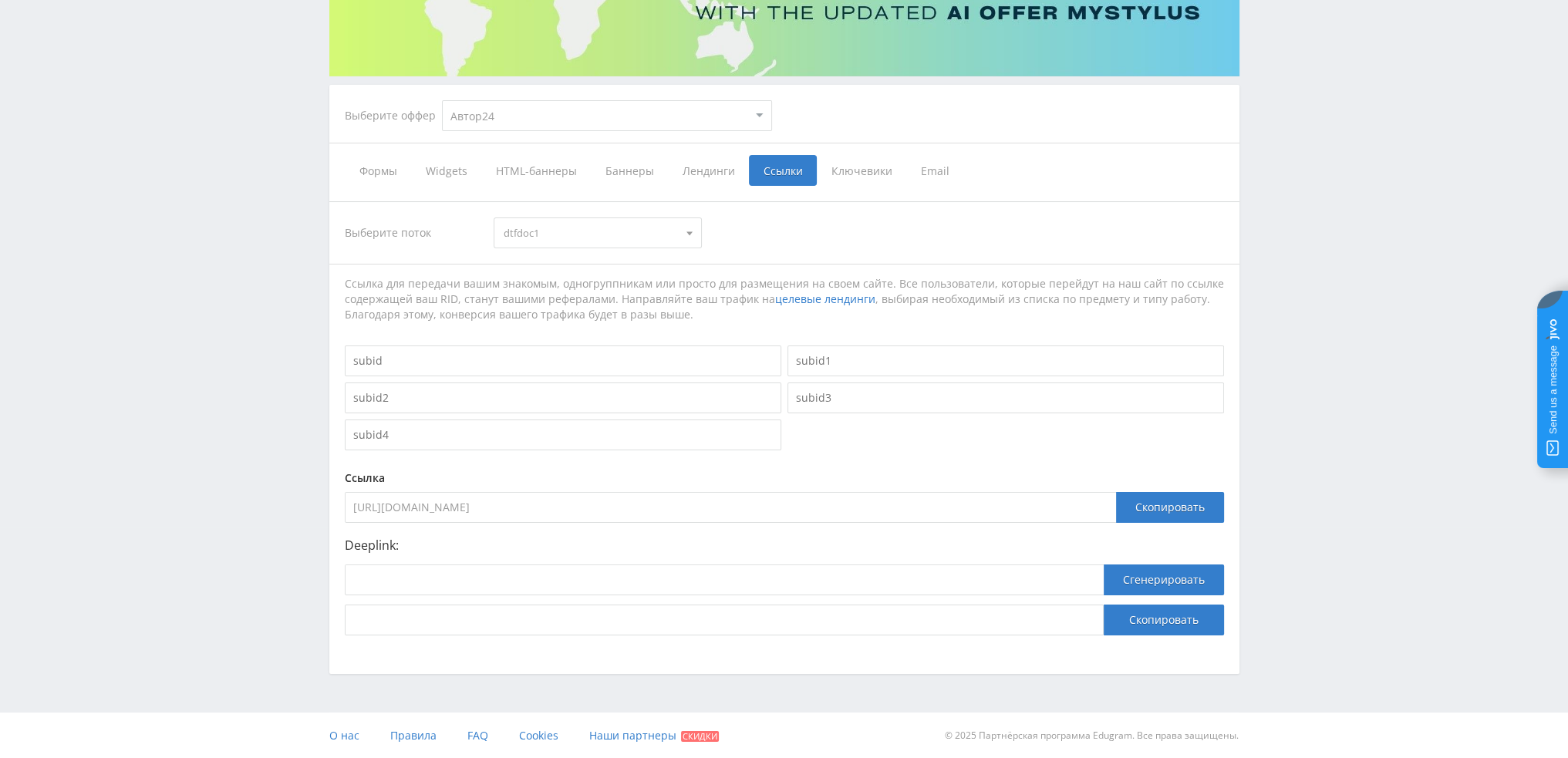
drag, startPoint x: 670, startPoint y: 509, endPoint x: 290, endPoint y: 534, distance: 380.8
click at [298, 532] on div "Telegram-канал Инструменты База знаний Ваш менеджер: Valeria Valeria Online @va…" at bounding box center [784, 264] width 1568 height 989
click at [572, 224] on span "dtfdoc1" at bounding box center [591, 233] width 174 height 30
click at [524, 279] on button "dtfsoch1" at bounding box center [597, 283] width 206 height 22
drag, startPoint x: 694, startPoint y: 508, endPoint x: 269, endPoint y: 514, distance: 425.0
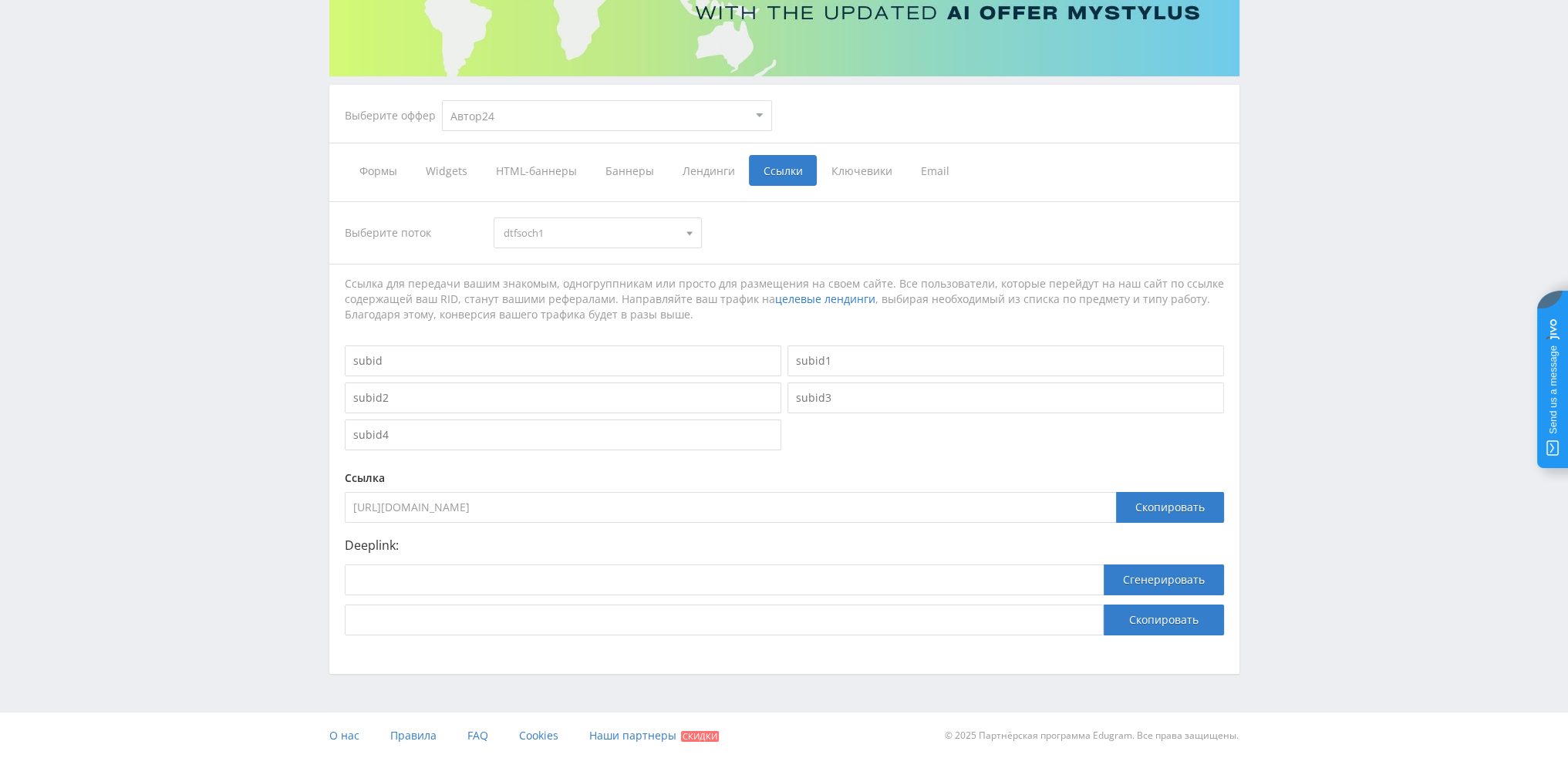
click at [269, 514] on div "Telegram-канал Инструменты База знаний Ваш менеджер: Valeria Valeria Online @va…" at bounding box center [784, 264] width 1568 height 989
click at [605, 505] on input "https://eduforms.org/unreg-order?rid=f4831ba2e07305d5" at bounding box center [730, 507] width 772 height 31
click at [764, 261] on div "Выберите поток dtfsoch1 dtfdoc1 dtfsoch1 dtfdoc1 dtfesse1a tenotch1 dtfkurs23 w…" at bounding box center [784, 419] width 879 height 434
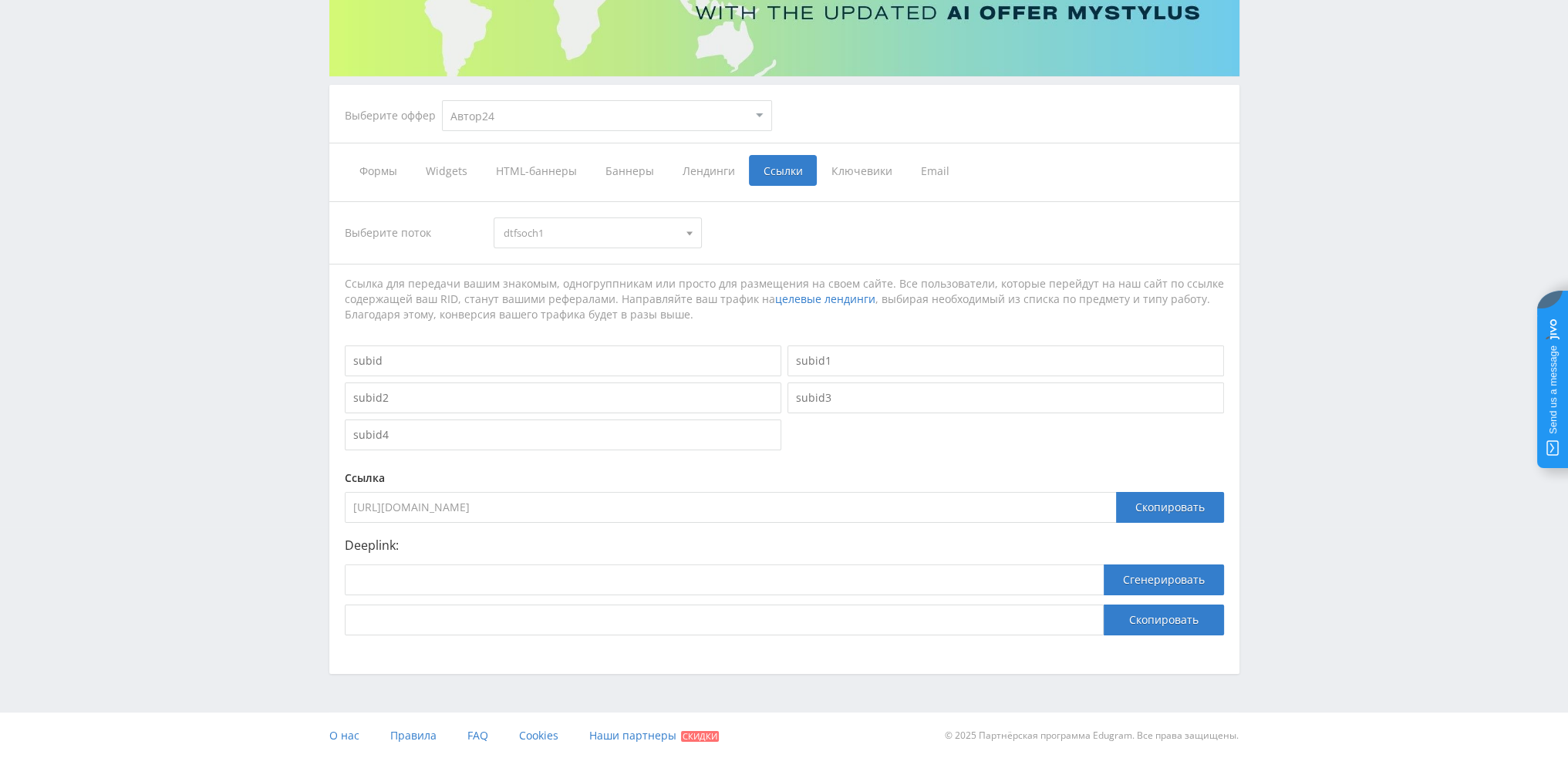
click at [569, 236] on span "dtfsoch1" at bounding box center [591, 233] width 174 height 30
click at [814, 237] on div "Выберите поток dtfsoch1 dtfdoc1 dtfsoch1 dtfdoc1 dtfesse1a tenotch1 dtfkurs23 w…" at bounding box center [784, 233] width 879 height 31
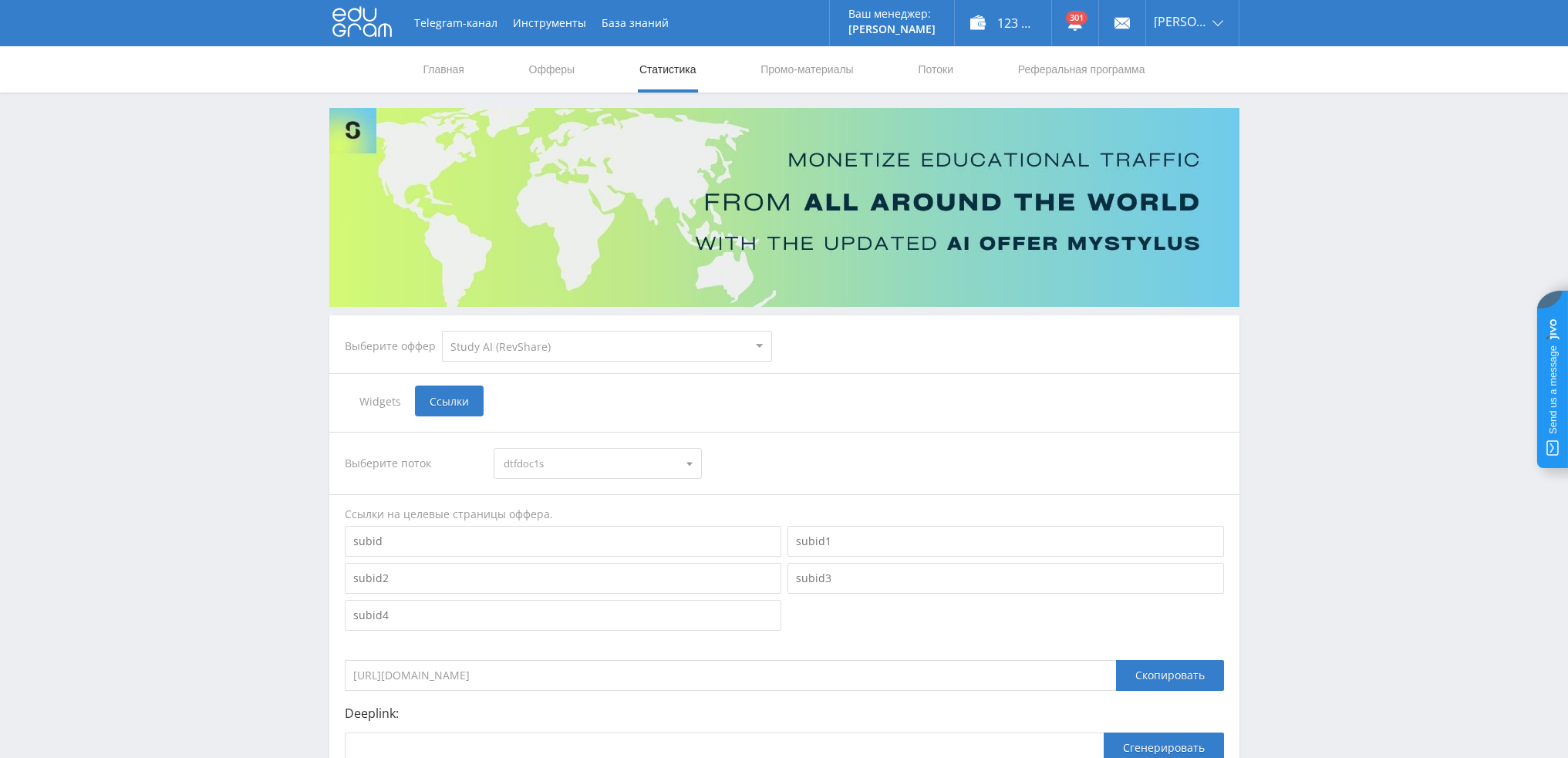
select select "376"
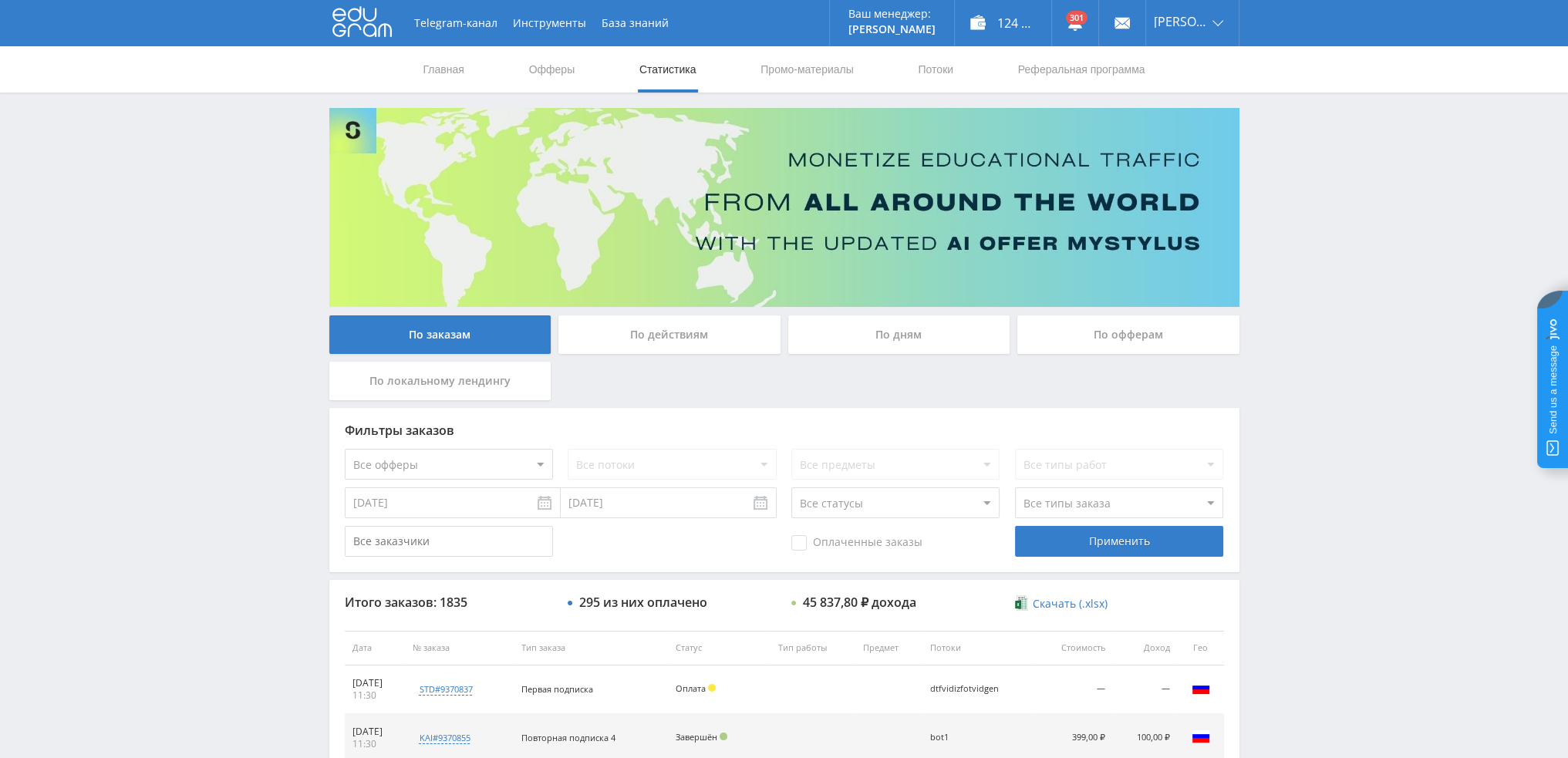
click at [907, 339] on div "По дням" at bounding box center [898, 335] width 222 height 39
click at [0, 0] on input "По дням" at bounding box center [0, 0] width 0 height 0
